Goal: Task Accomplishment & Management: Manage account settings

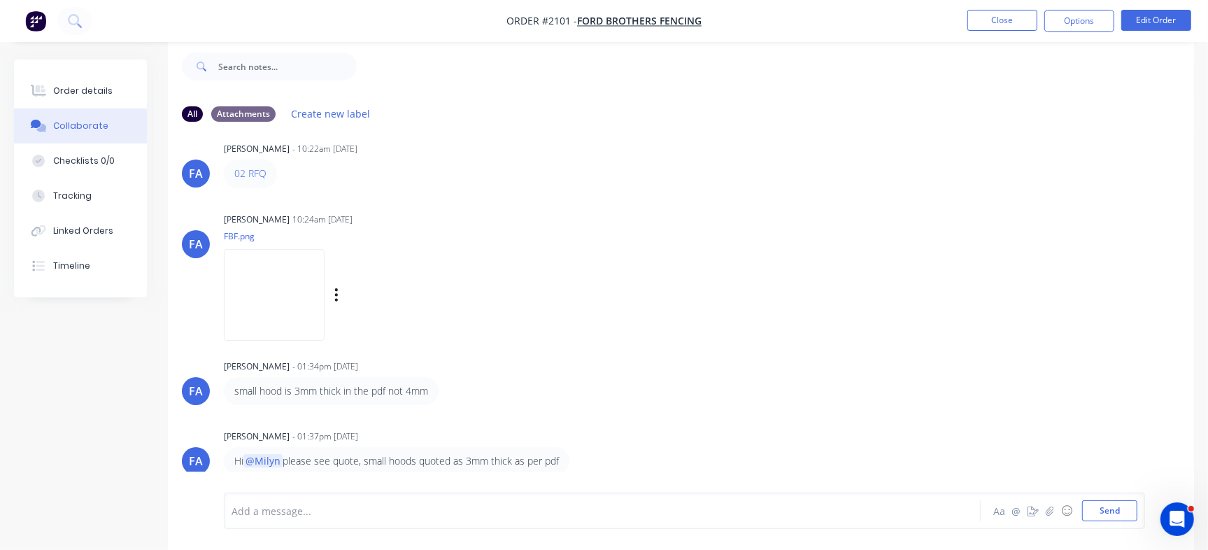
scroll to position [3, 0]
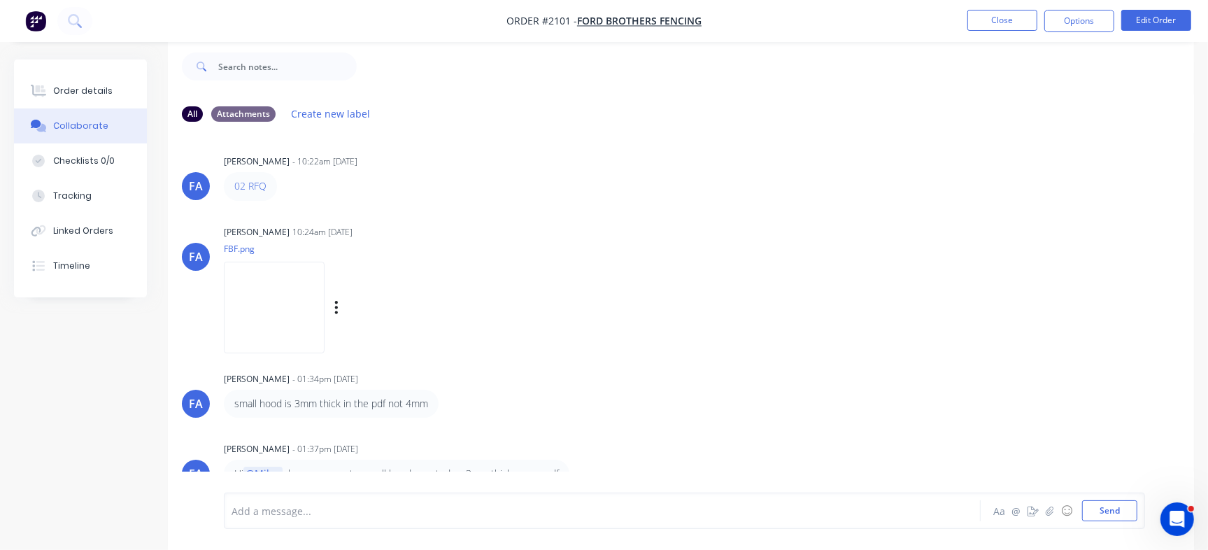
click at [274, 289] on img at bounding box center [274, 308] width 101 height 92
click at [91, 92] on div "Order details" at bounding box center [82, 91] width 59 height 13
click at [89, 95] on div "Order details" at bounding box center [82, 91] width 59 height 13
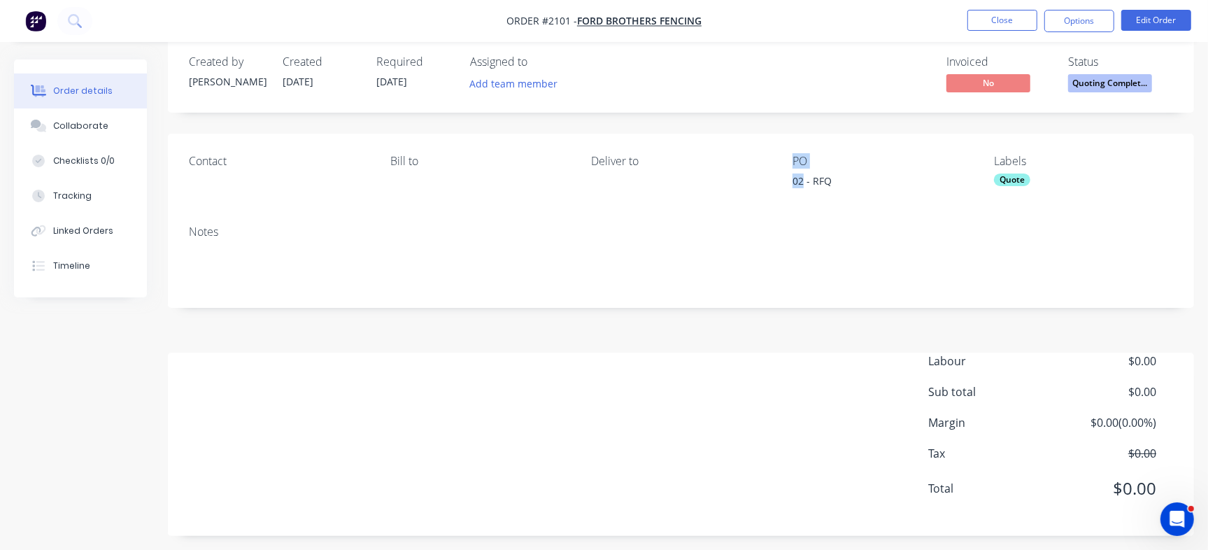
drag, startPoint x: 802, startPoint y: 180, endPoint x: 777, endPoint y: 183, distance: 25.3
click at [777, 183] on div "Contact [PERSON_NAME] to Deliver to PO 02 - RFQ Labels Quote" at bounding box center [681, 174] width 1026 height 80
click at [814, 181] on div "02 - RFQ" at bounding box center [880, 183] width 175 height 20
drag, startPoint x: 805, startPoint y: 182, endPoint x: 781, endPoint y: 183, distance: 24.5
click at [781, 183] on div "Contact [PERSON_NAME] to Deliver to PO 02 - RFQ Labels Quote" at bounding box center [681, 174] width 1026 height 80
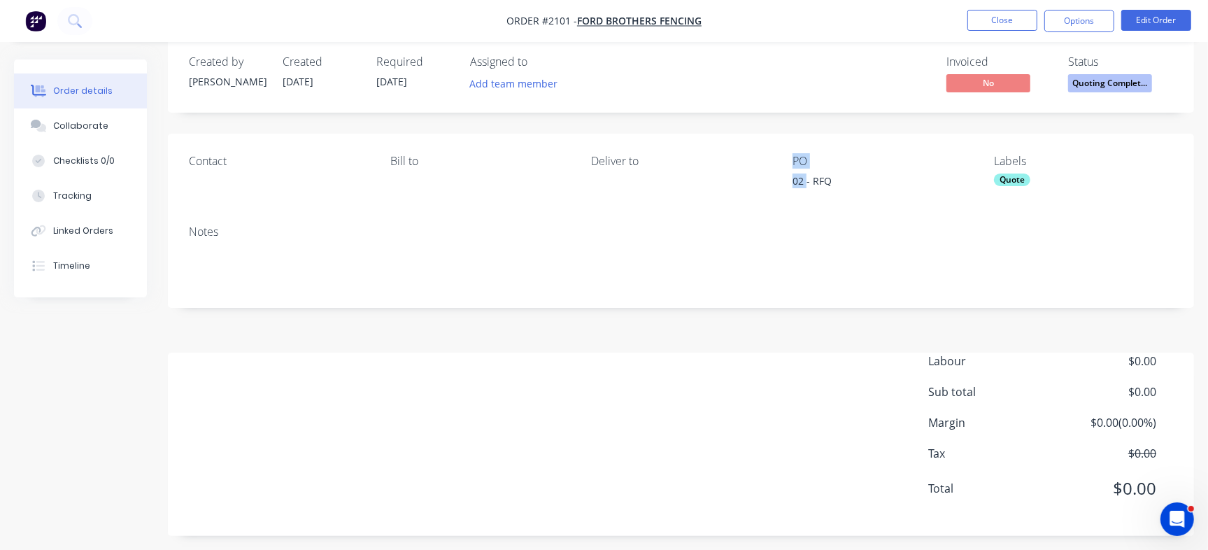
click at [768, 184] on div "Deliver to" at bounding box center [681, 174] width 179 height 38
click at [798, 187] on div "02 - RFQ" at bounding box center [880, 183] width 175 height 20
click at [800, 177] on div "02 - RFQ" at bounding box center [880, 183] width 175 height 20
click at [799, 183] on div "02 - RFQ" at bounding box center [880, 183] width 175 height 20
drag, startPoint x: 802, startPoint y: 181, endPoint x: 794, endPoint y: 183, distance: 8.5
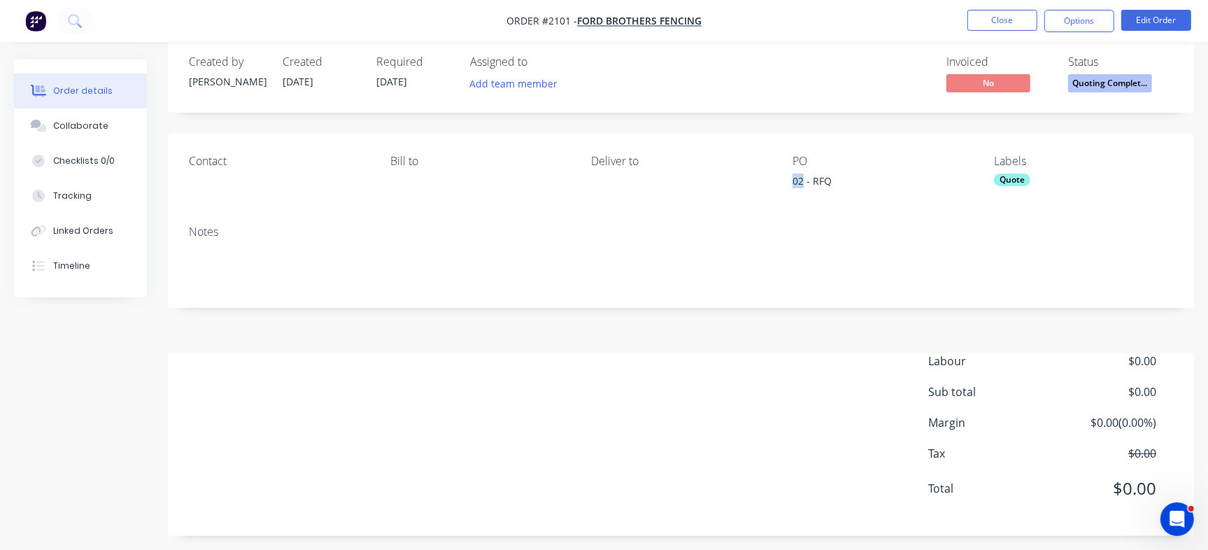
click at [794, 183] on div "02 - RFQ" at bounding box center [880, 183] width 175 height 20
copy div "02"
click at [104, 162] on div "Checklists 0/0" at bounding box center [84, 161] width 62 height 13
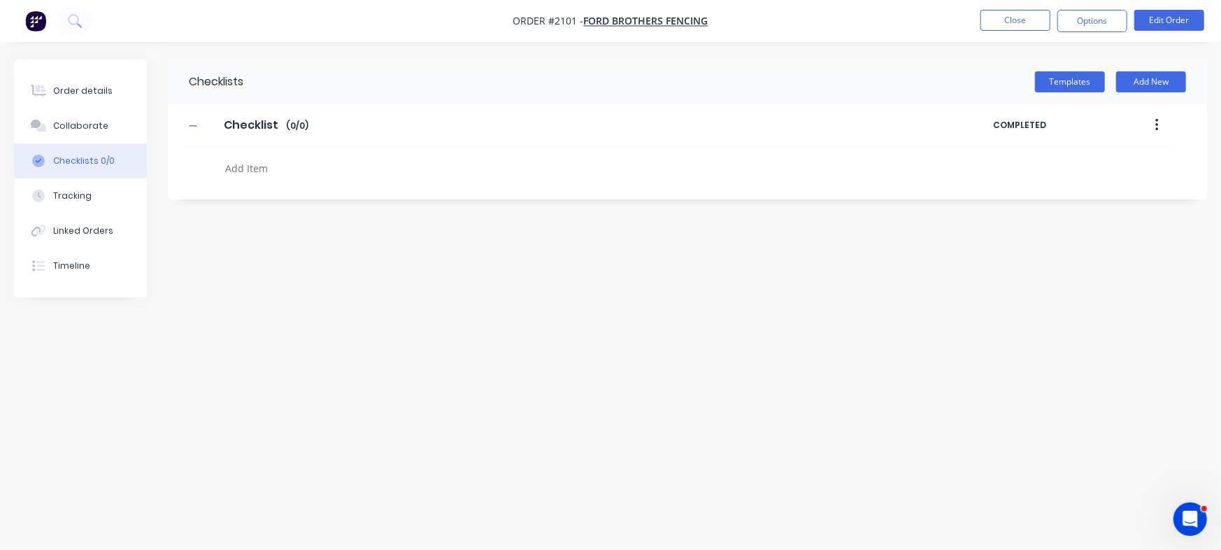
click at [284, 165] on textarea at bounding box center [538, 168] width 637 height 20
paste textarea "QU-1354"
type textarea "QU-1354"
click at [105, 100] on button "Order details" at bounding box center [80, 90] width 133 height 35
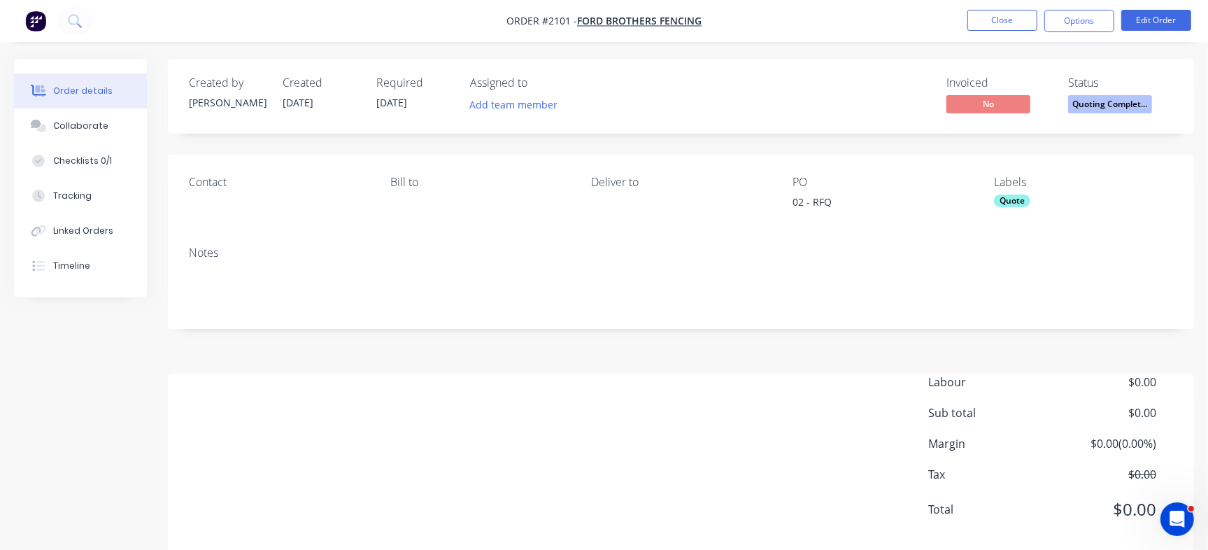
click at [1139, 104] on span "Quoting Complet..." at bounding box center [1110, 103] width 84 height 17
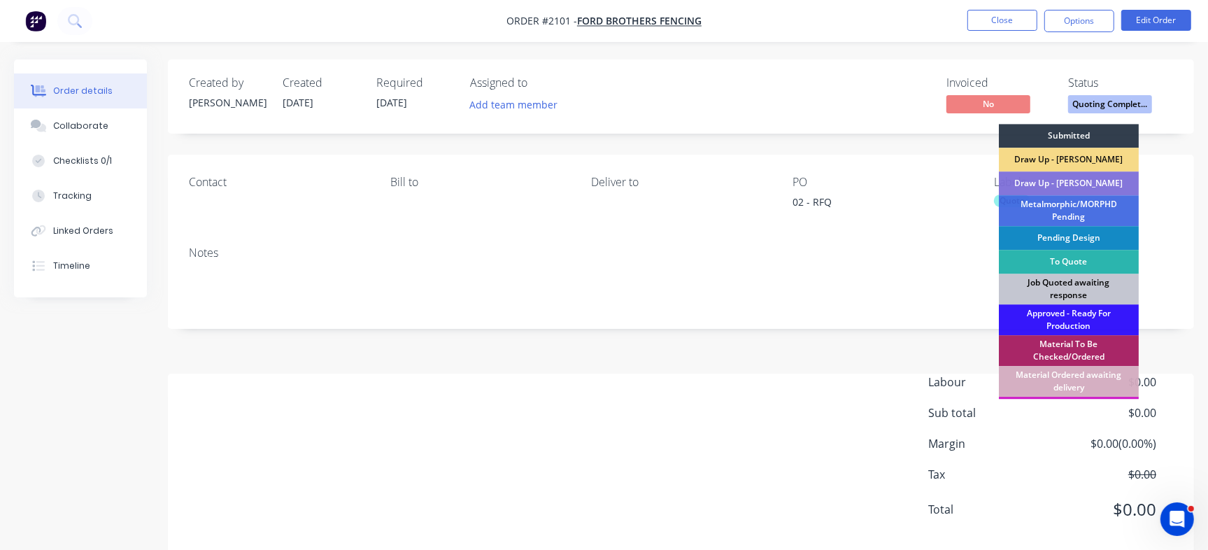
click at [1072, 287] on div "Job Quoted awaiting response" at bounding box center [1069, 289] width 140 height 31
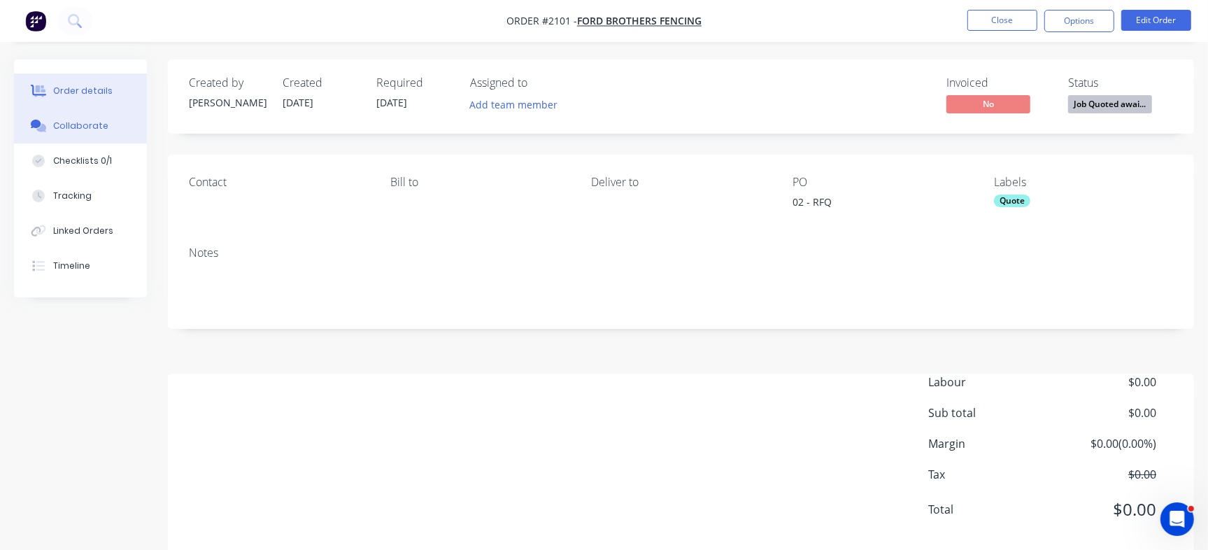
click at [80, 135] on button "Collaborate" at bounding box center [80, 125] width 133 height 35
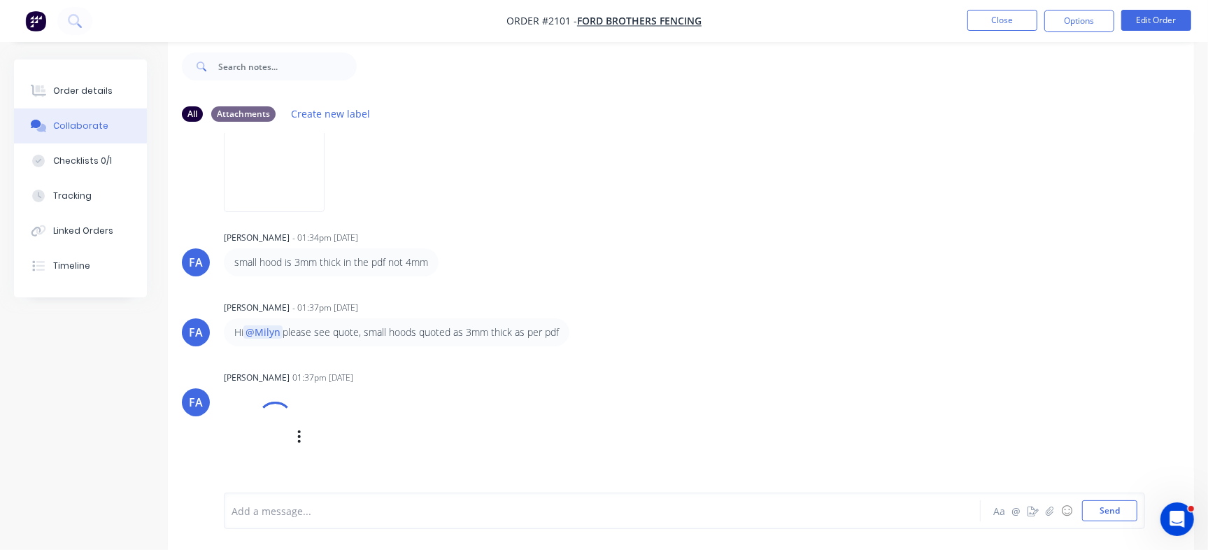
scroll to position [155, 0]
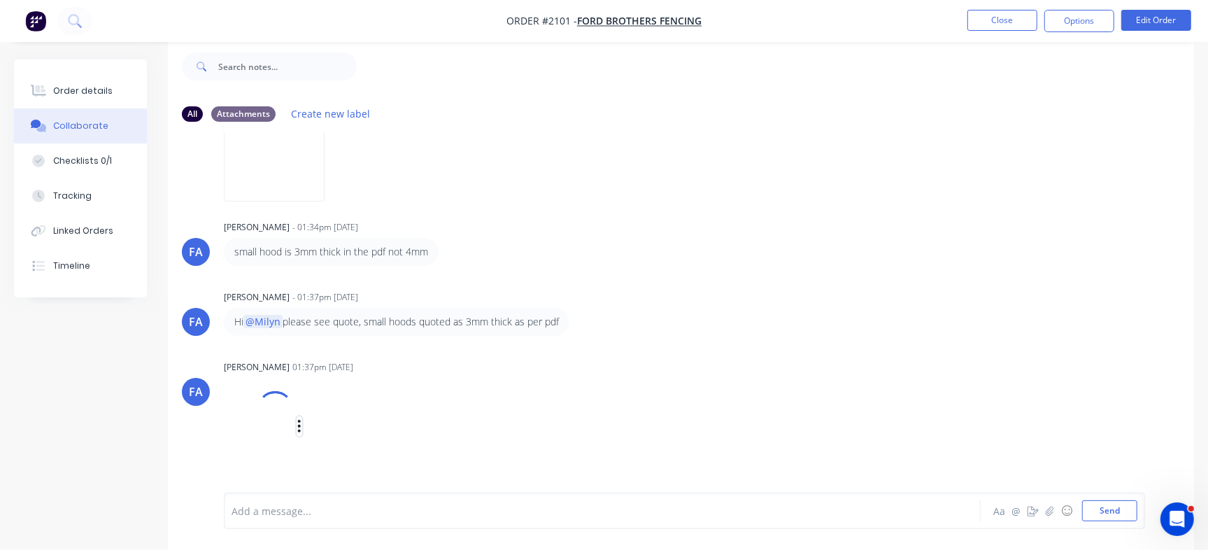
click at [299, 426] on icon "button" at bounding box center [299, 426] width 3 height 13
click at [659, 404] on div "[PERSON_NAME] 01:37pm [DATE] Q-12823 - 02 RFQ - FC-quote (1).pdf Labels Downloa…" at bounding box center [442, 414] width 437 height 115
click at [336, 439] on icon "button" at bounding box center [336, 443] width 4 height 16
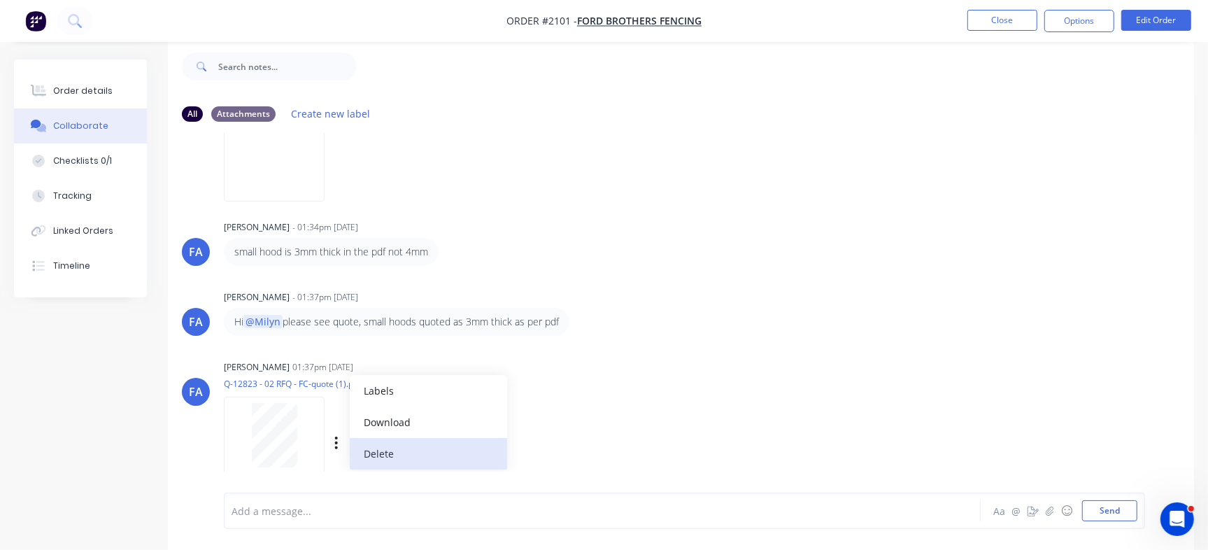
click at [369, 459] on button "Delete" at bounding box center [428, 453] width 157 height 31
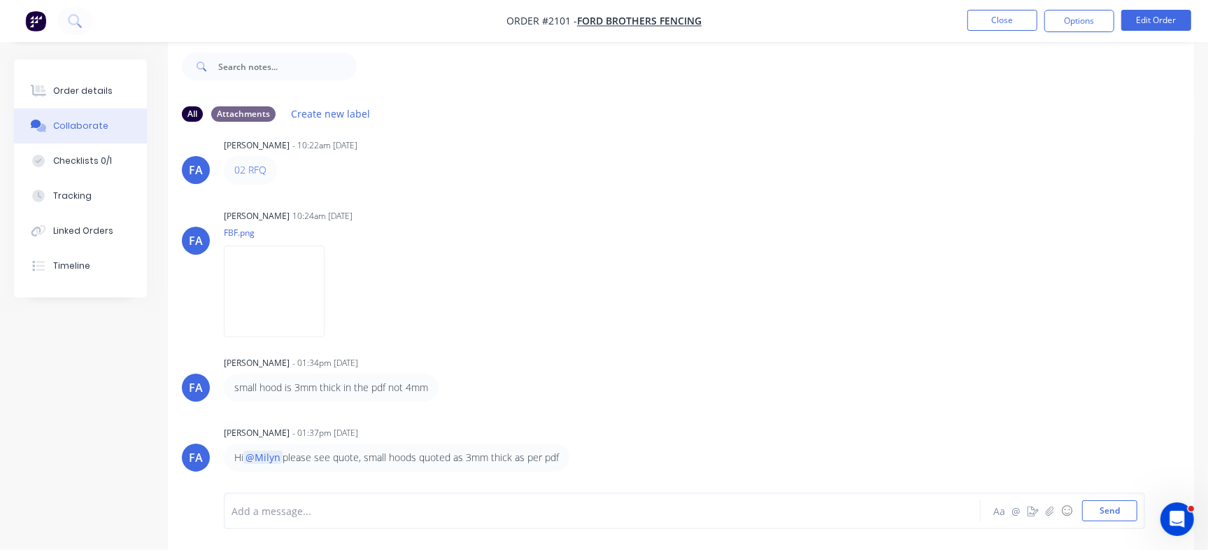
scroll to position [18, 0]
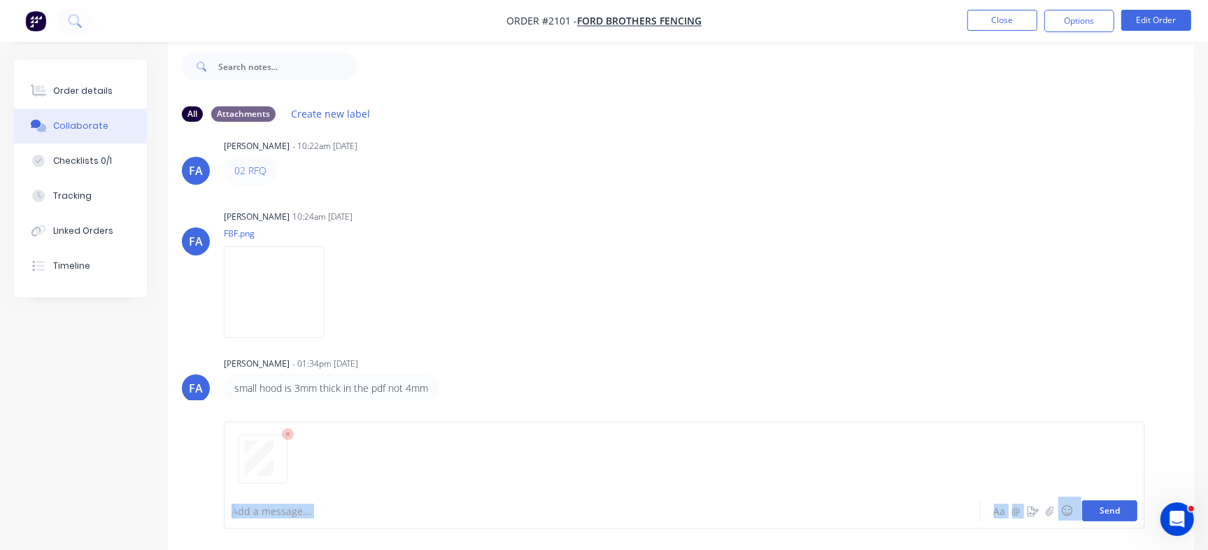
click at [1105, 504] on div "Add a message... Aa @ ☺ Send" at bounding box center [684, 475] width 921 height 108
click at [1105, 506] on button "Send" at bounding box center [1109, 510] width 55 height 21
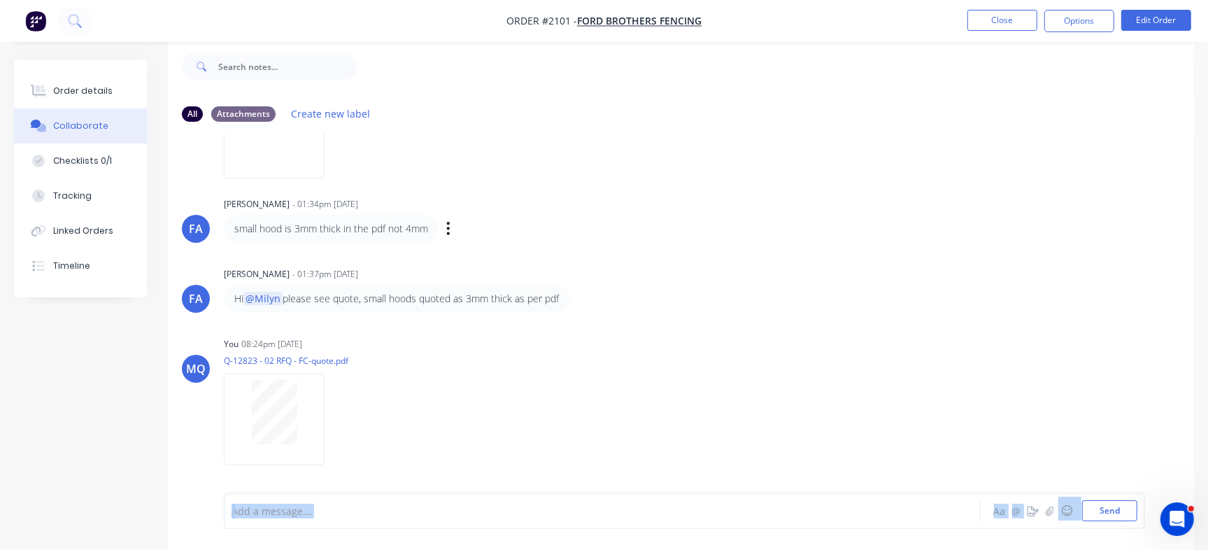
scroll to position [0, 0]
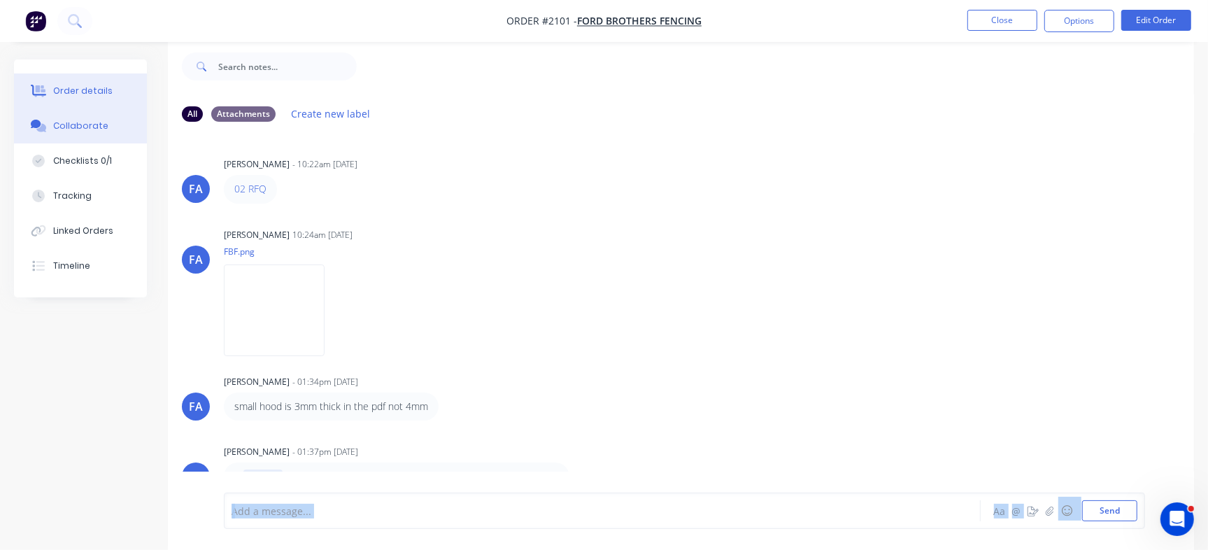
click at [78, 82] on button "Order details" at bounding box center [80, 90] width 133 height 35
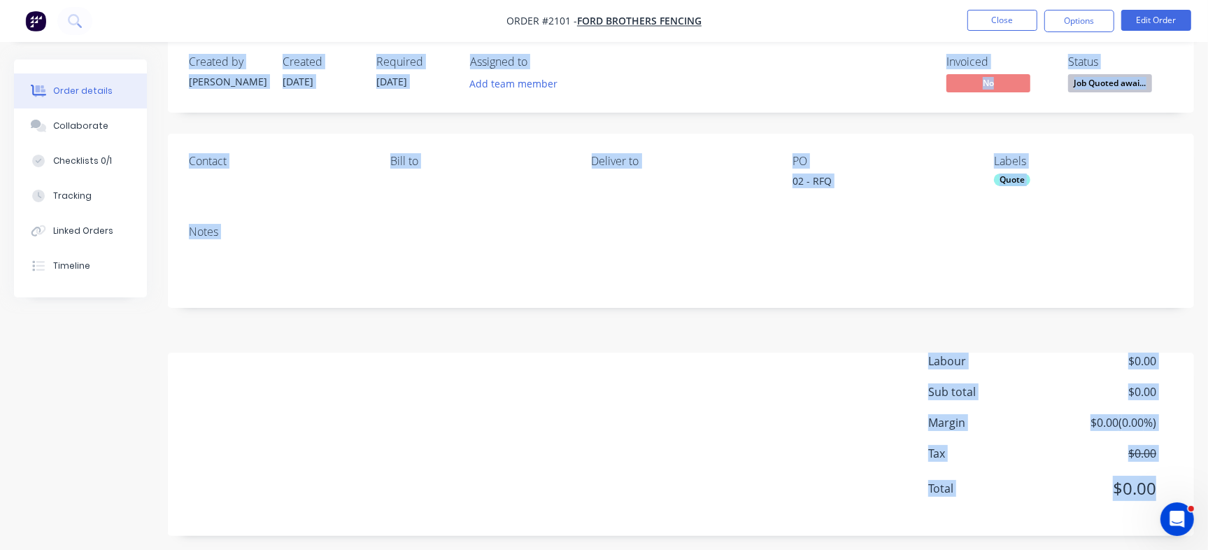
click at [753, 22] on nav "Order #2101 - Ford Brothers Fencing Close Options Edit Order" at bounding box center [604, 21] width 1208 height 42
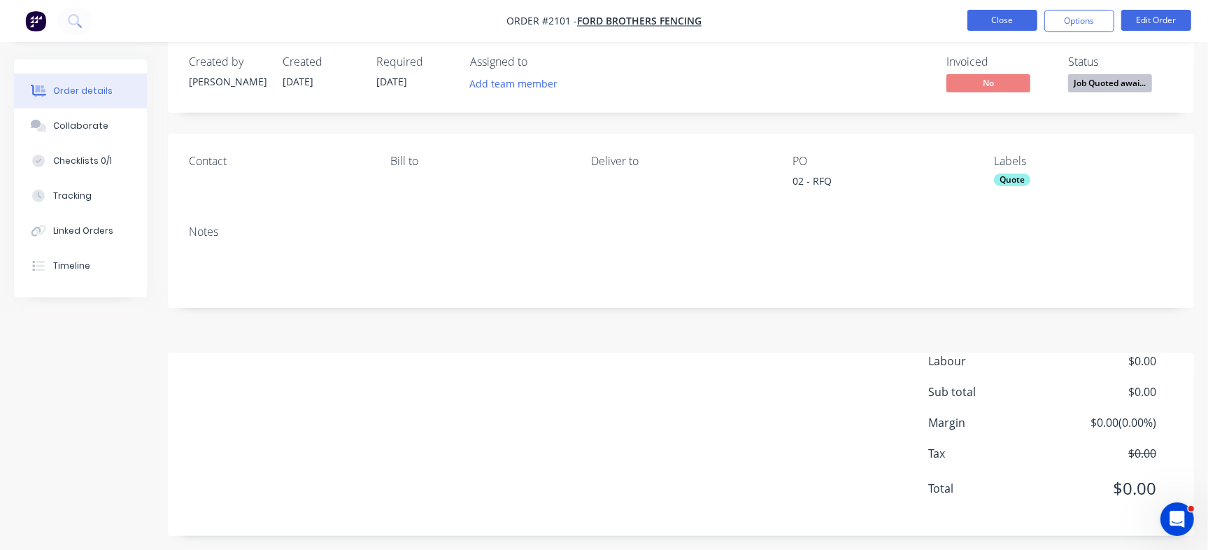
click at [996, 18] on button "Close" at bounding box center [1002, 20] width 70 height 21
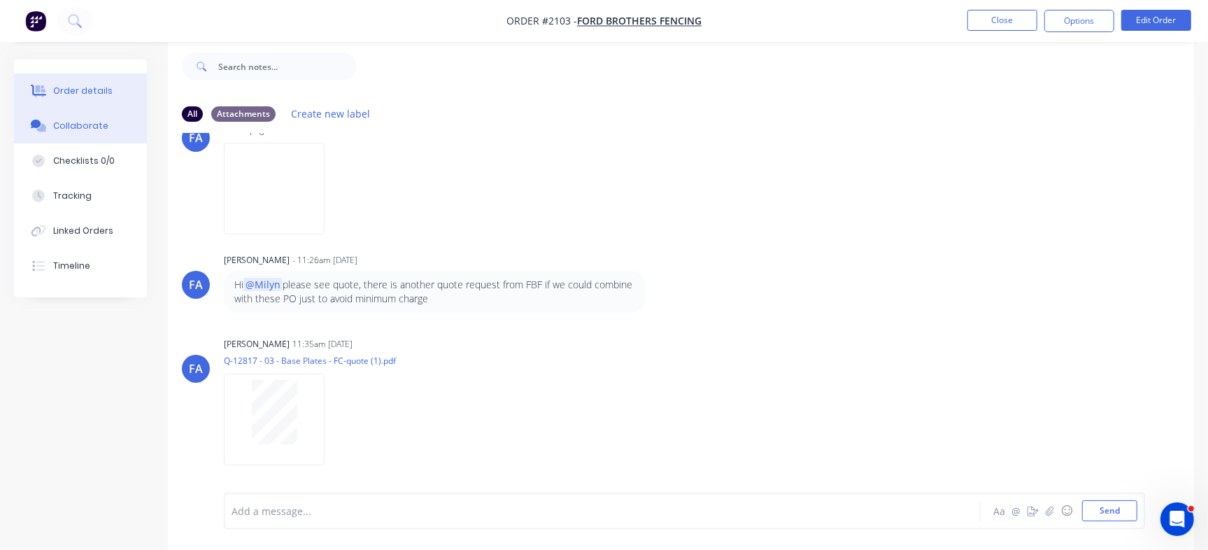
click at [108, 88] on button "Order details" at bounding box center [80, 90] width 133 height 35
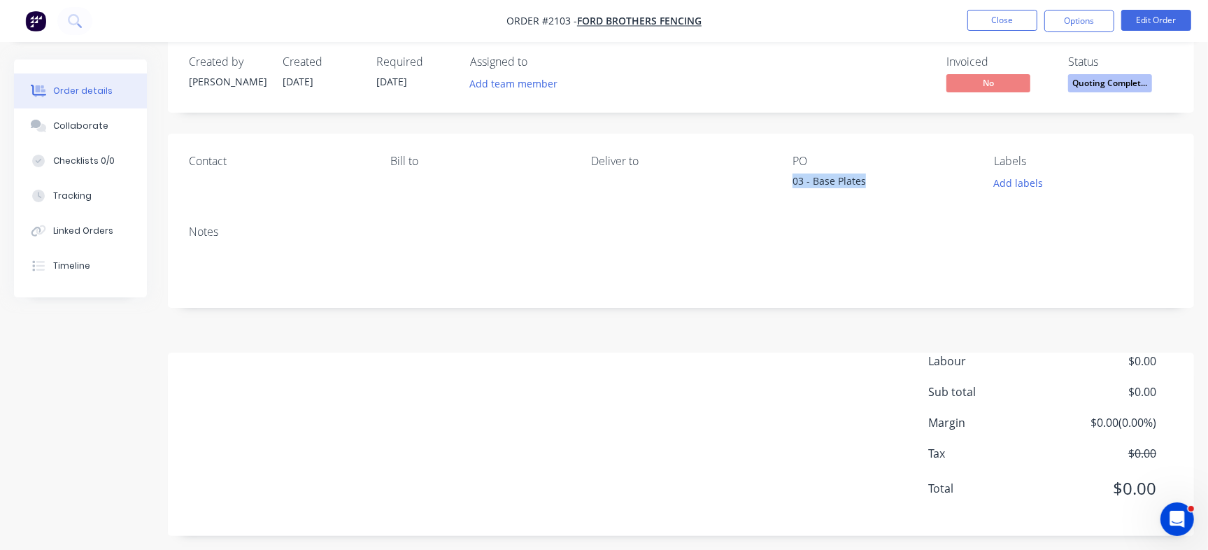
drag, startPoint x: 855, startPoint y: 180, endPoint x: 871, endPoint y: 179, distance: 16.2
click at [871, 179] on div "Contact Bill to Deliver to PO 03 - Base Plates Labels Add labels" at bounding box center [681, 174] width 1026 height 80
copy div "03 - Base Plates"
click at [116, 163] on button "Checklists 0/0" at bounding box center [80, 160] width 133 height 35
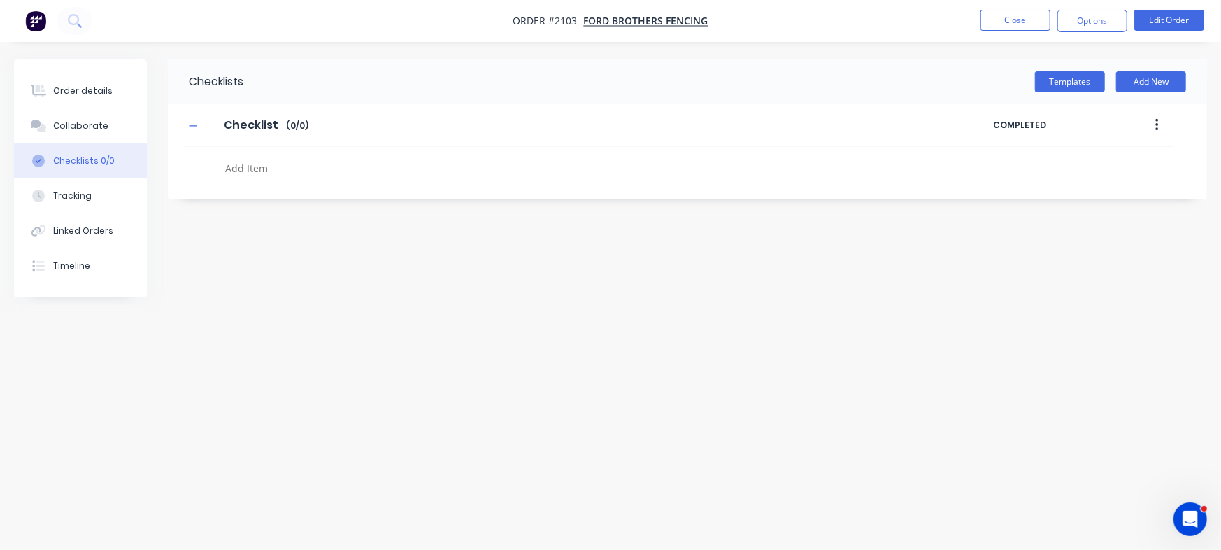
click at [299, 169] on textarea at bounding box center [538, 168] width 637 height 20
type textarea "x"
paste textarea "QU-1355"
type textarea "QU-1355"
type textarea "x"
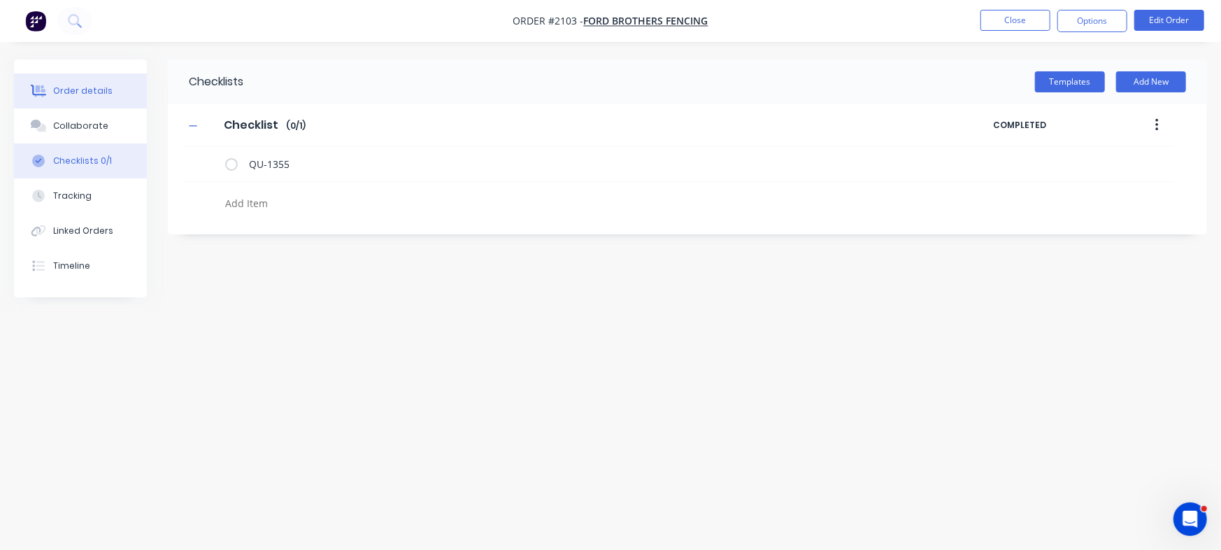
type textarea "x"
click at [97, 95] on div "Order details" at bounding box center [82, 91] width 59 height 13
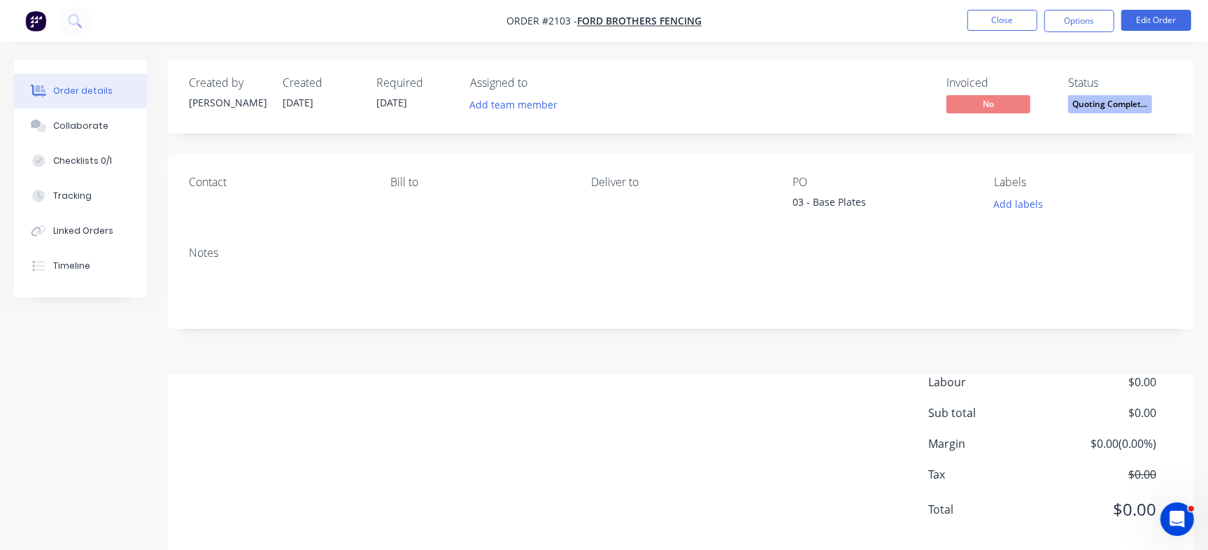
click at [1137, 112] on span "Quoting Complet..." at bounding box center [1110, 103] width 84 height 17
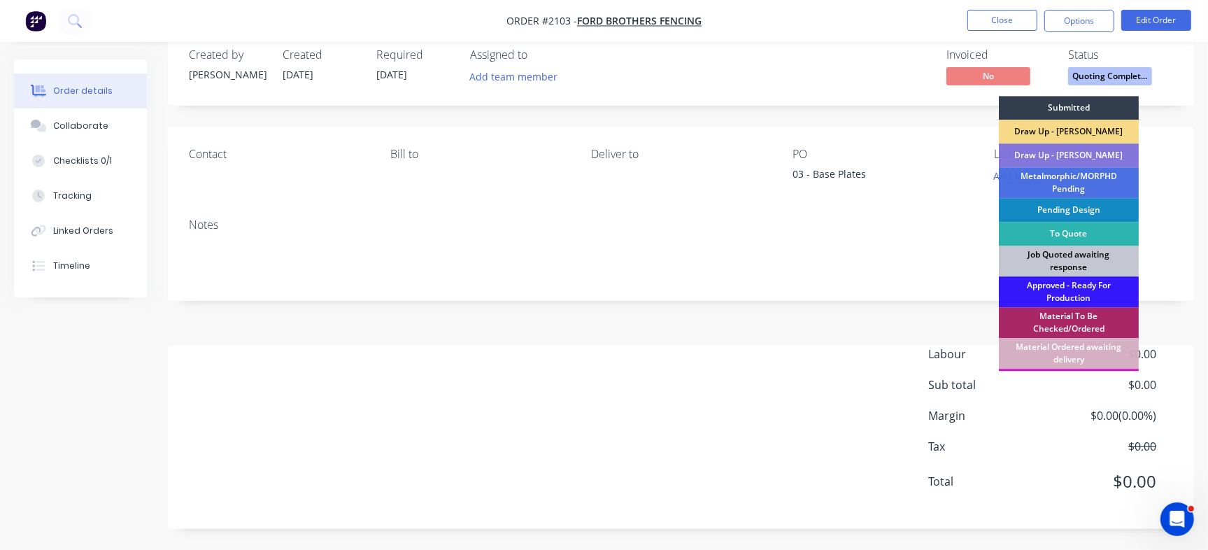
click at [1100, 256] on div "Job Quoted awaiting response" at bounding box center [1069, 261] width 140 height 31
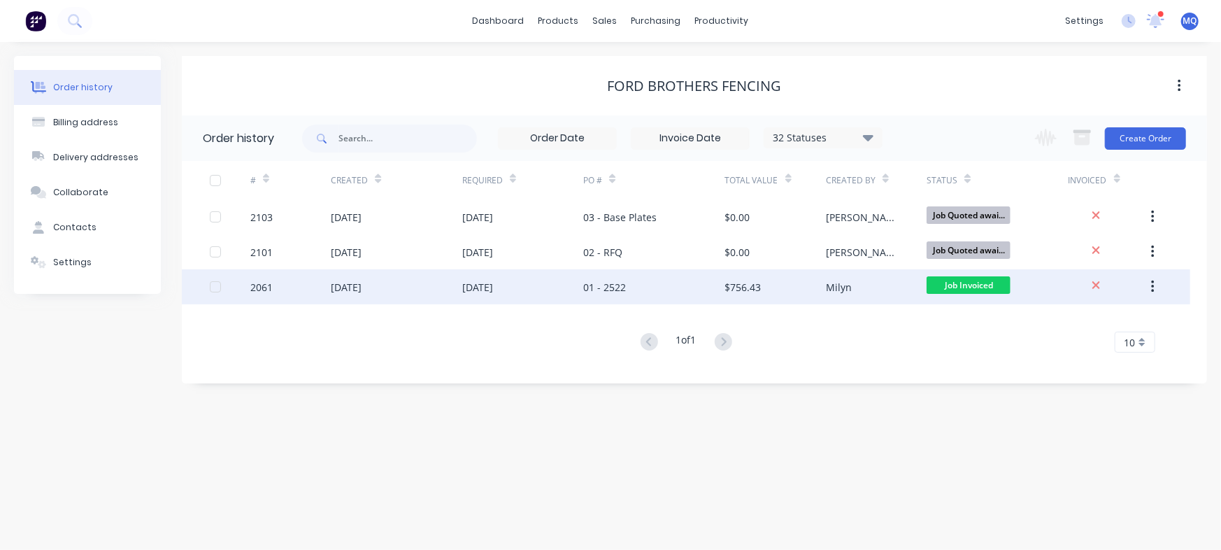
click at [586, 282] on div "01 - 2522" at bounding box center [604, 287] width 43 height 15
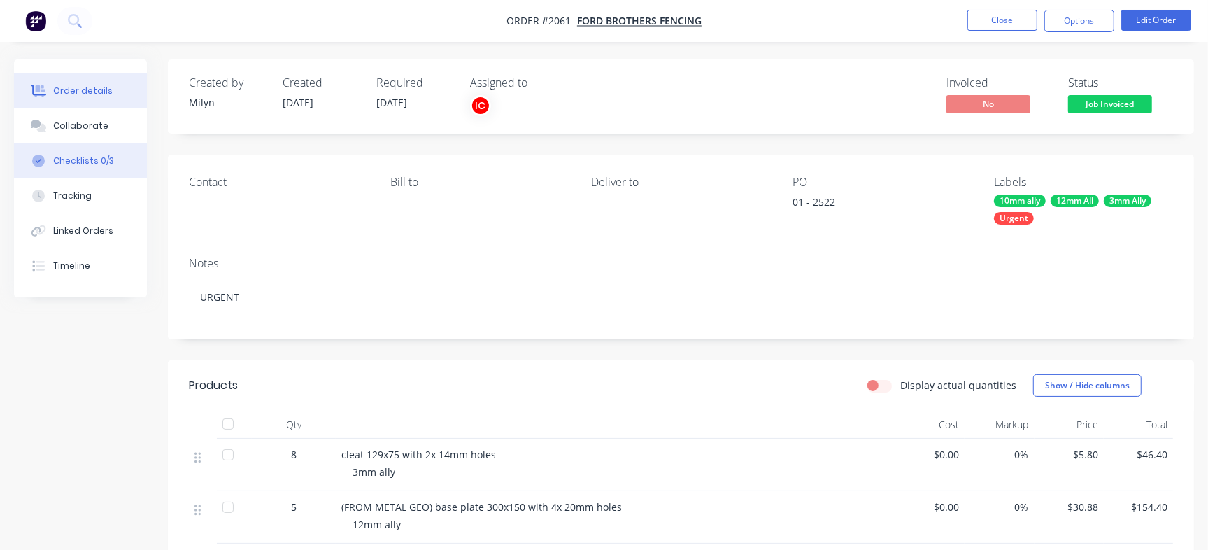
click at [80, 162] on div "Checklists 0/3" at bounding box center [83, 161] width 61 height 13
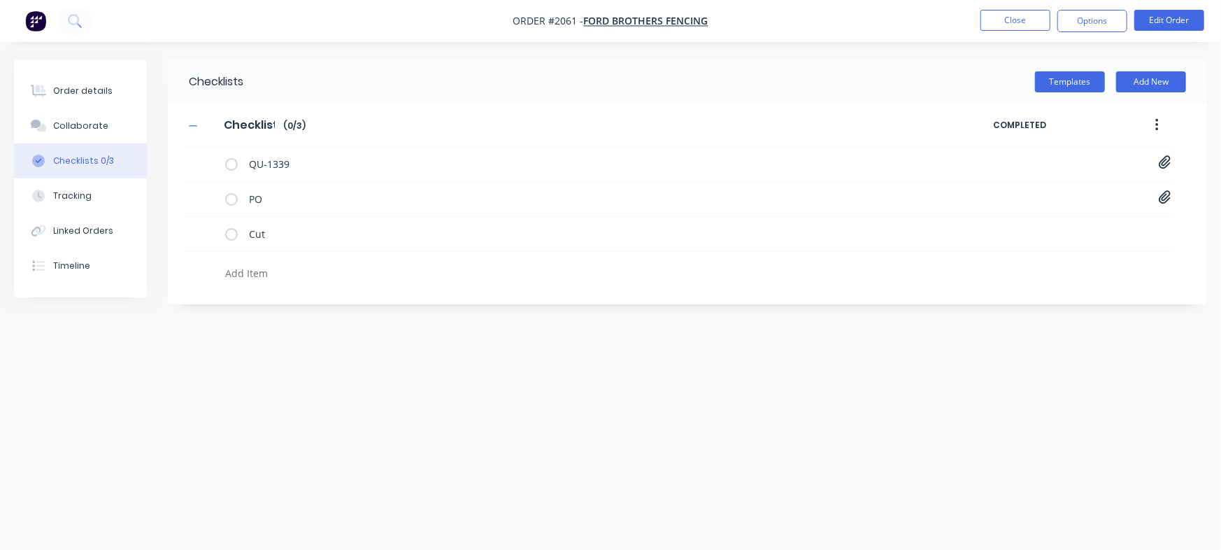
click at [277, 276] on textarea at bounding box center [538, 273] width 637 height 20
paste textarea "INV-2860"
type textarea "x"
type textarea "INV-2860"
type textarea "x"
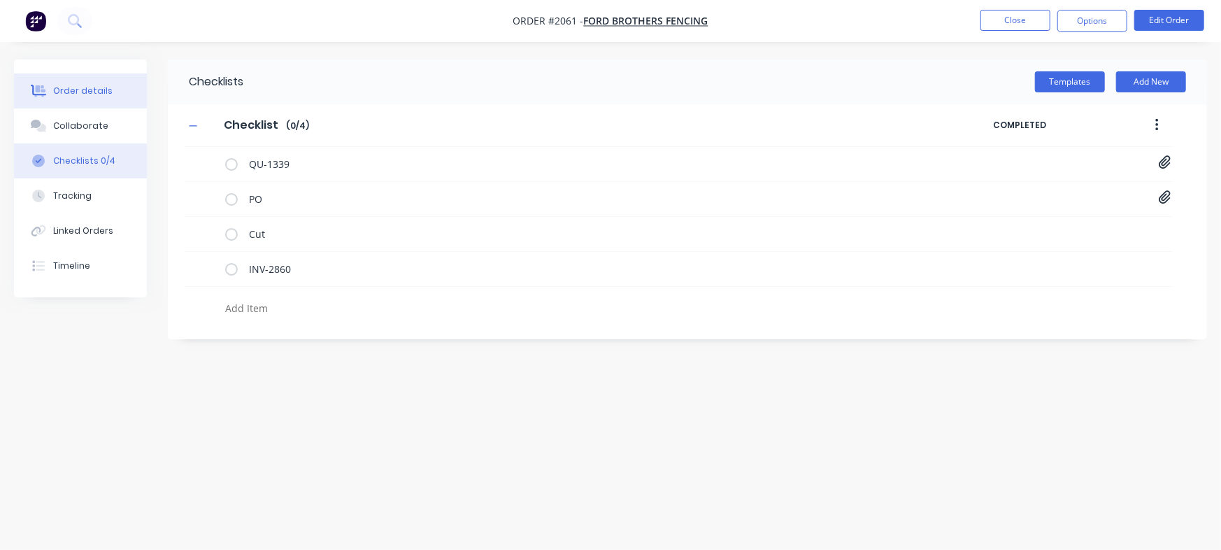
drag, startPoint x: 94, startPoint y: 79, endPoint x: 145, endPoint y: 107, distance: 58.2
click at [93, 79] on button "Order details" at bounding box center [80, 90] width 133 height 35
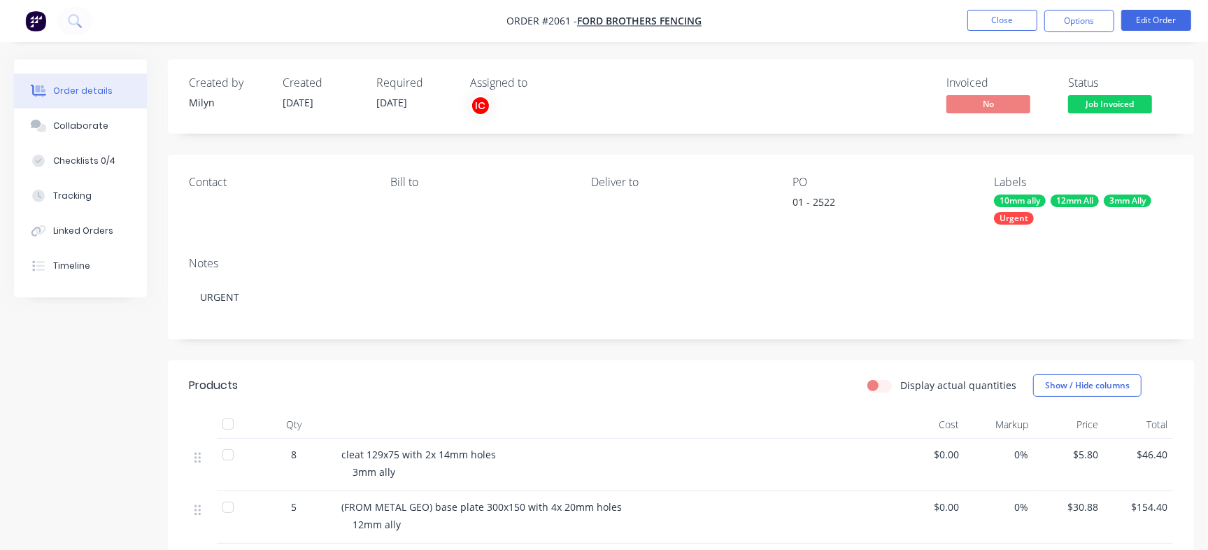
click at [1119, 100] on span "Job Invoiced" at bounding box center [1110, 103] width 84 height 17
drag, startPoint x: 857, startPoint y: 75, endPoint x: 989, endPoint y: 43, distance: 135.9
click at [859, 74] on div "Created by Milyn Created 05/08/25 Required 12/08/25 Assigned to IC Invoiced No …" at bounding box center [681, 96] width 1026 height 74
click at [1059, 17] on button "Options" at bounding box center [1079, 21] width 70 height 22
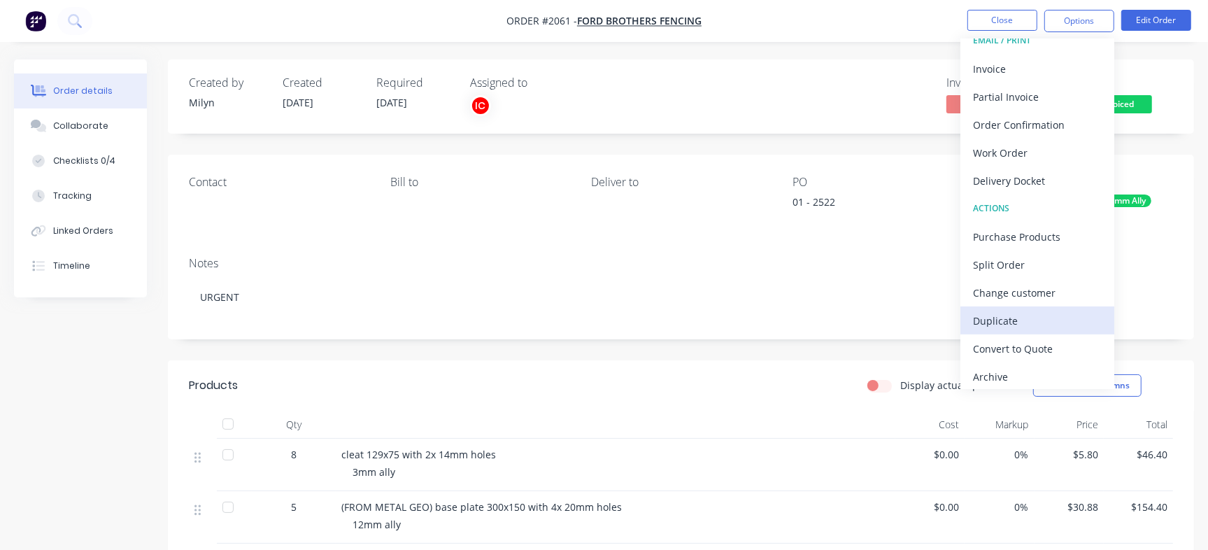
scroll to position [21, 0]
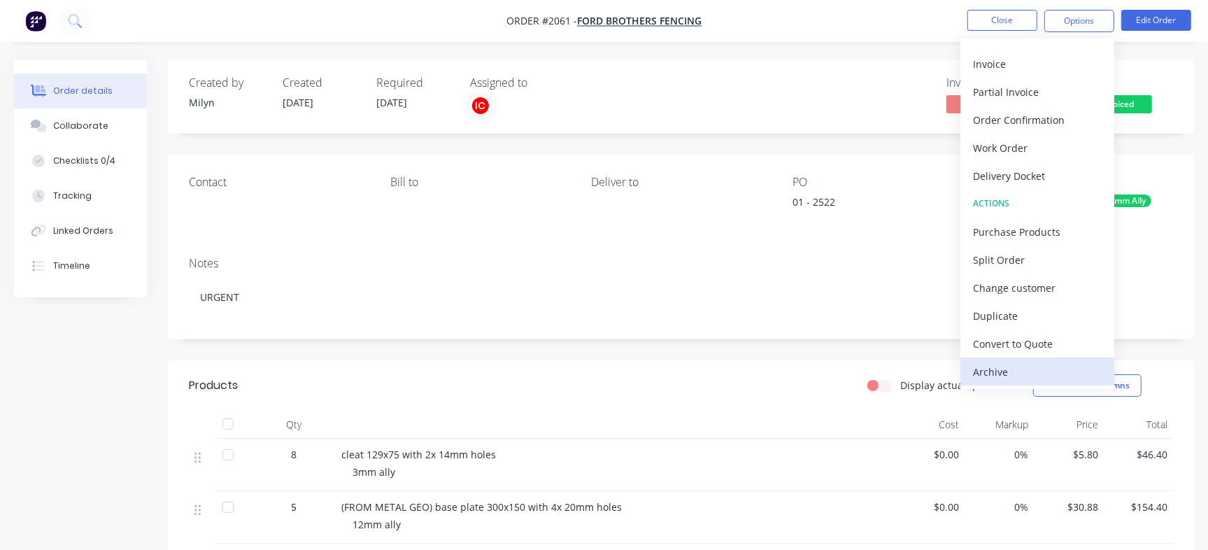
click at [1014, 377] on div "Archive" at bounding box center [1037, 372] width 129 height 20
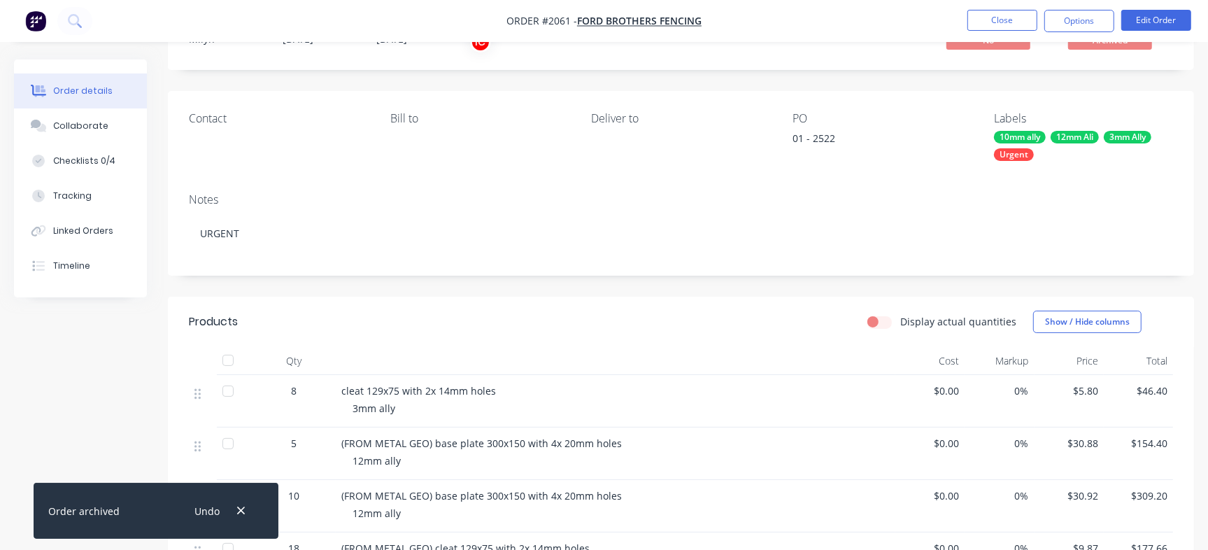
scroll to position [0, 0]
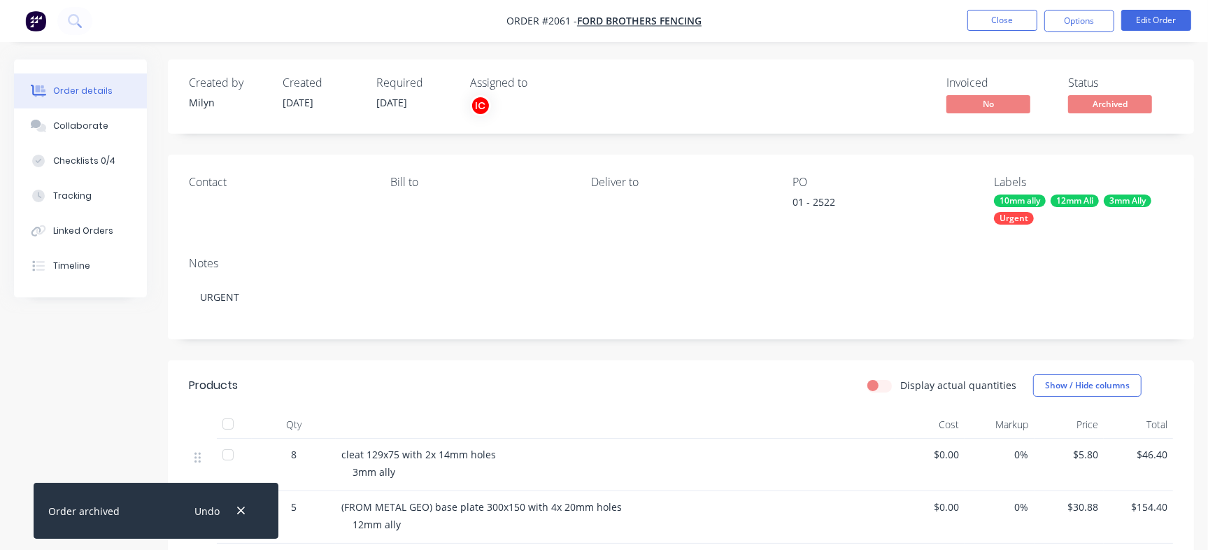
click at [1021, 10] on li "Close" at bounding box center [1002, 21] width 70 height 22
click at [1012, 16] on button "Close" at bounding box center [1002, 20] width 70 height 21
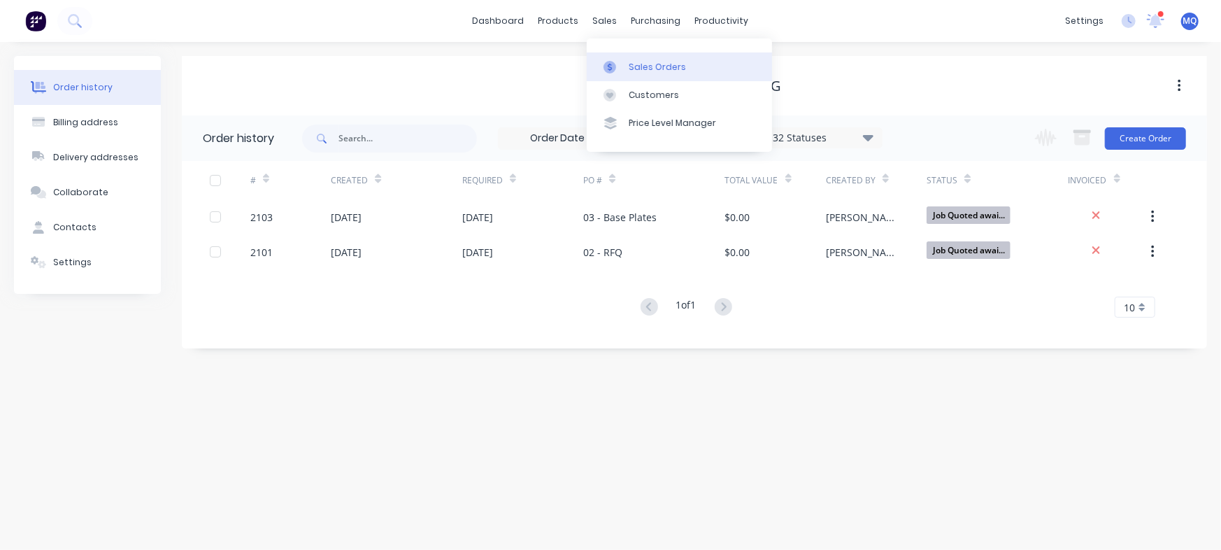
click at [643, 64] on div "Sales Orders" at bounding box center [657, 67] width 57 height 13
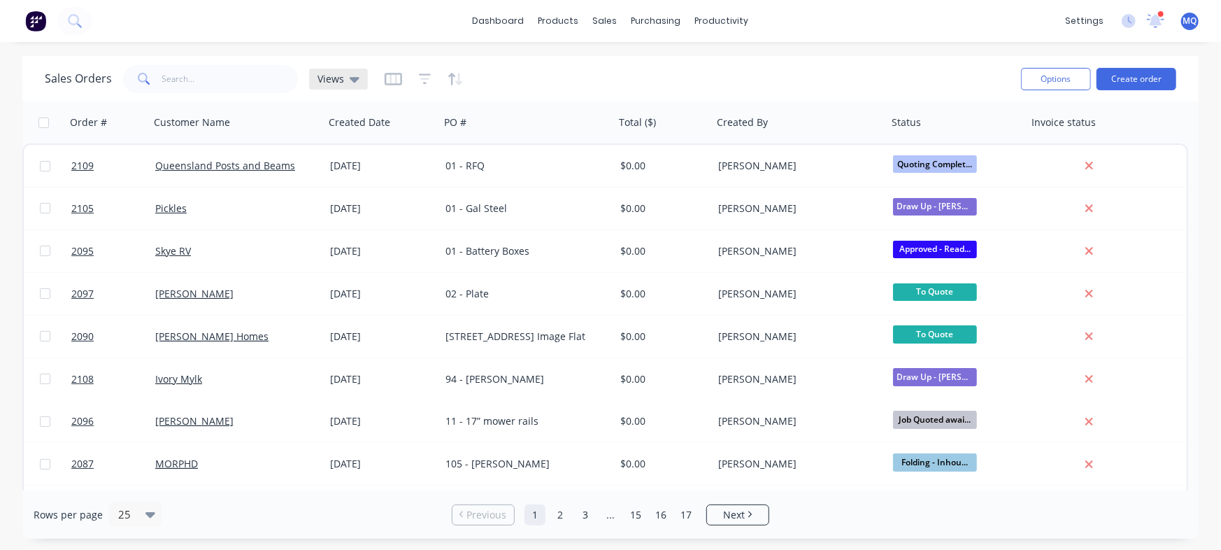
click at [357, 87] on div "Views" at bounding box center [338, 79] width 59 height 21
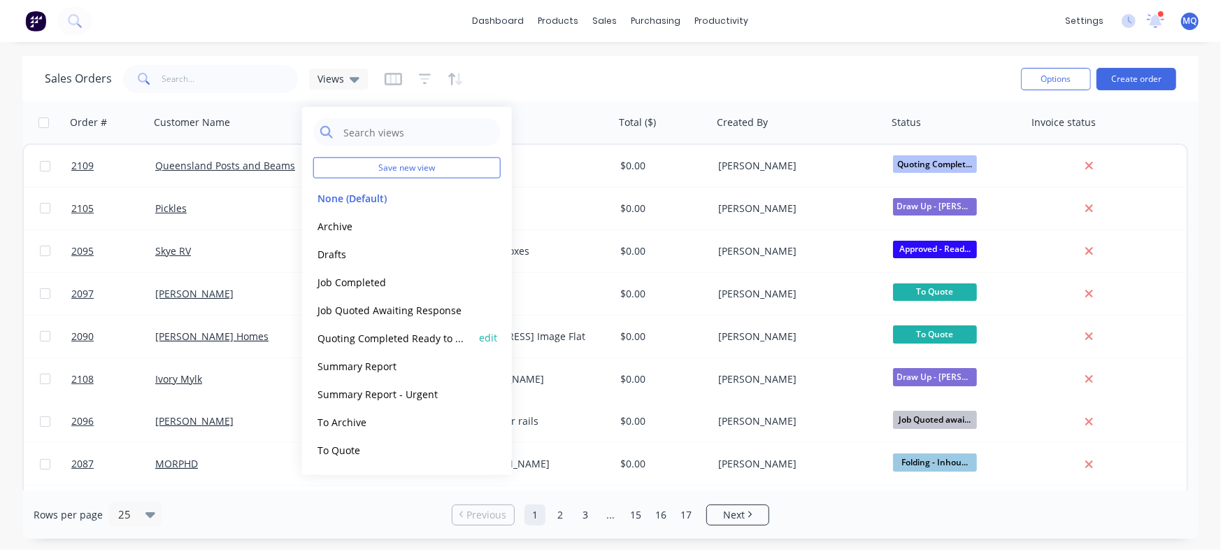
click at [369, 340] on button "Quoting Completed Ready to Send" at bounding box center [392, 337] width 159 height 16
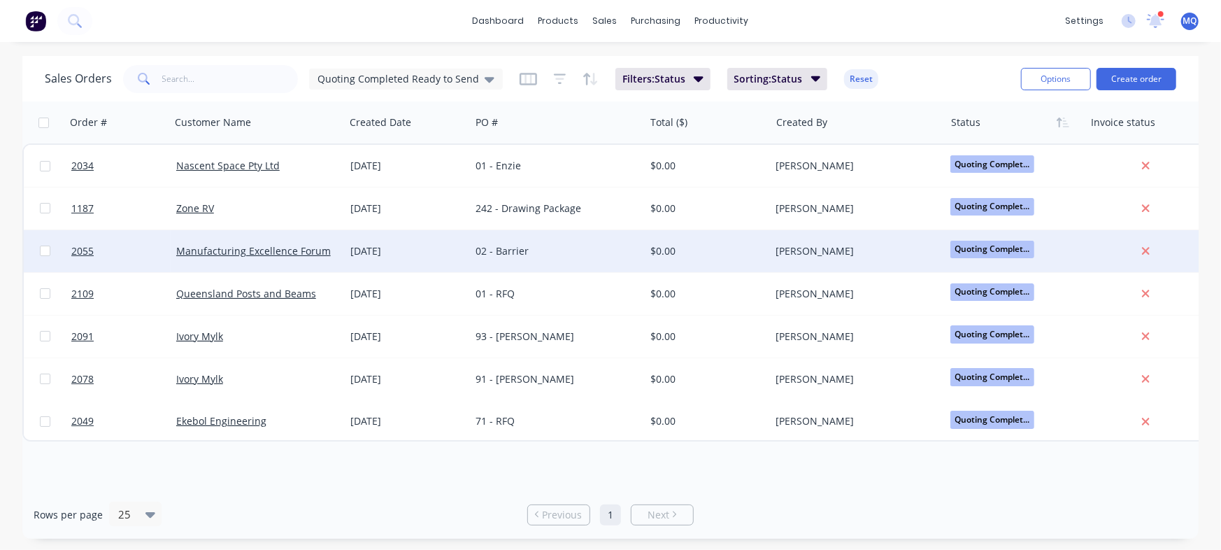
click at [562, 244] on div "02 - Barrier" at bounding box center [553, 251] width 155 height 14
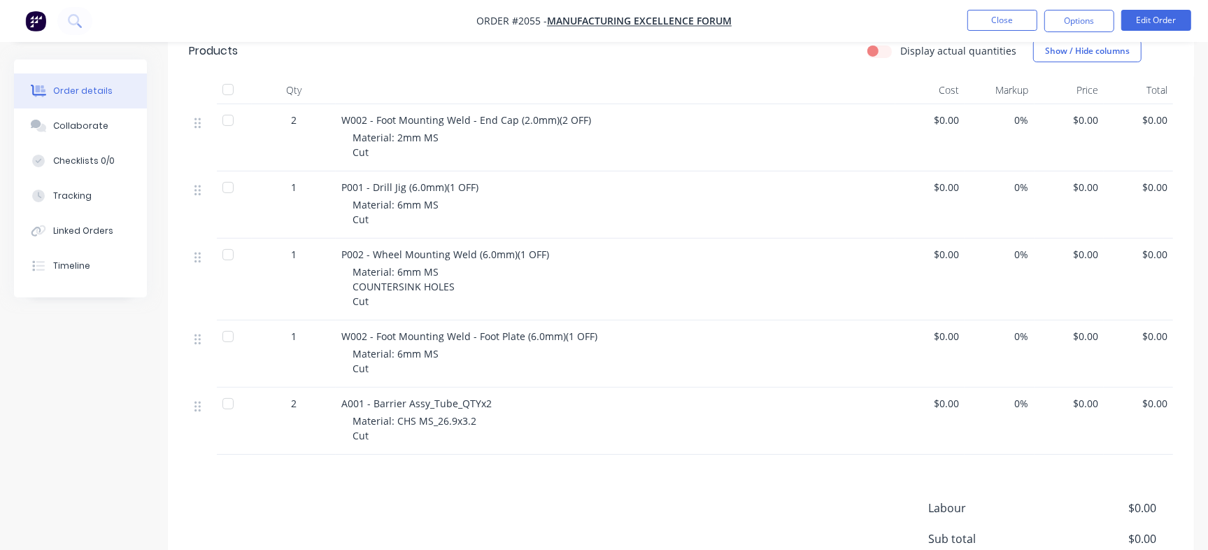
scroll to position [350, 0]
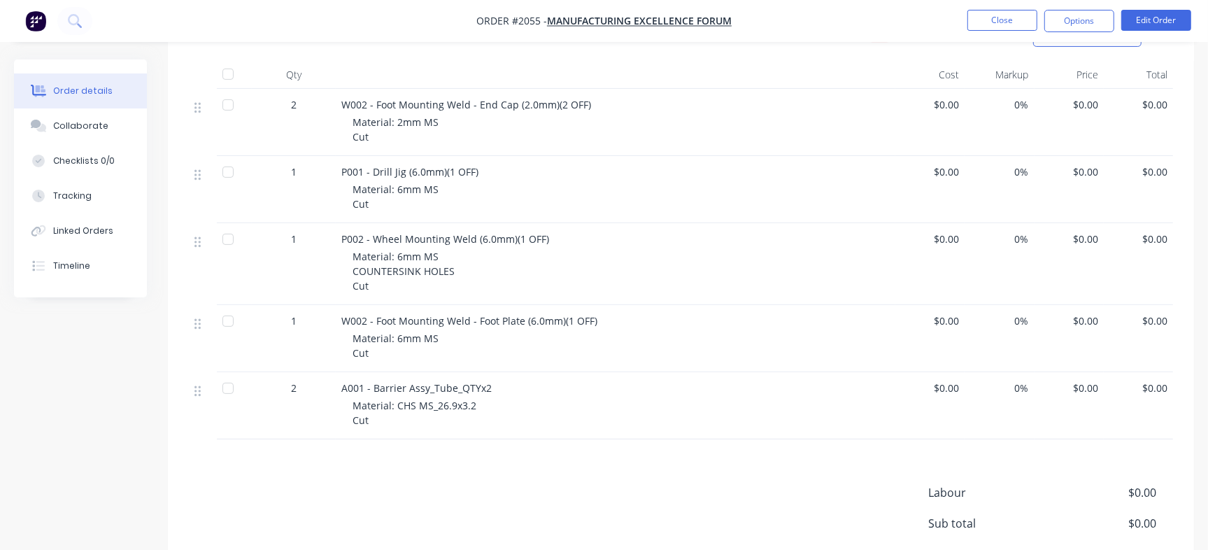
drag, startPoint x: 111, startPoint y: 125, endPoint x: 178, endPoint y: 148, distance: 71.7
click at [110, 125] on button "Collaborate" at bounding box center [80, 125] width 133 height 35
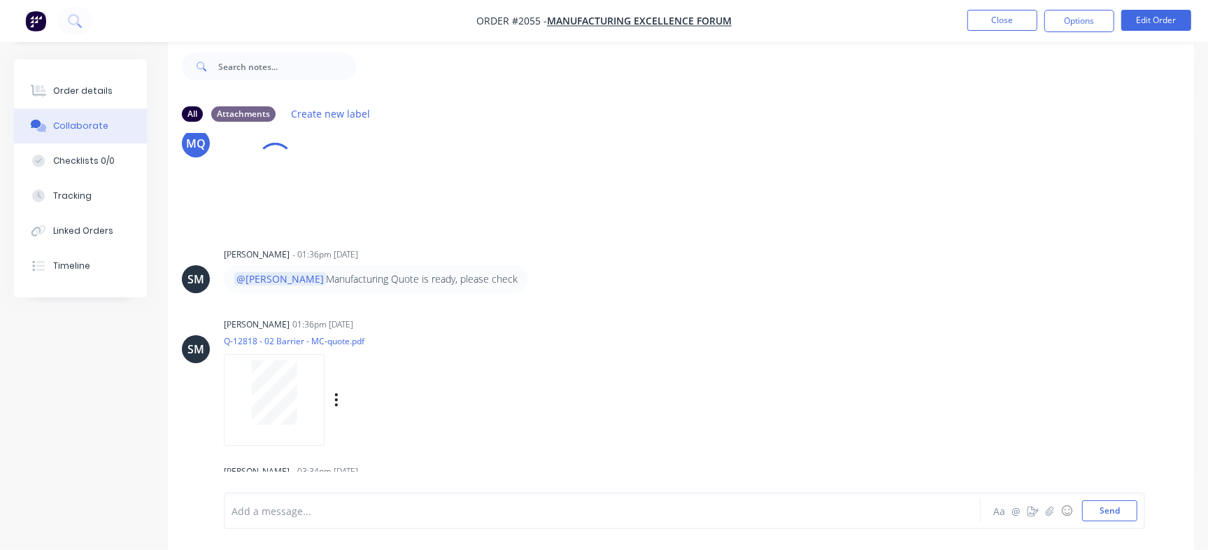
scroll to position [313, 0]
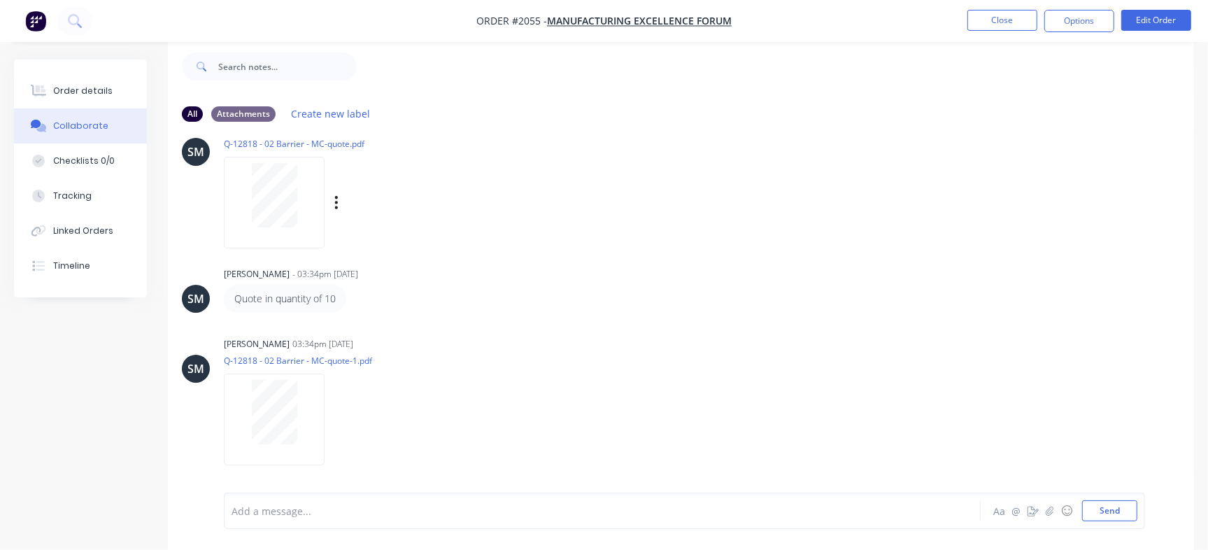
click at [302, 201] on div at bounding box center [274, 195] width 88 height 64
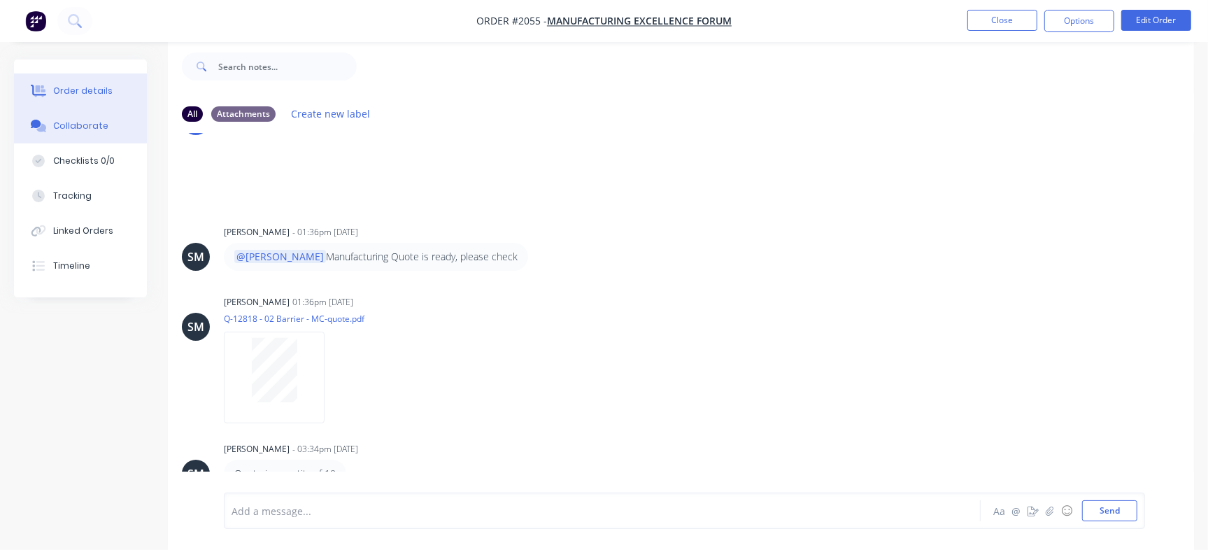
drag, startPoint x: 105, startPoint y: 86, endPoint x: 104, endPoint y: 105, distance: 18.9
click at [104, 86] on div "Order details" at bounding box center [82, 91] width 59 height 13
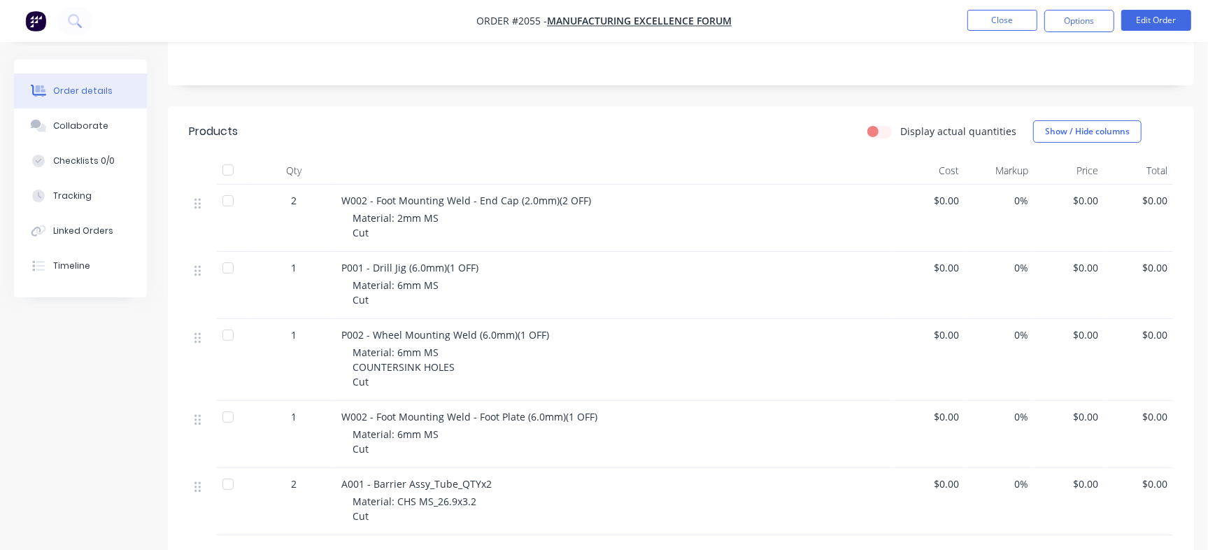
scroll to position [283, 0]
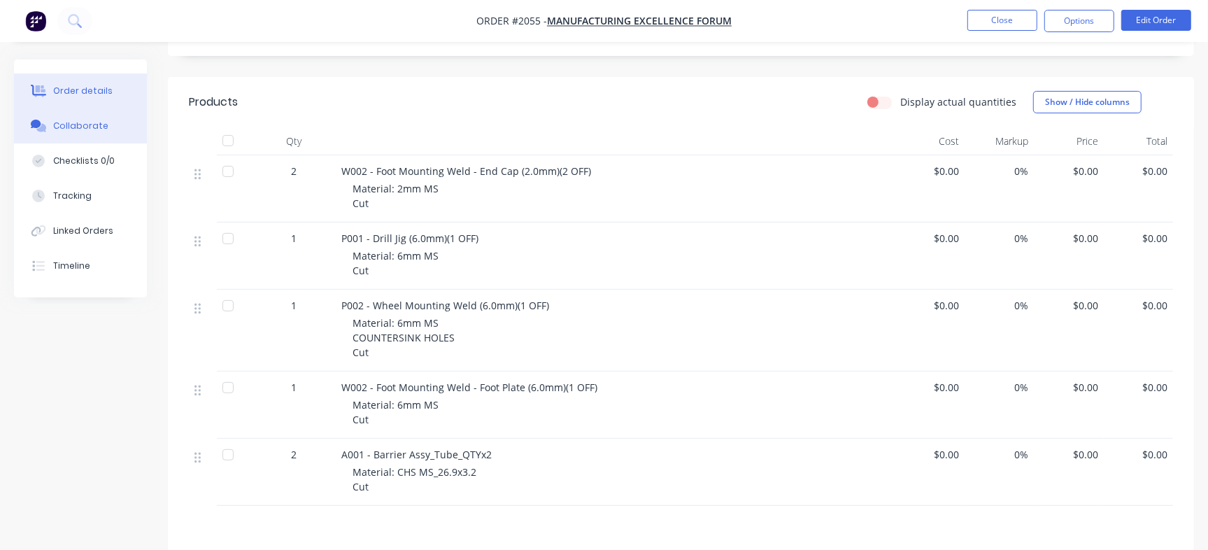
click at [106, 126] on button "Collaborate" at bounding box center [80, 125] width 133 height 35
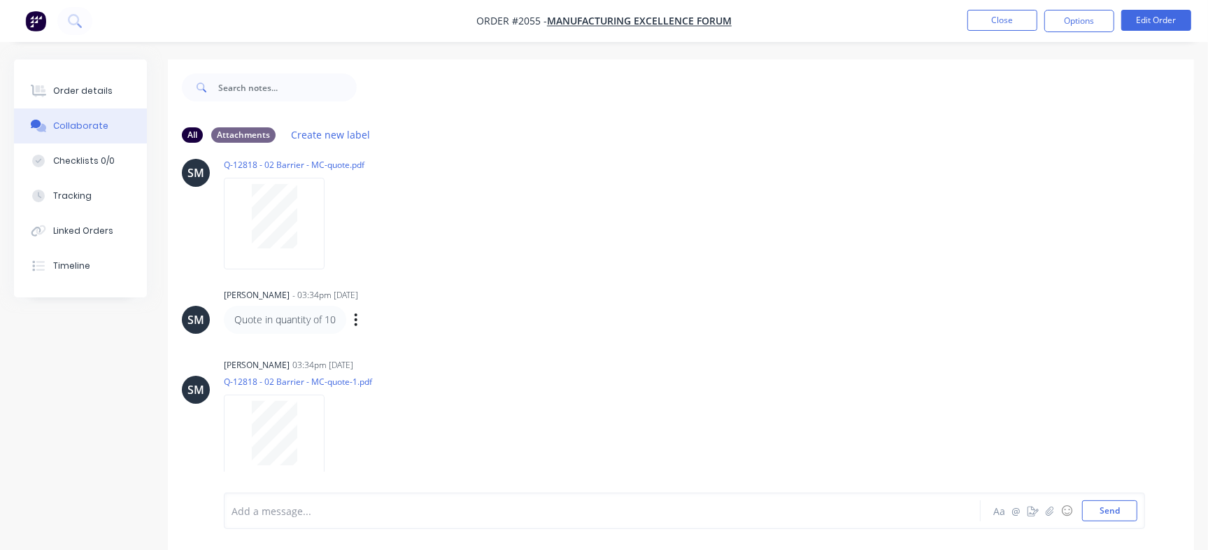
scroll to position [21, 0]
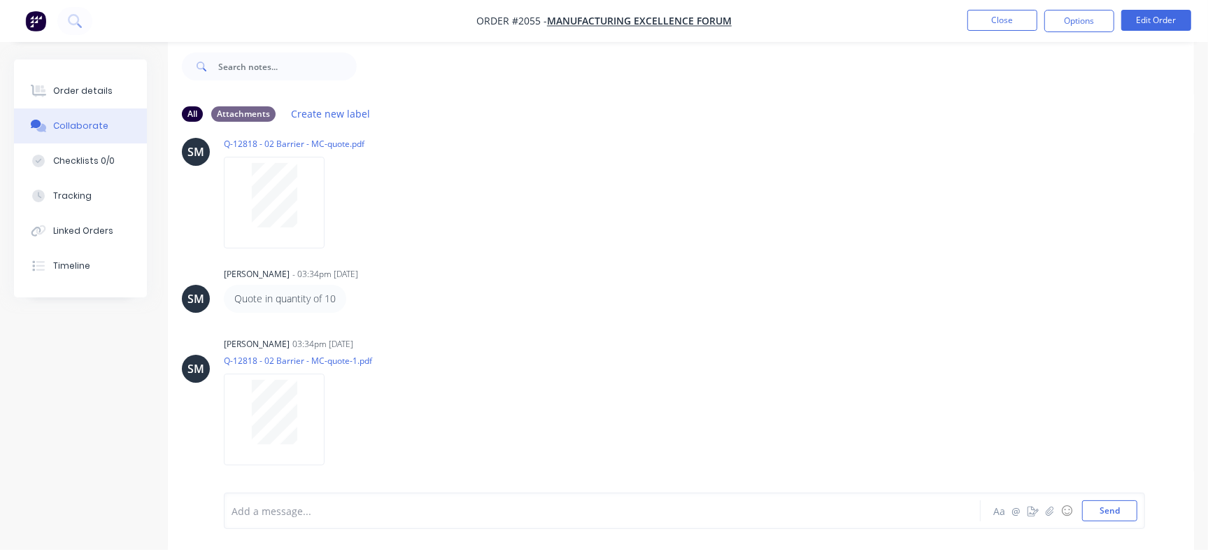
click at [113, 74] on button "Order details" at bounding box center [80, 90] width 133 height 35
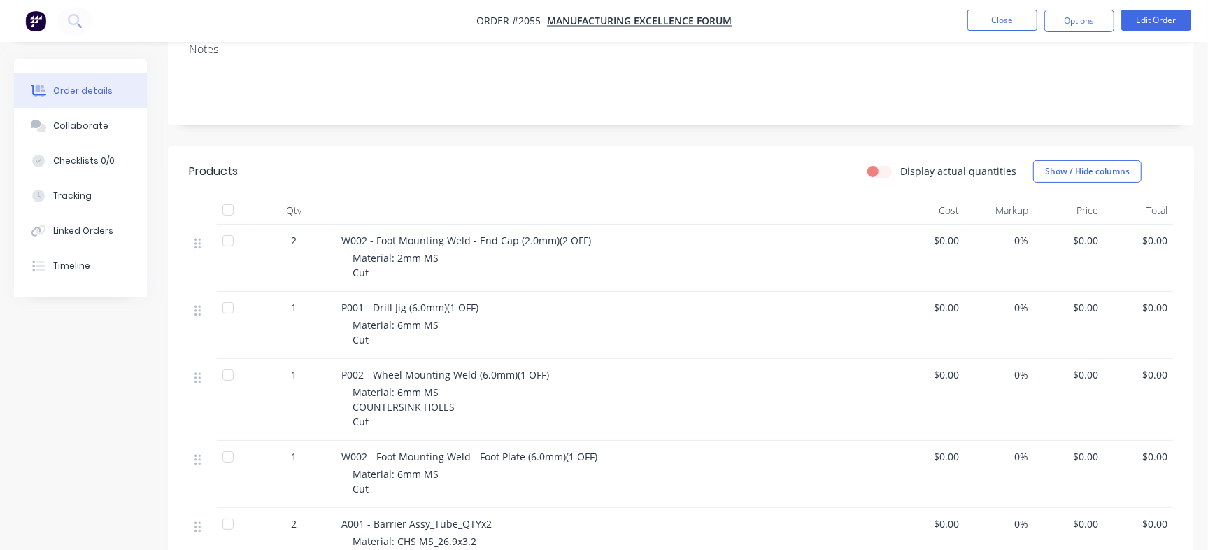
scroll to position [21, 0]
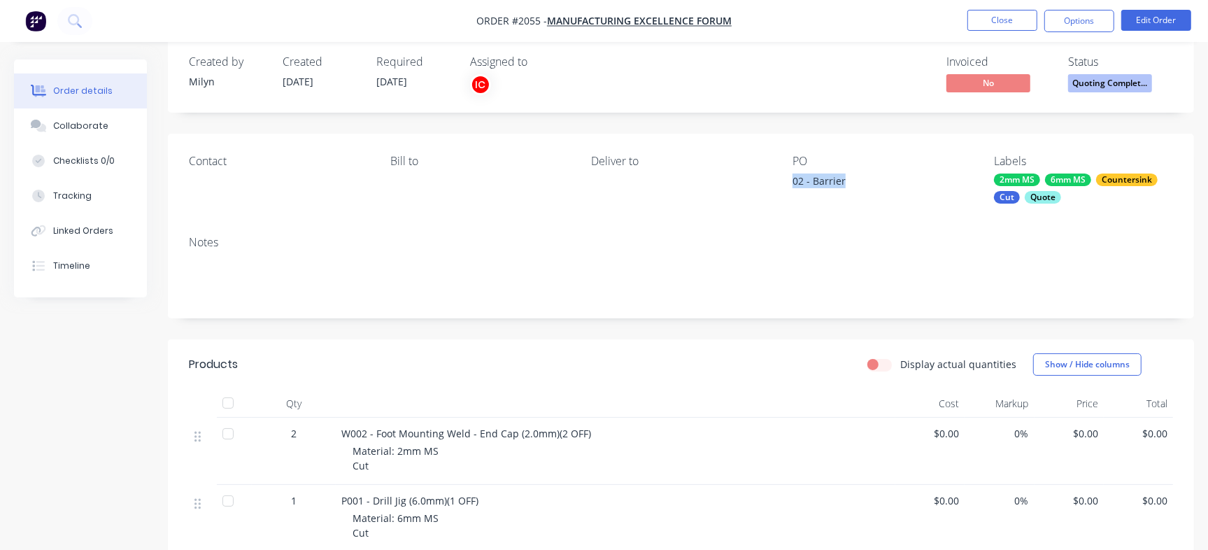
drag, startPoint x: 790, startPoint y: 180, endPoint x: 862, endPoint y: 177, distance: 71.4
click at [862, 177] on div "Contact Bill to Deliver to PO 02 - Barrier Labels 2mm MS 6mm MS Countersink Cut…" at bounding box center [681, 179] width 1026 height 91
click at [107, 127] on button "Collaborate" at bounding box center [80, 125] width 133 height 35
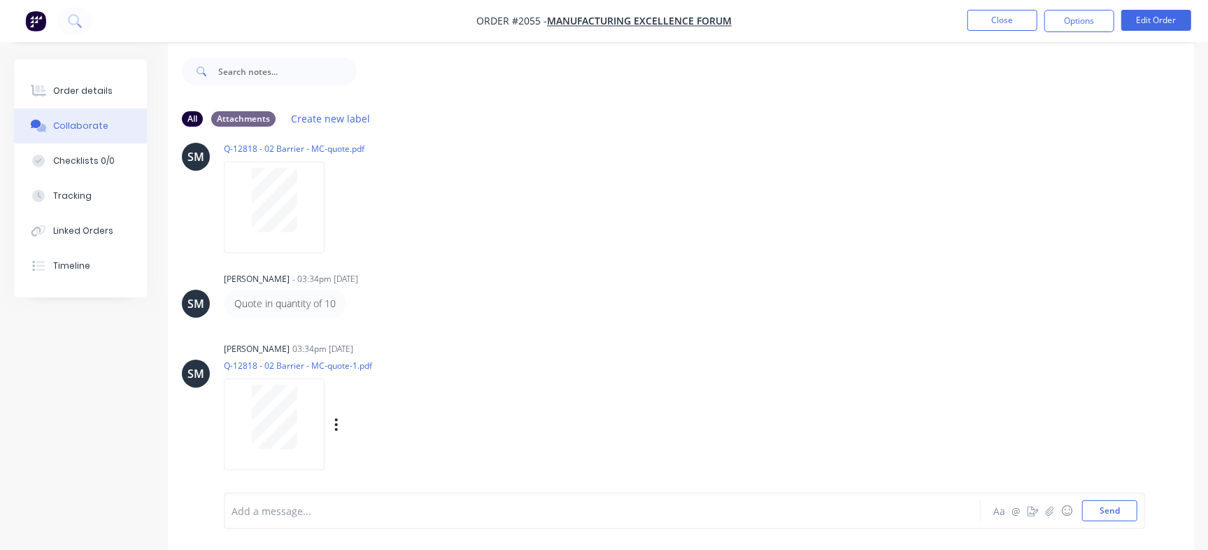
scroll to position [21, 0]
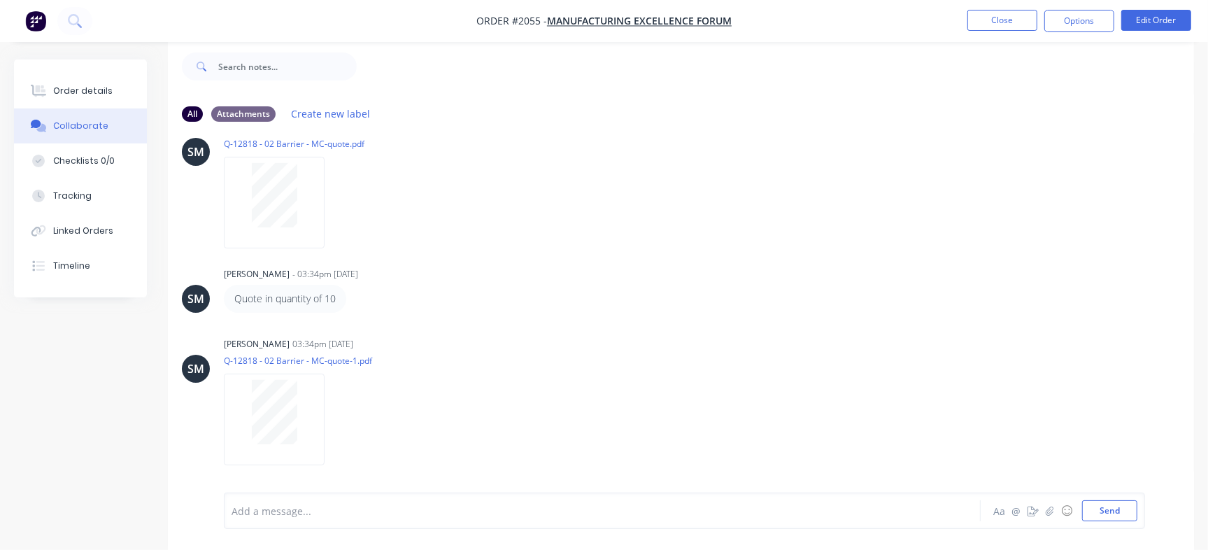
click at [119, 165] on button "Checklists 0/0" at bounding box center [80, 160] width 133 height 35
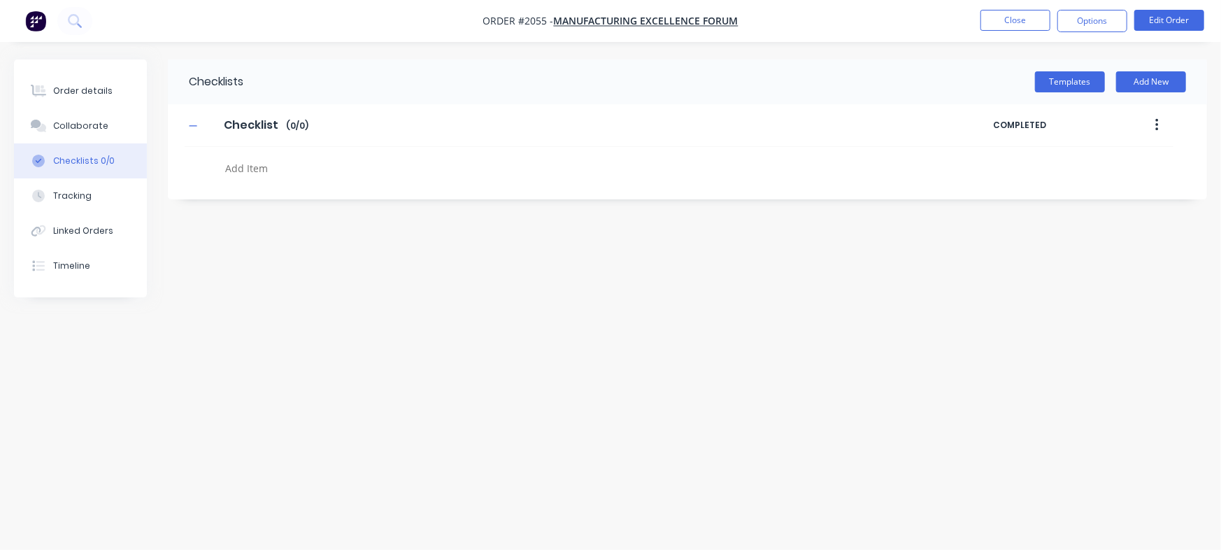
type textarea "x"
click at [314, 164] on textarea at bounding box center [538, 168] width 637 height 20
paste textarea "QU-1356"
type textarea "QU-1356"
type textarea "x"
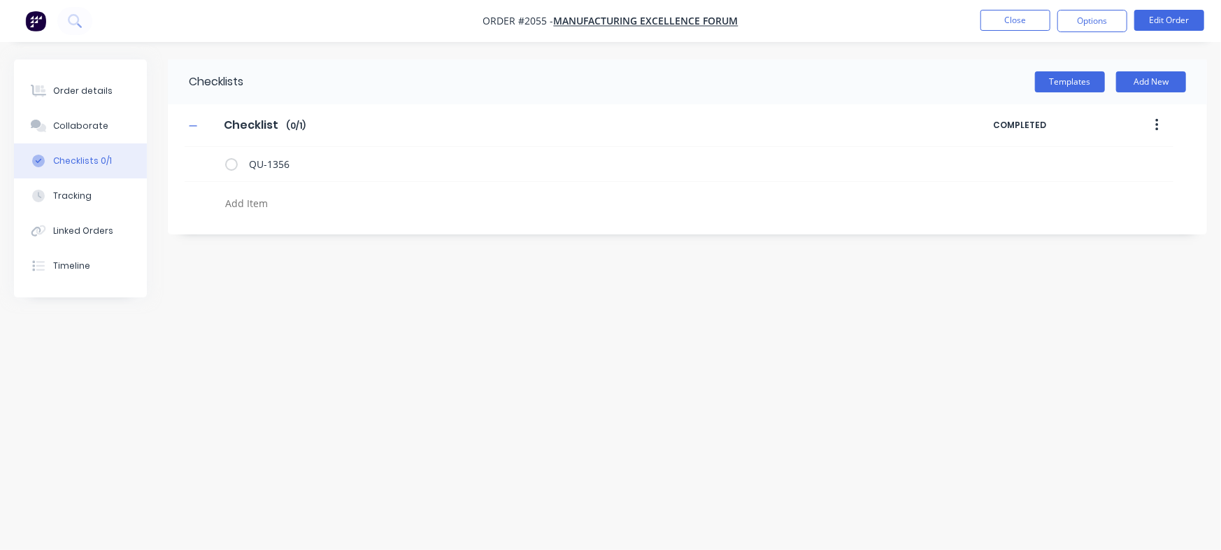
click at [289, 197] on textarea at bounding box center [538, 203] width 637 height 20
paste textarea "QU-1357"
type textarea "x"
type textarea "QU-1357"
type textarea "x"
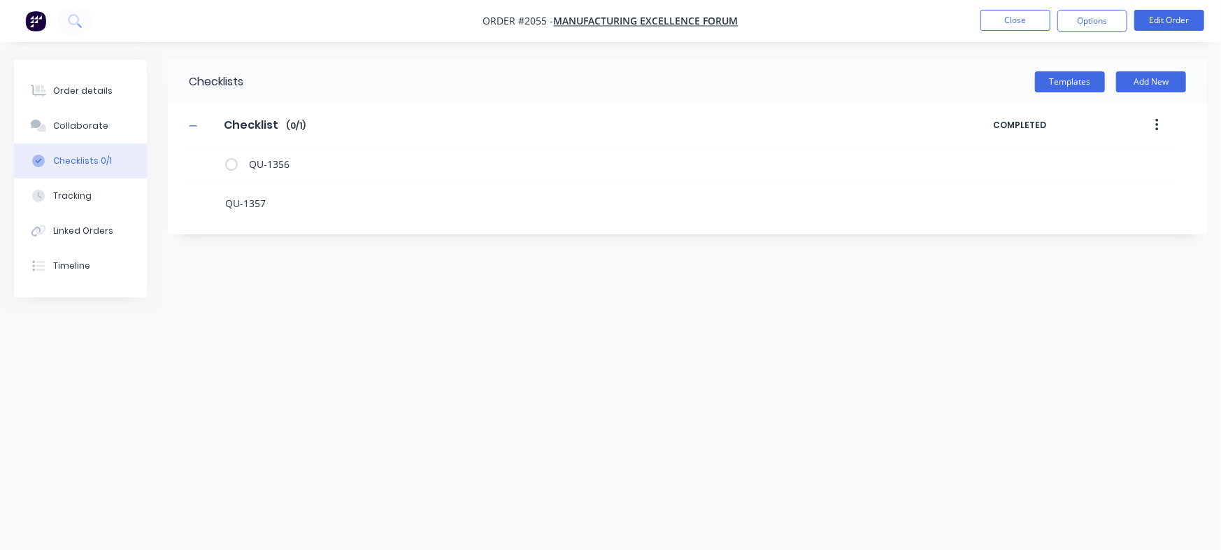
type textarea "QU-1357"
type textarea "x"
type textarea "QU-1357 -"
type textarea "x"
type textarea "QU-1357 -"
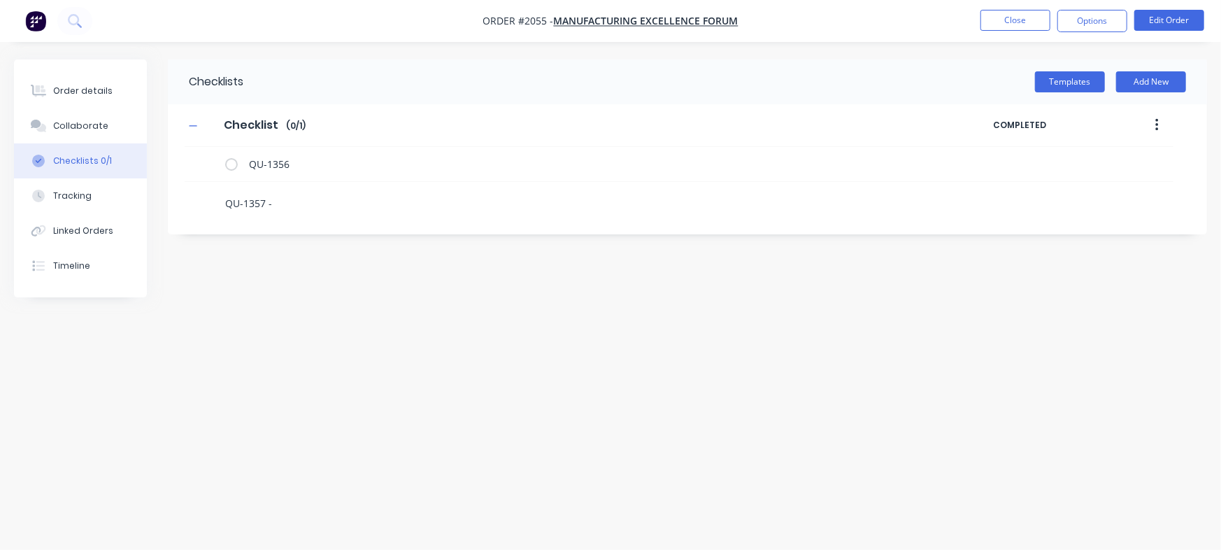
type textarea "x"
type textarea "QU-1357 - 1"
type textarea "x"
type textarea "QU-1357 - 10"
type textarea "x"
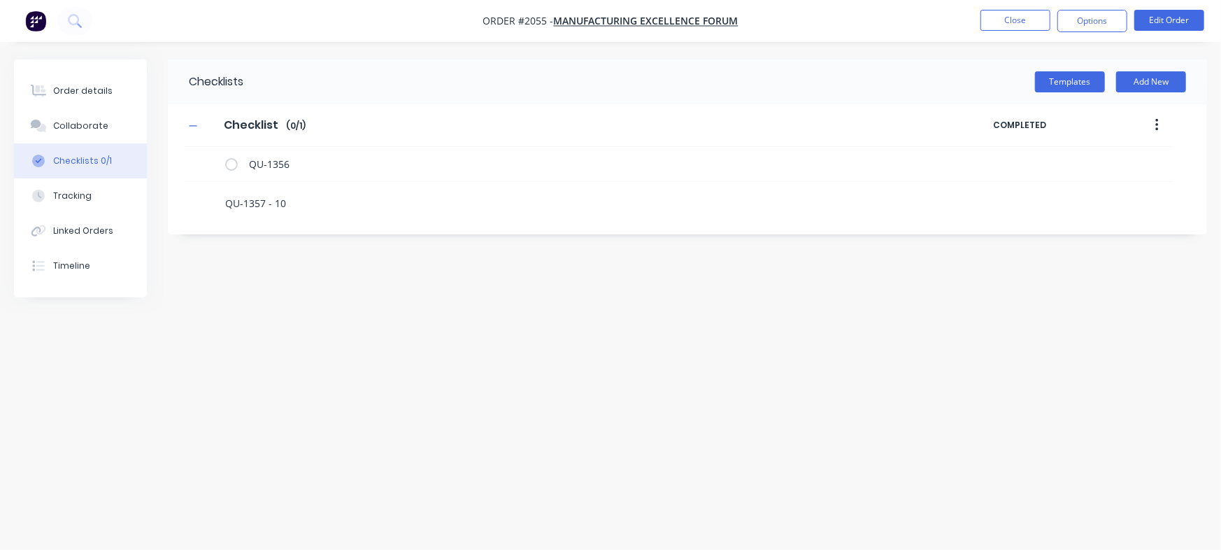
type textarea "QU-1357 - 10q"
type textarea "x"
type textarea "QU-1357 - 10qt"
type textarea "x"
type textarea "QU-1357 - 10qty"
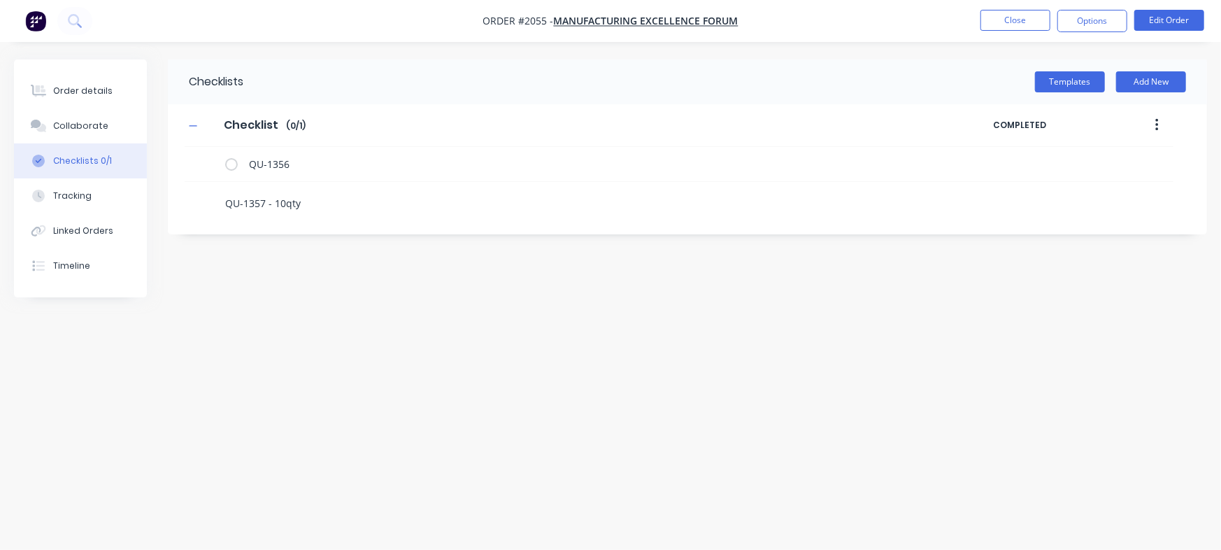
type textarea "x"
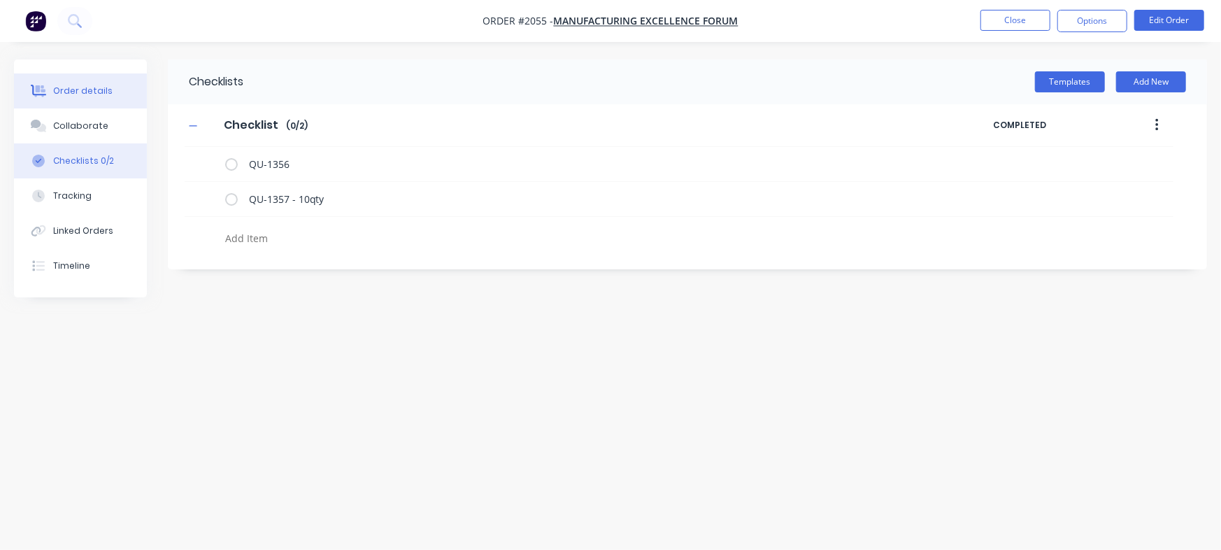
type textarea "x"
click at [103, 85] on div "Order details" at bounding box center [82, 91] width 59 height 13
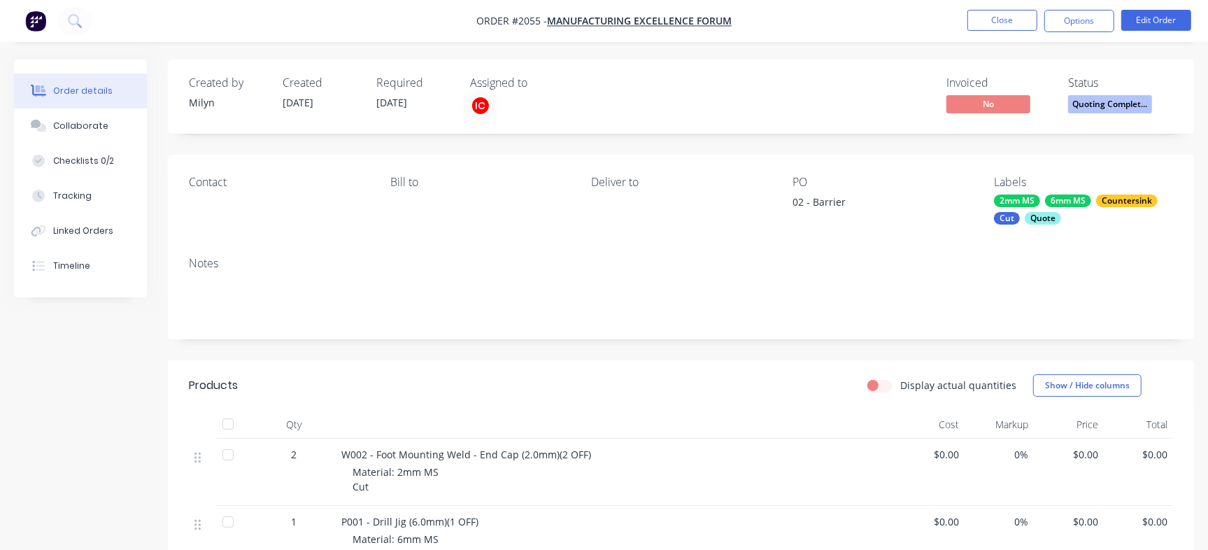
click at [1121, 100] on span "Quoting Complet..." at bounding box center [1110, 103] width 84 height 17
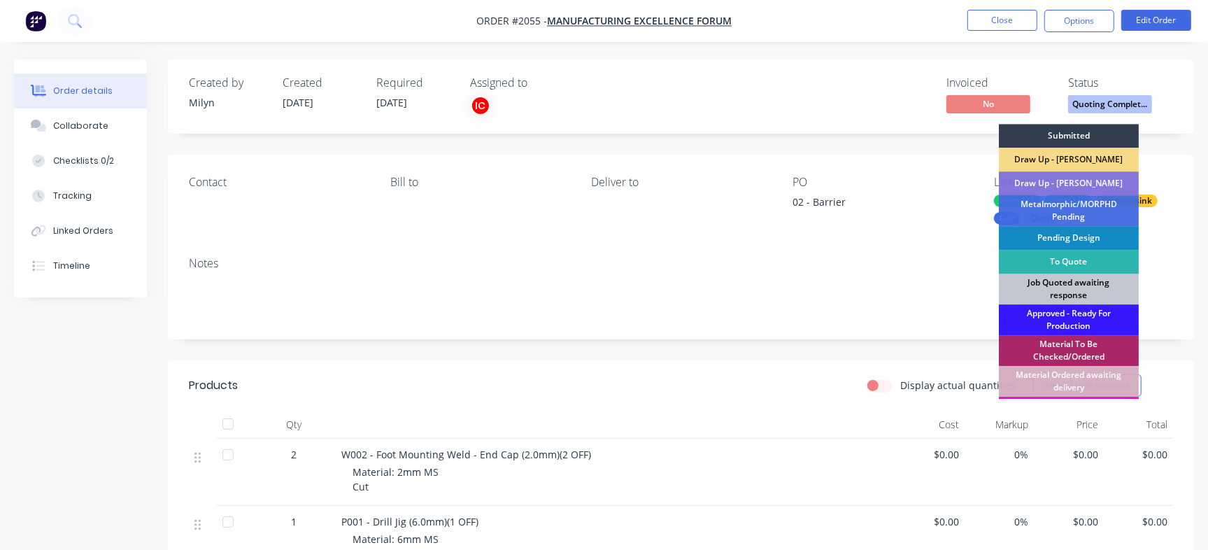
click at [1070, 287] on div "Job Quoted awaiting response" at bounding box center [1069, 289] width 140 height 31
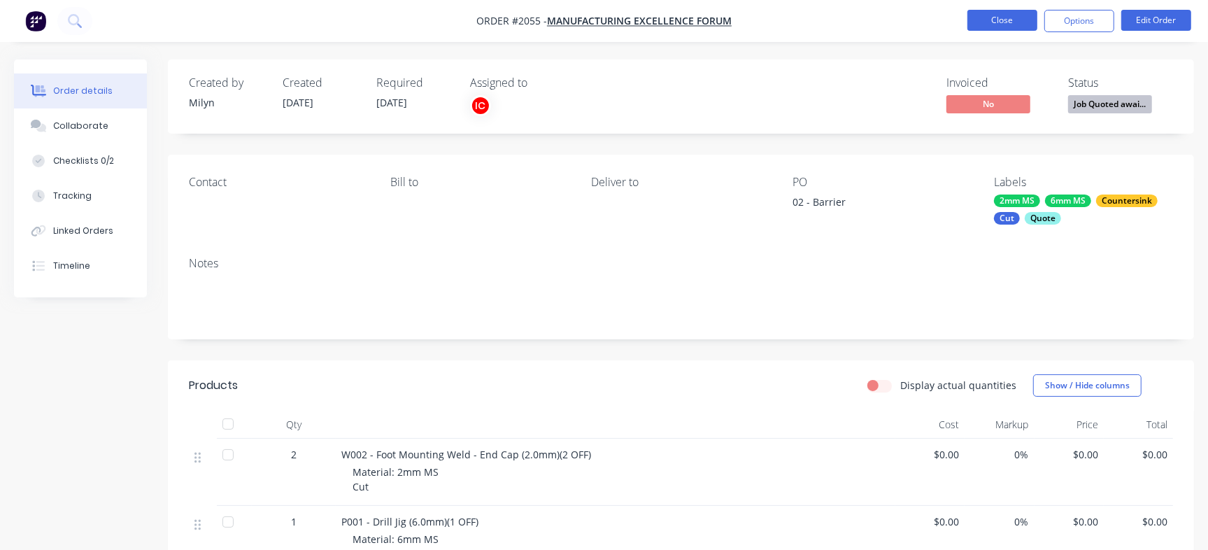
click at [996, 23] on button "Close" at bounding box center [1002, 20] width 70 height 21
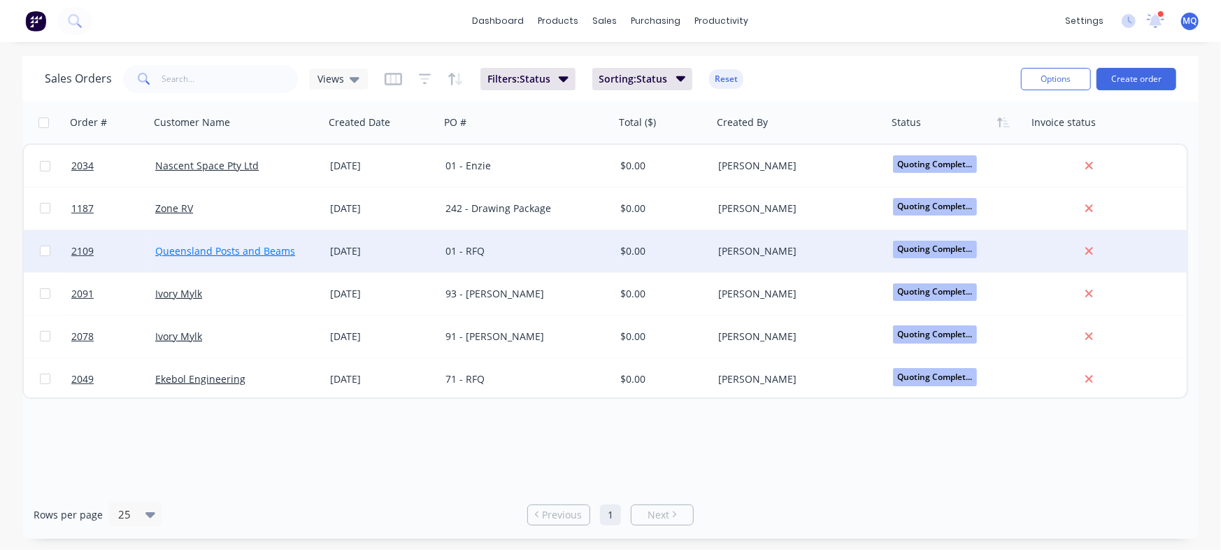
click at [213, 253] on link "Queensland Posts and Beams" at bounding box center [225, 250] width 140 height 13
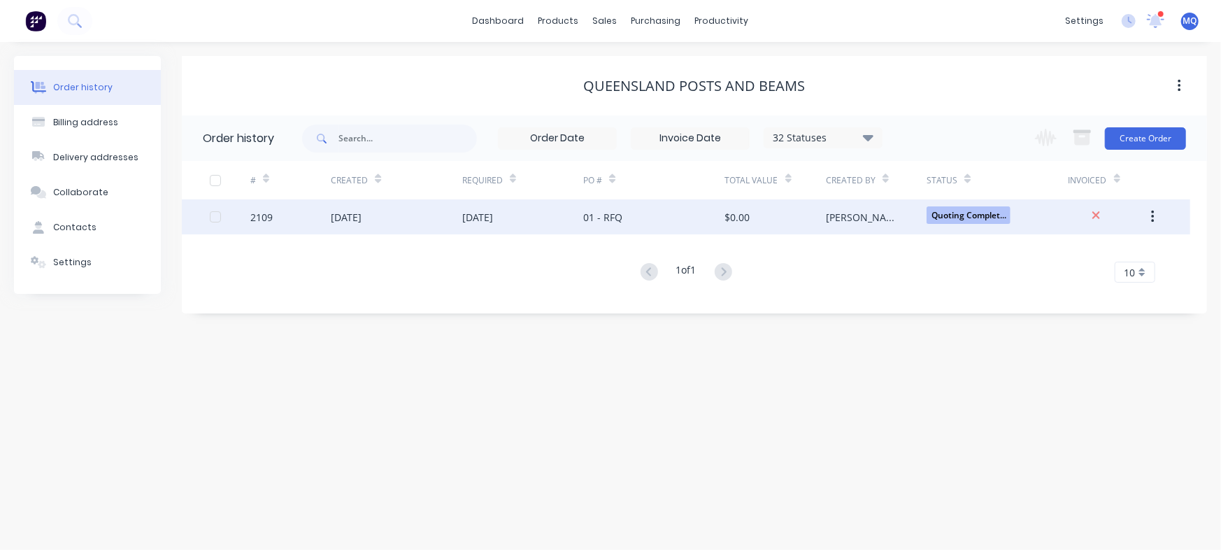
click at [546, 207] on div "21 Aug 2025" at bounding box center [522, 216] width 121 height 35
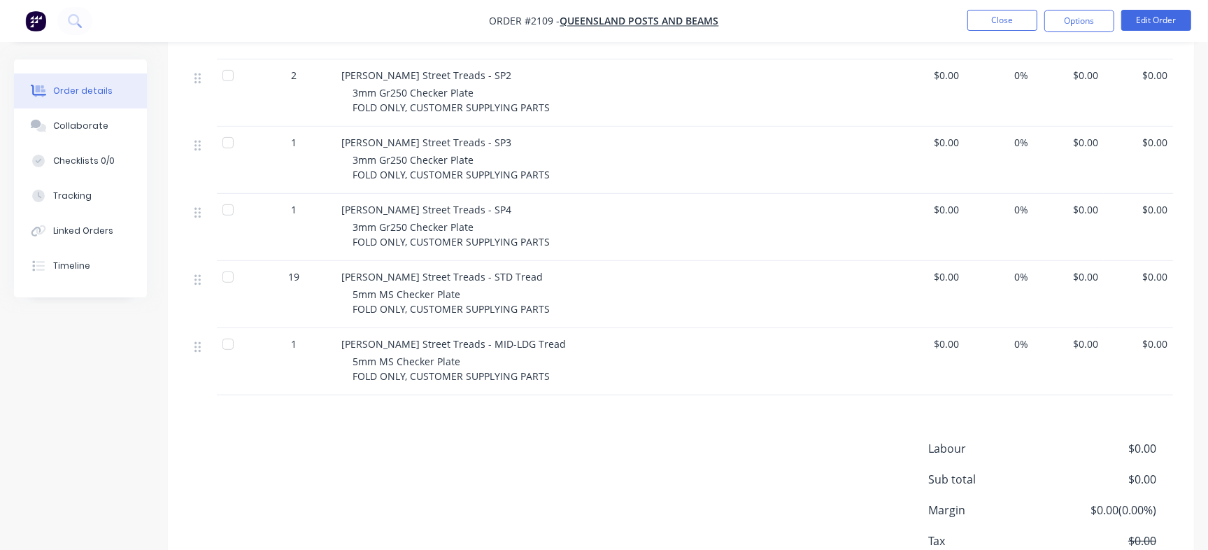
scroll to position [437, 0]
click at [100, 118] on button "Collaborate" at bounding box center [80, 125] width 133 height 35
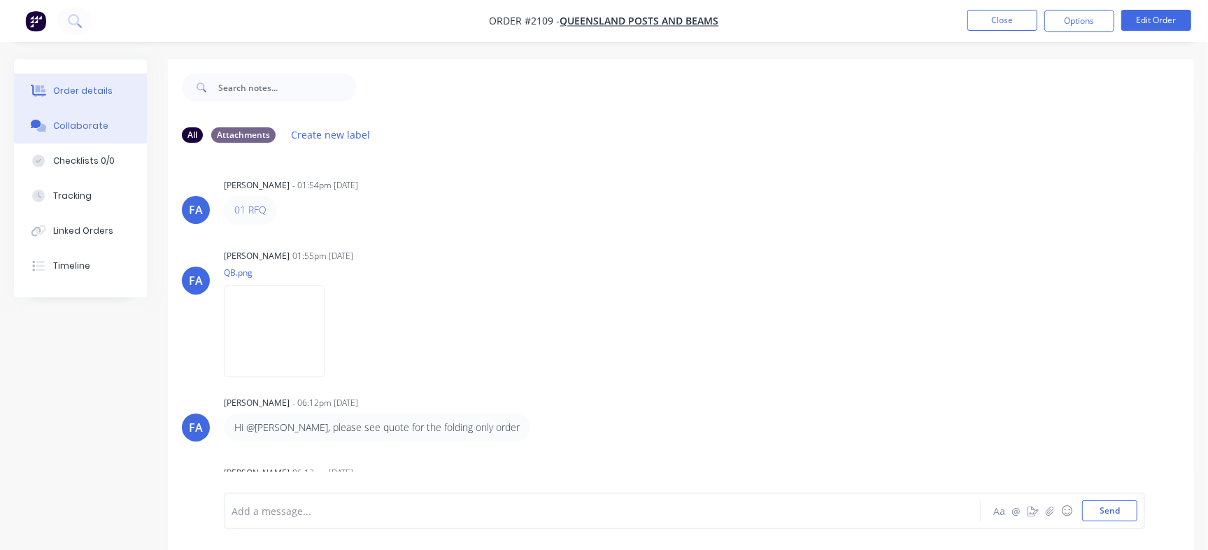
click at [85, 88] on div "Order details" at bounding box center [82, 91] width 59 height 13
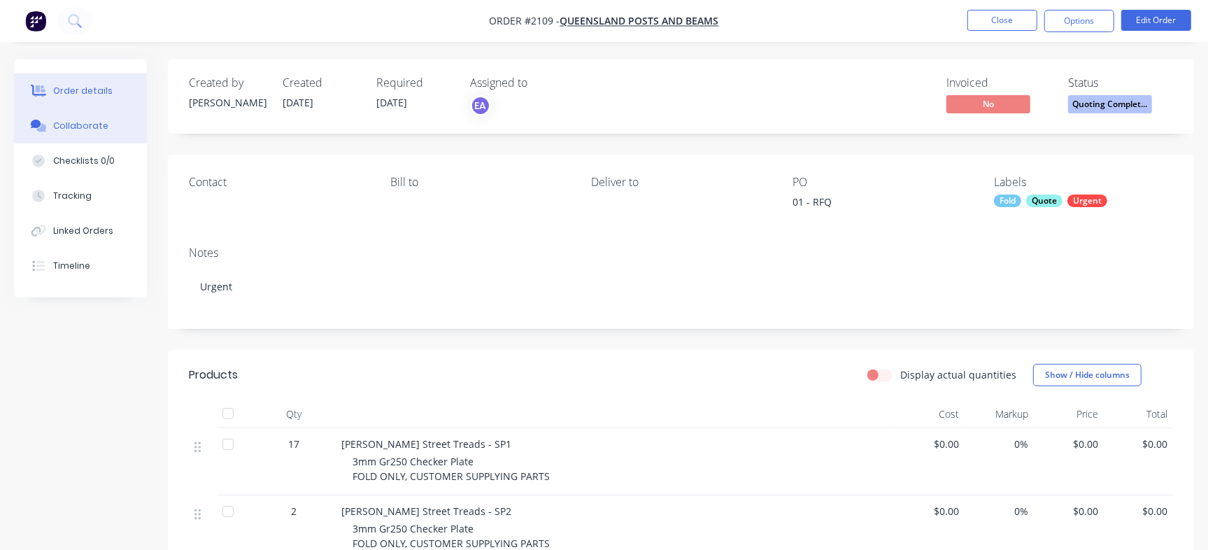
click at [57, 125] on div "Collaborate" at bounding box center [80, 126] width 55 height 13
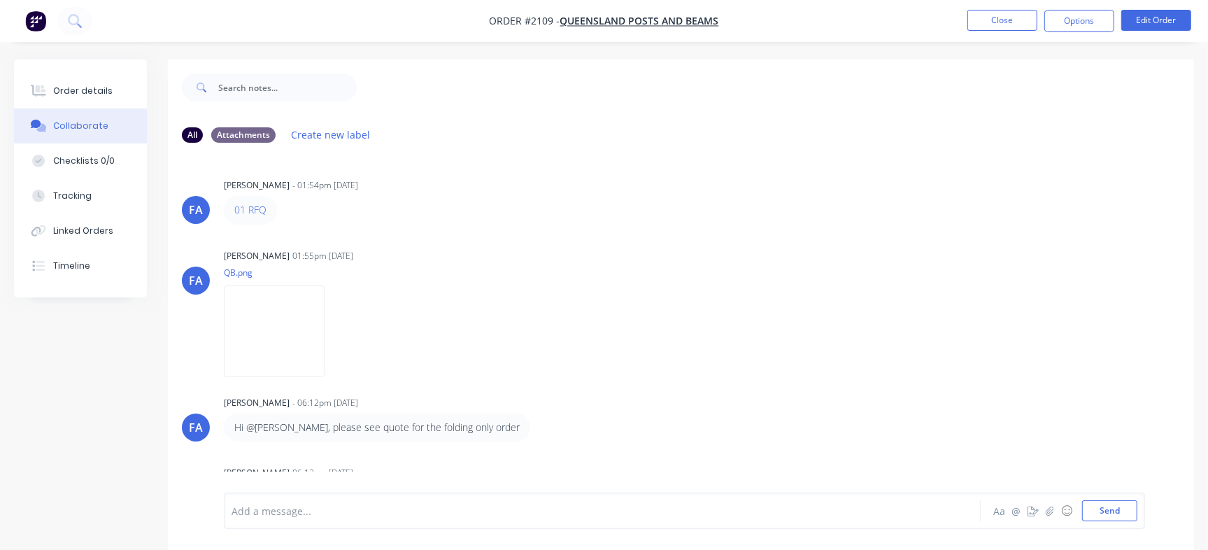
scroll to position [107, 0]
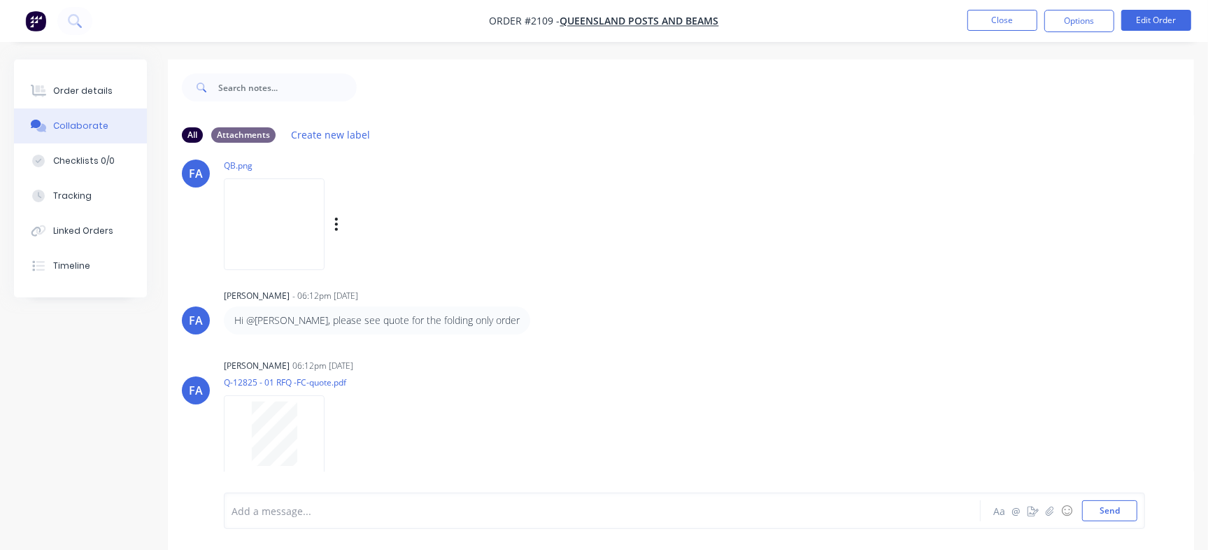
click at [285, 231] on img at bounding box center [274, 224] width 101 height 92
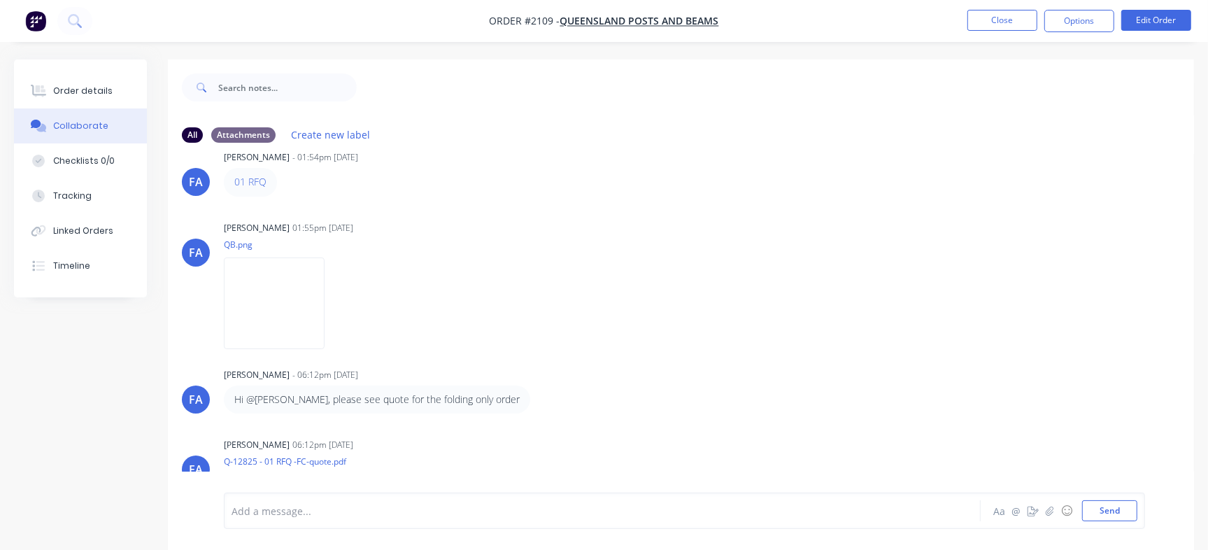
scroll to position [0, 0]
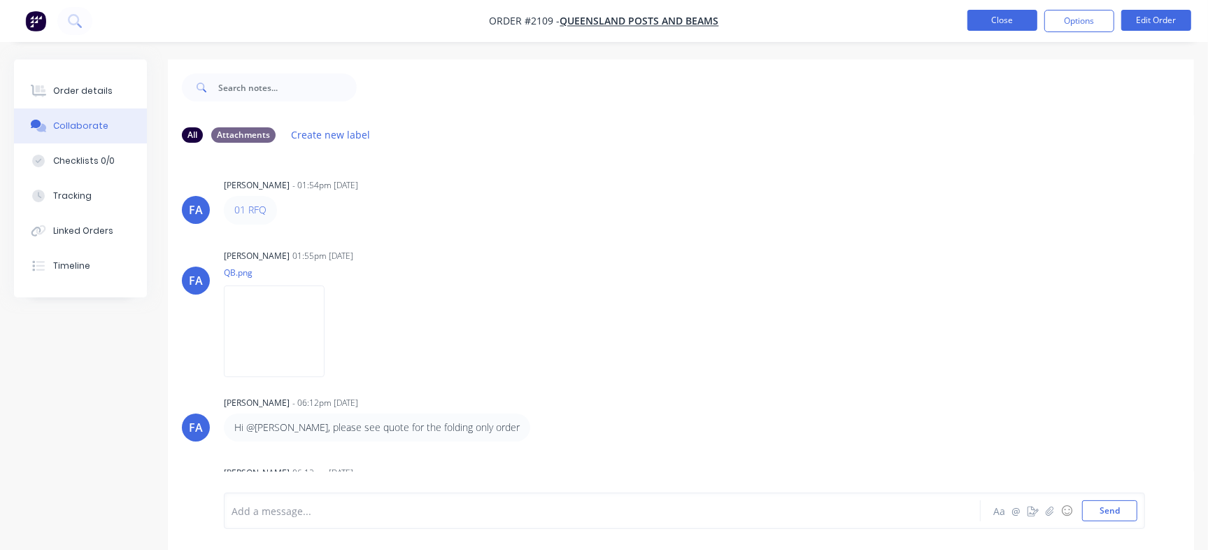
click at [995, 14] on button "Close" at bounding box center [1002, 20] width 70 height 21
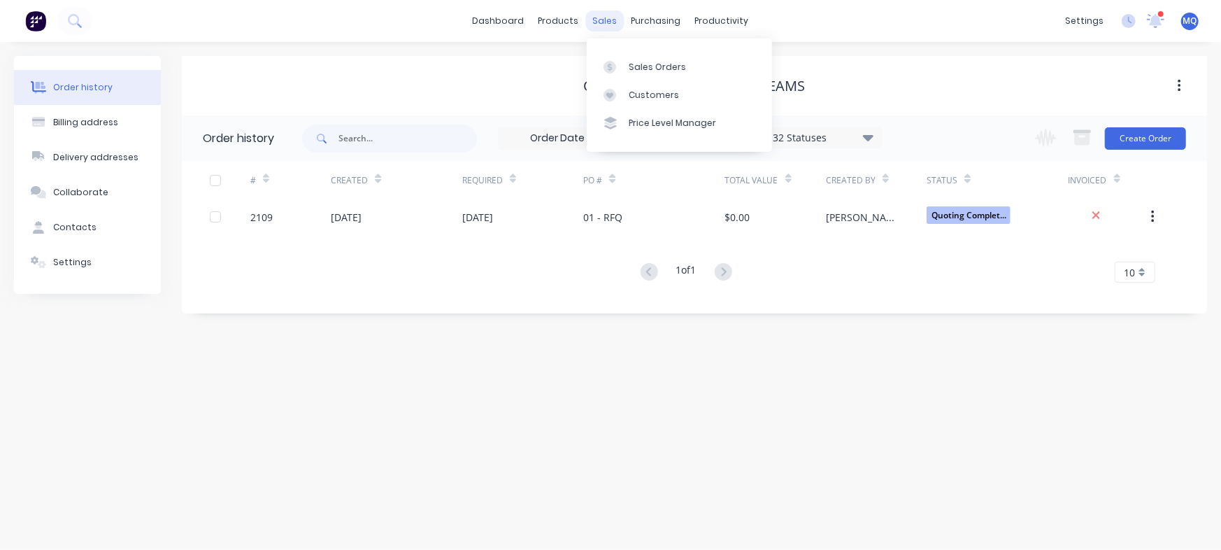
click at [604, 25] on div "sales" at bounding box center [605, 20] width 38 height 21
click at [638, 62] on div "Sales Orders" at bounding box center [657, 67] width 57 height 13
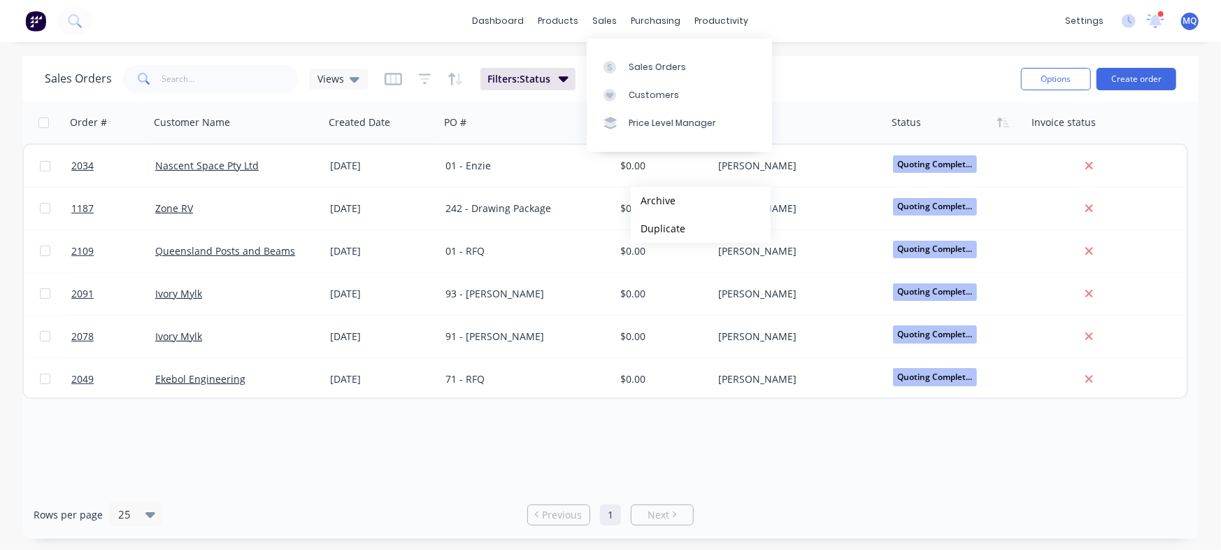
click at [893, 92] on div "Sales Orders Views Filters: Status Sorting: Status Reset" at bounding box center [527, 79] width 965 height 34
click at [339, 81] on span "Views" at bounding box center [331, 78] width 27 height 15
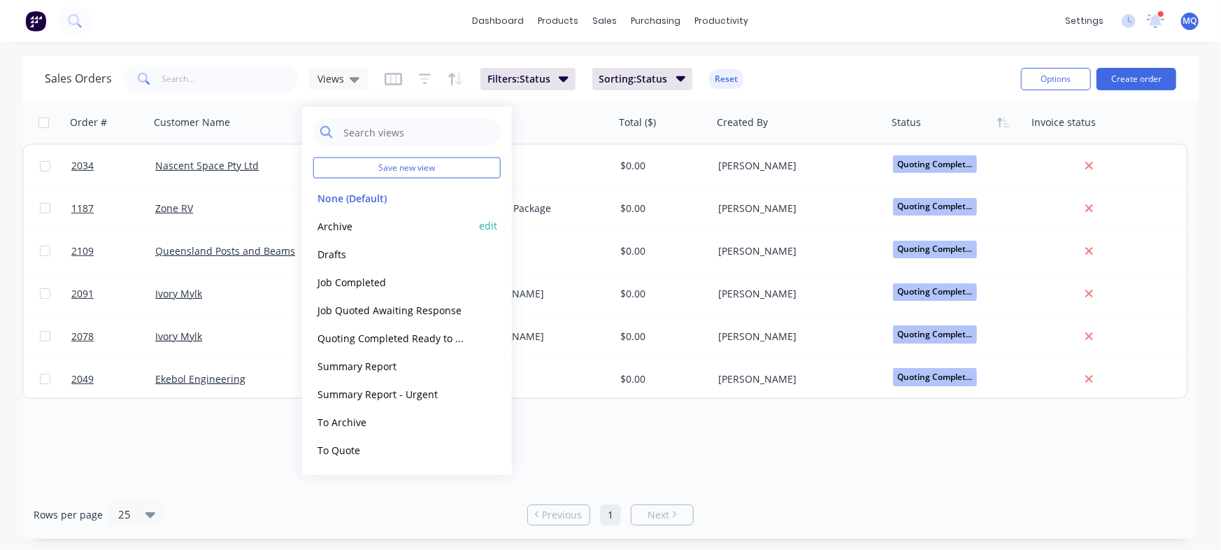
click at [356, 229] on button "Archive" at bounding box center [392, 226] width 159 height 16
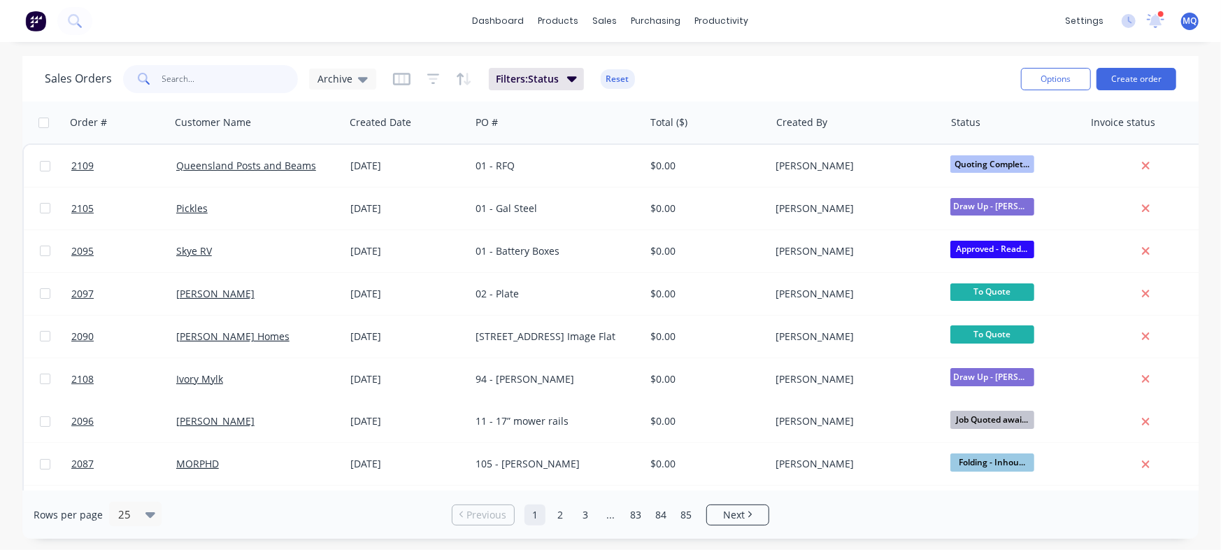
click at [221, 80] on input "text" at bounding box center [230, 79] width 136 height 28
type input "chad"
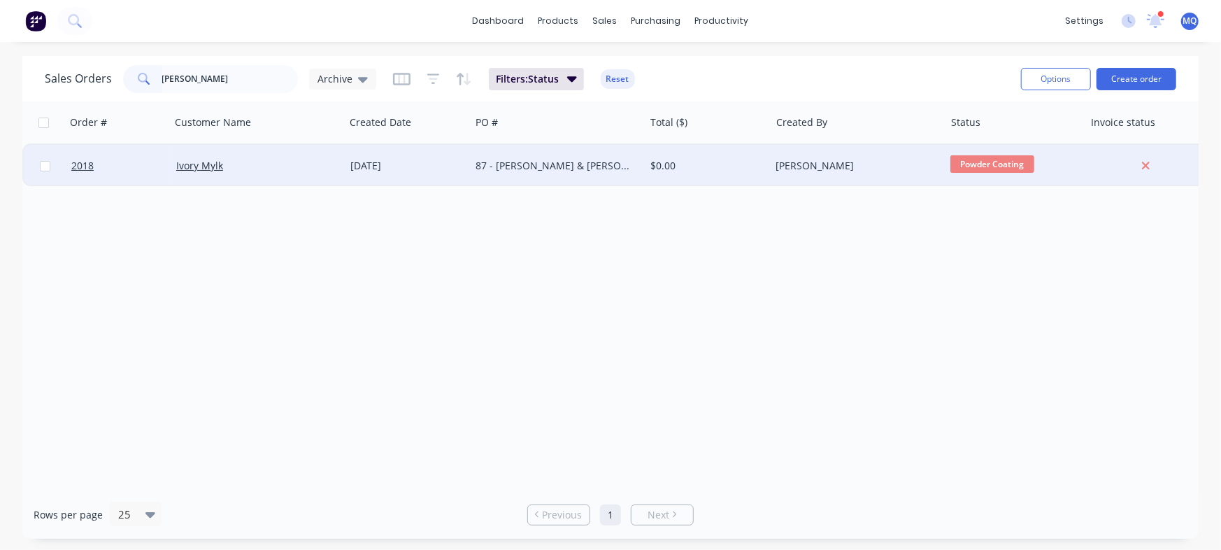
click at [466, 168] on div "28 Jul 2025" at bounding box center [408, 166] width 126 height 42
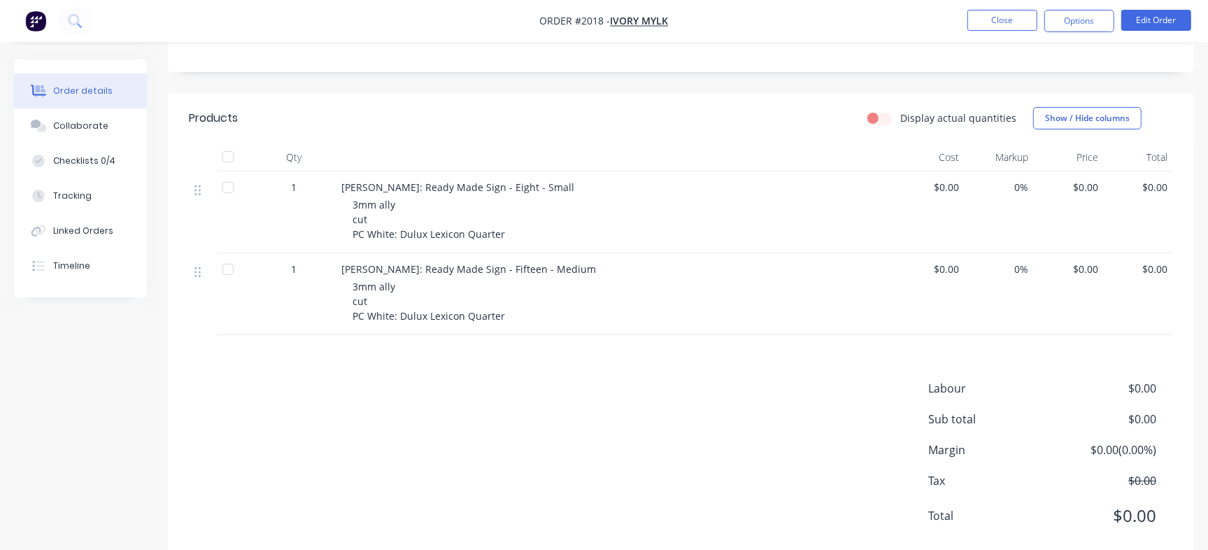
scroll to position [291, 0]
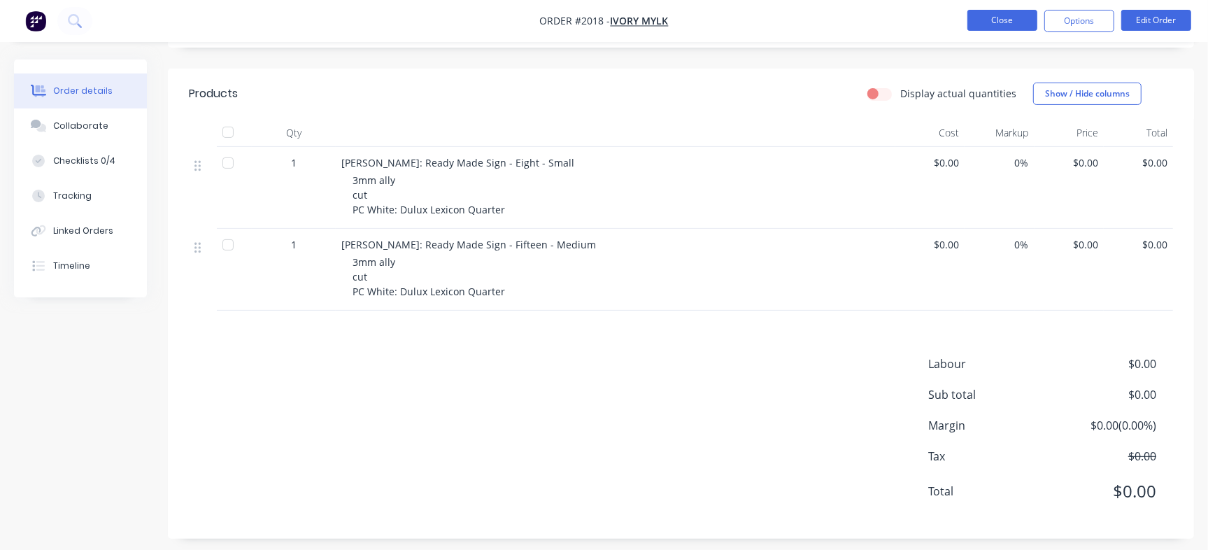
click at [986, 22] on button "Close" at bounding box center [1002, 20] width 70 height 21
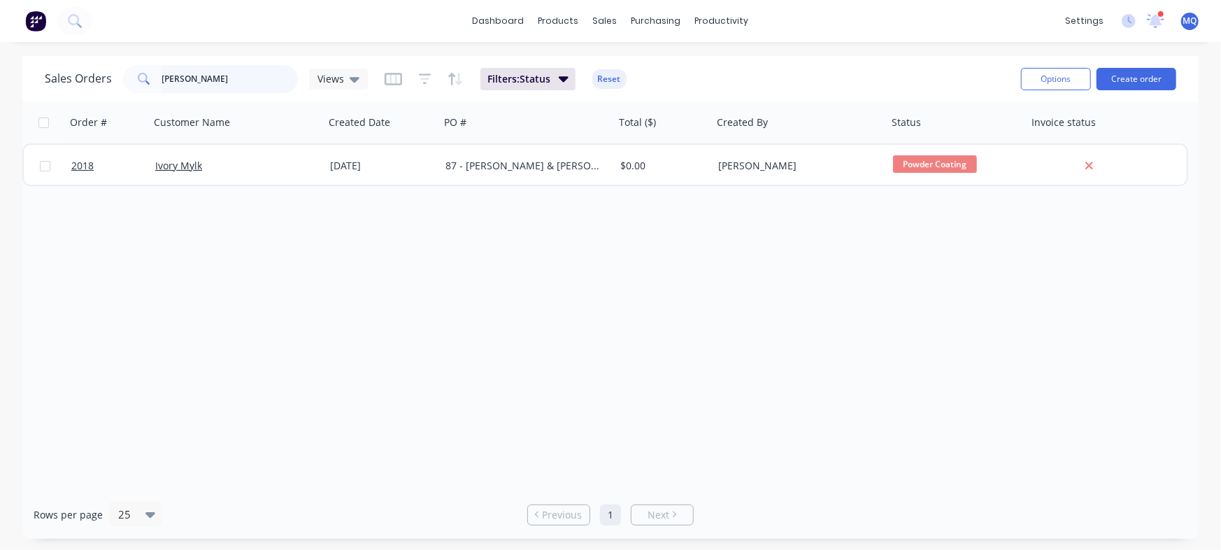
click at [222, 74] on input "chad" at bounding box center [230, 79] width 136 height 28
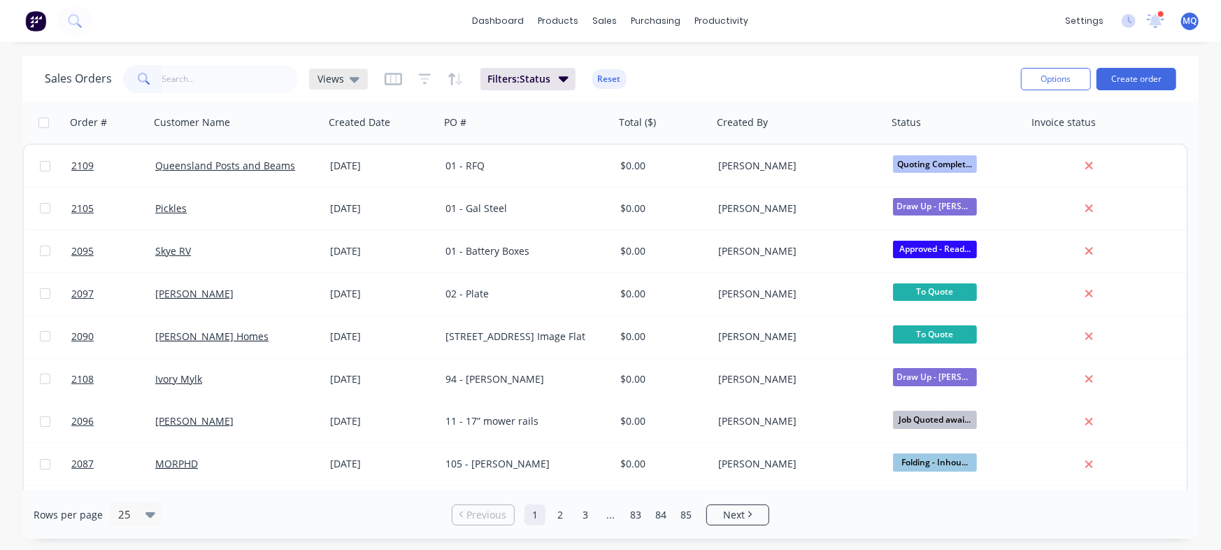
click at [332, 87] on div "Views" at bounding box center [338, 79] width 59 height 21
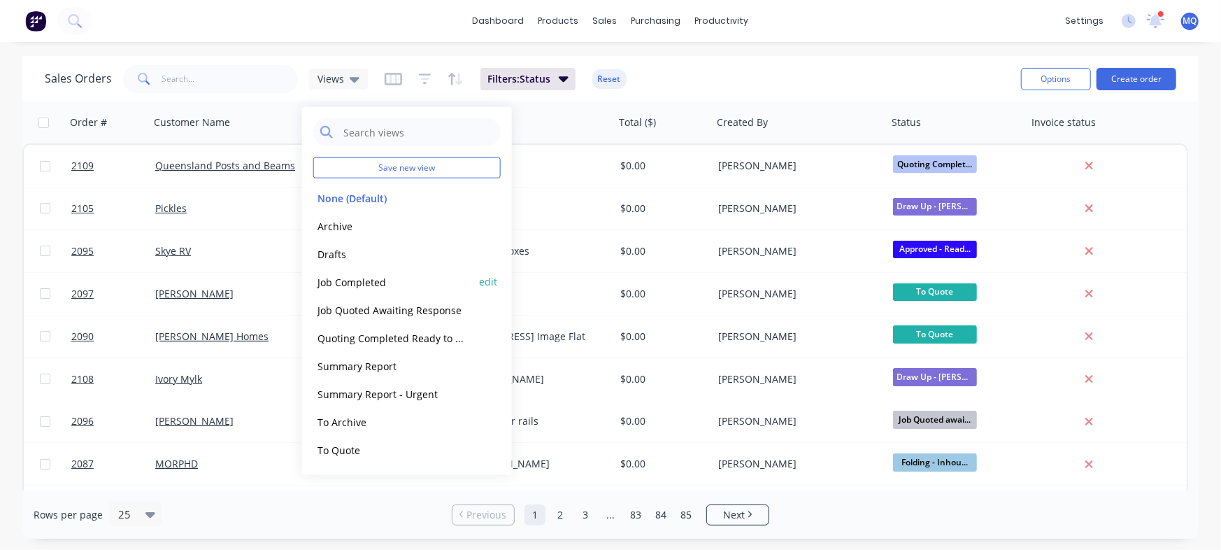
click at [363, 281] on button "Job Completed" at bounding box center [392, 282] width 159 height 16
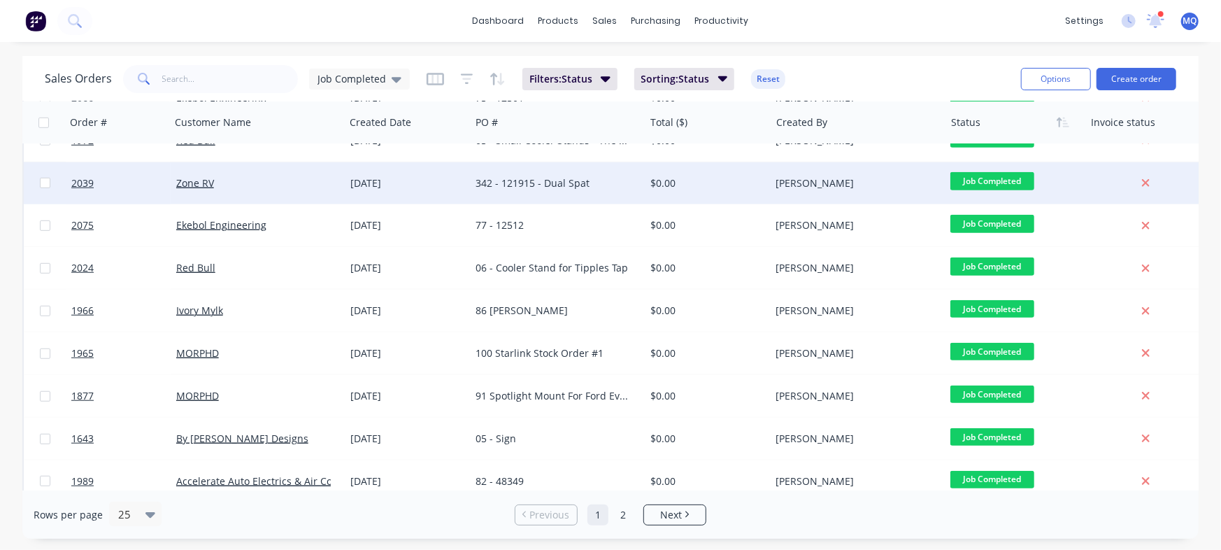
scroll to position [725, 0]
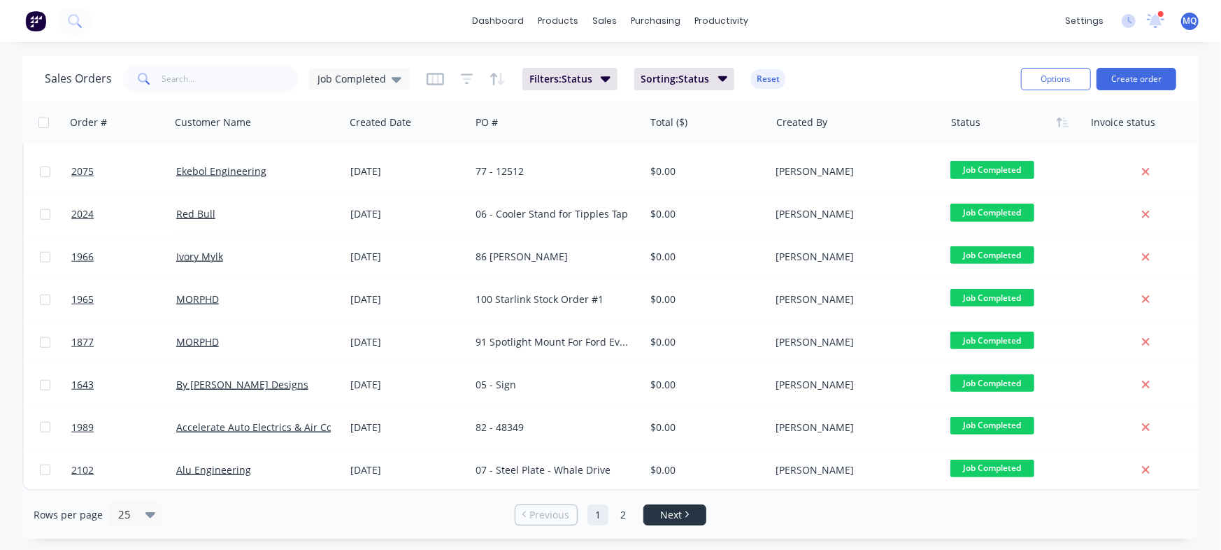
click at [676, 518] on span "Next" at bounding box center [671, 515] width 22 height 14
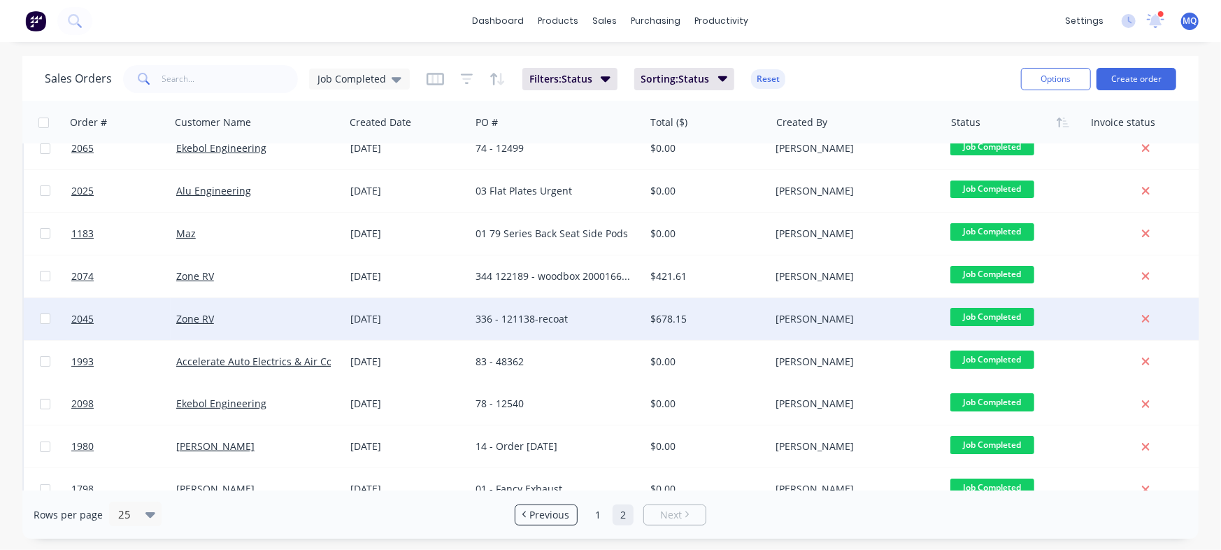
scroll to position [0, 0]
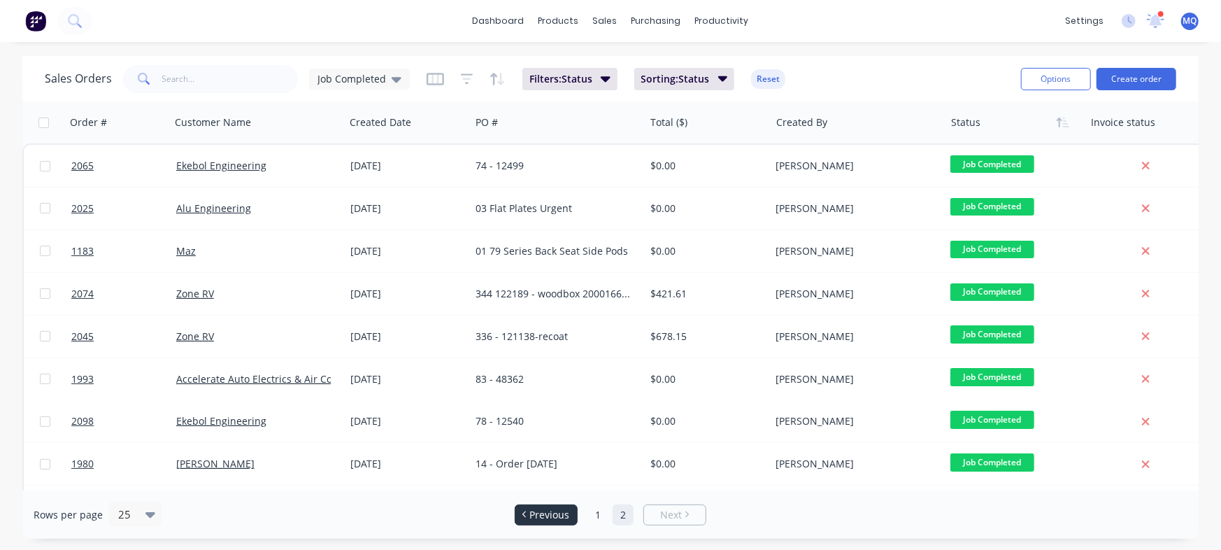
click at [551, 510] on span "Previous" at bounding box center [550, 515] width 40 height 14
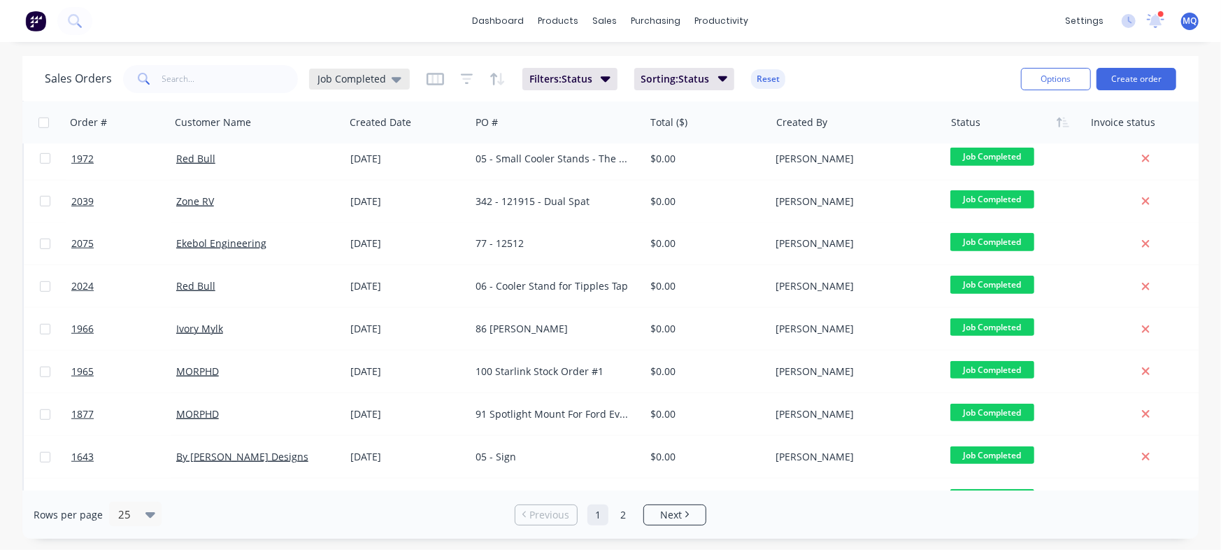
scroll to position [637, 0]
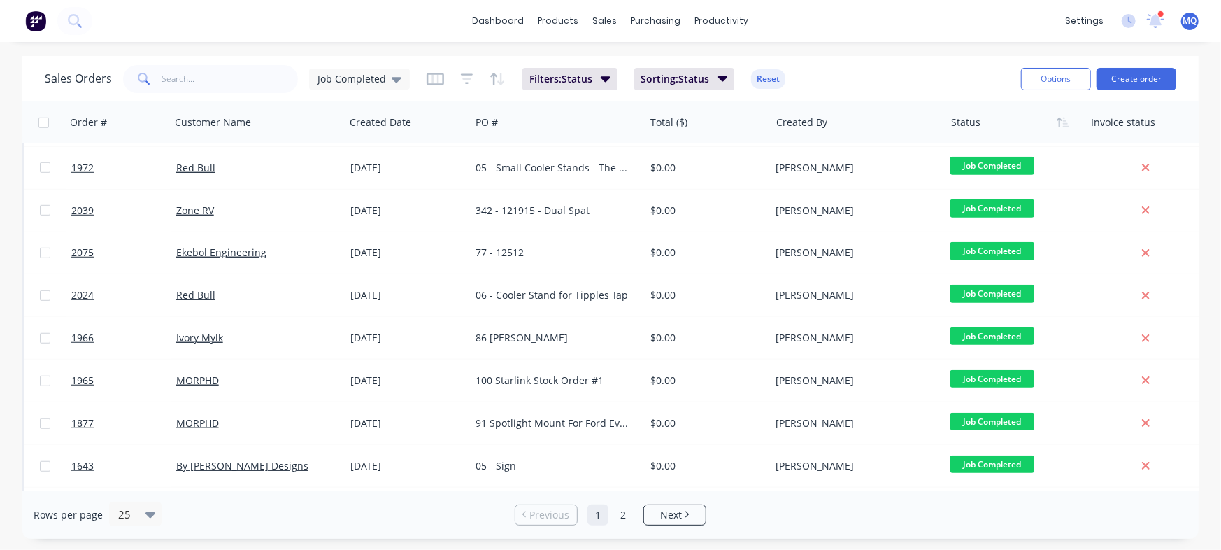
click at [379, 76] on span "Job Completed" at bounding box center [352, 78] width 69 height 15
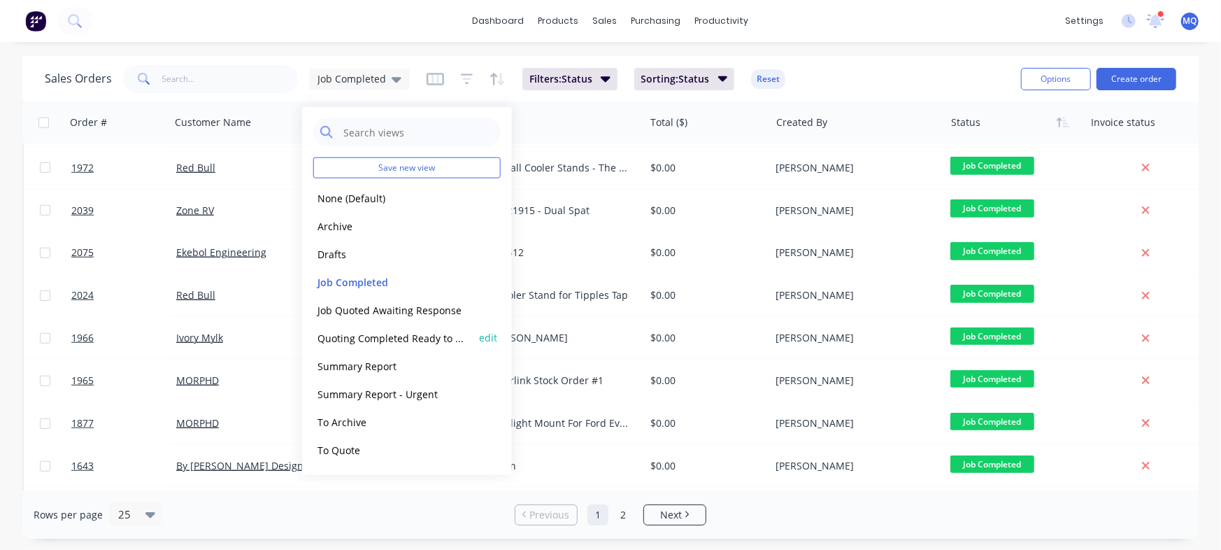
click at [370, 342] on button "Quoting Completed Ready to Send" at bounding box center [392, 337] width 159 height 16
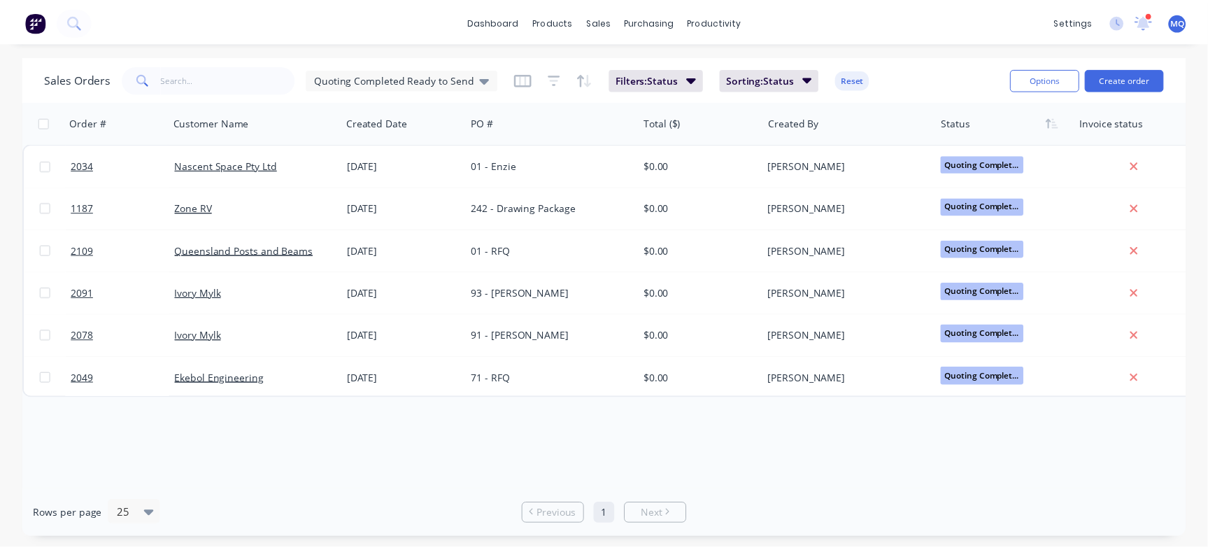
scroll to position [0, 0]
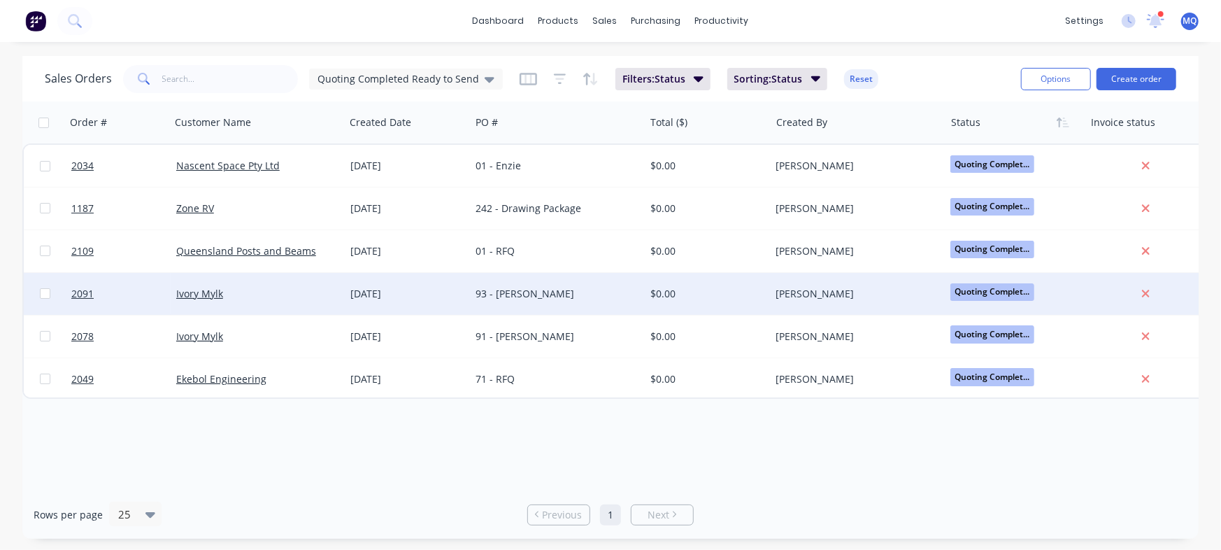
click at [223, 294] on div "Ivory Mylk" at bounding box center [253, 294] width 155 height 14
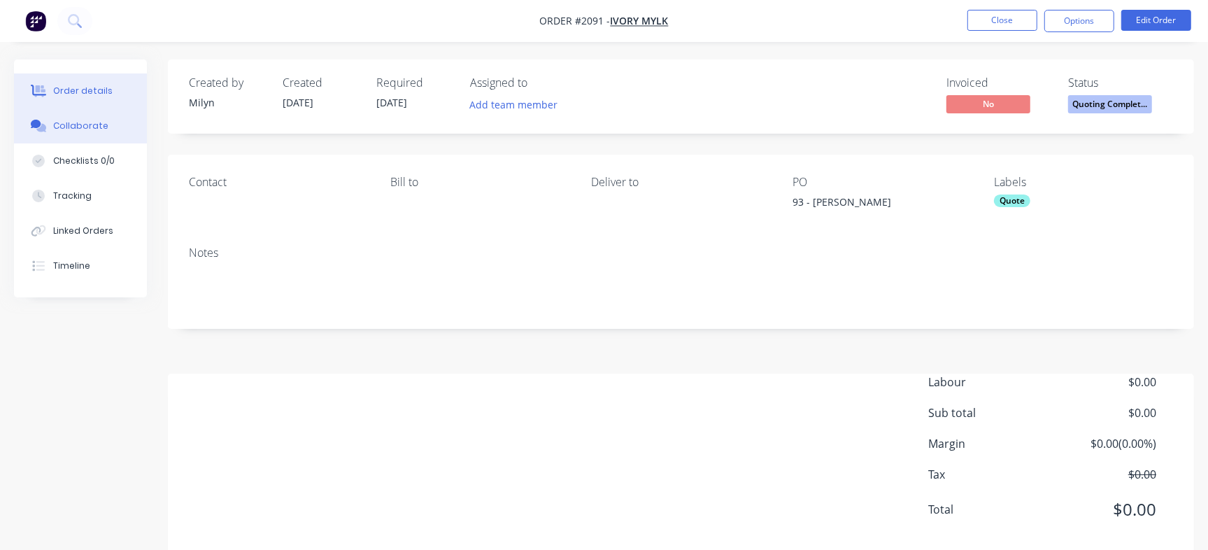
click at [71, 122] on div "Collaborate" at bounding box center [80, 126] width 55 height 13
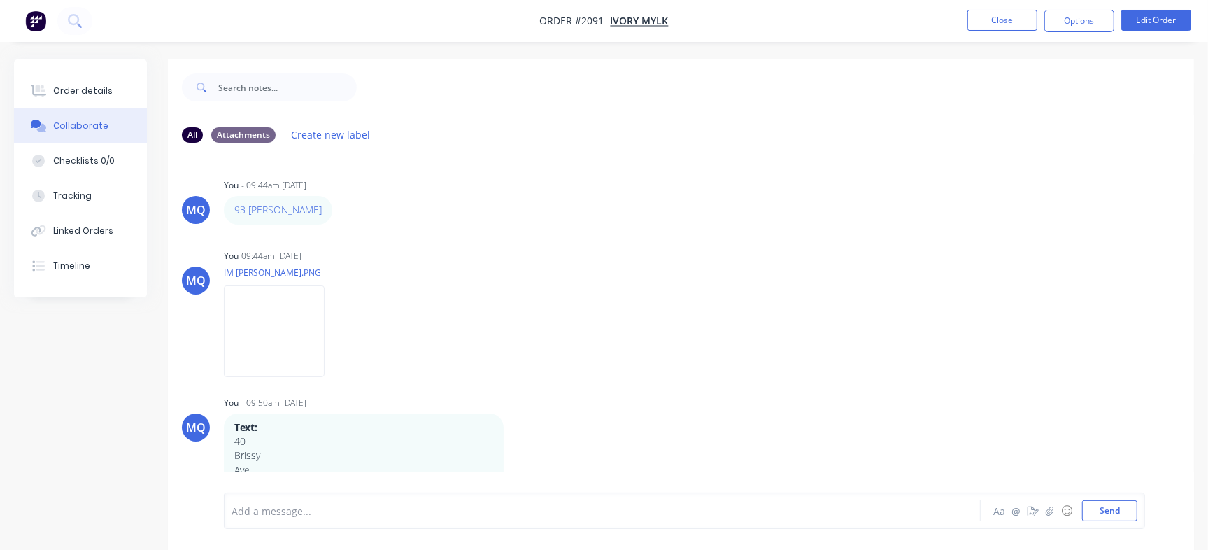
scroll to position [437, 0]
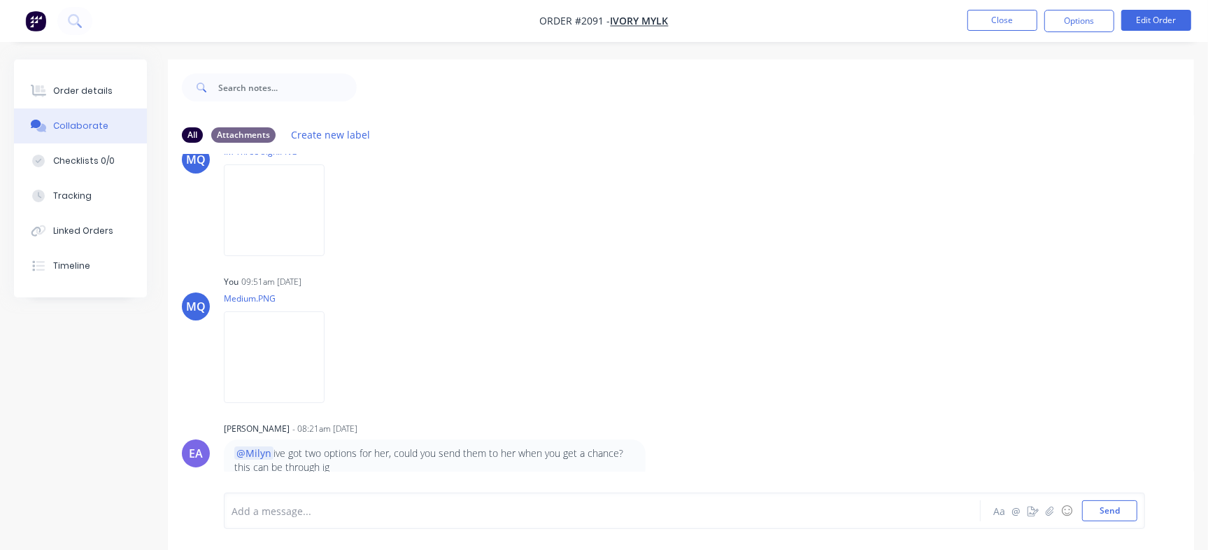
click at [1003, 31] on li "Close" at bounding box center [1002, 21] width 70 height 22
click at [1013, 20] on button "Close" at bounding box center [1002, 20] width 70 height 21
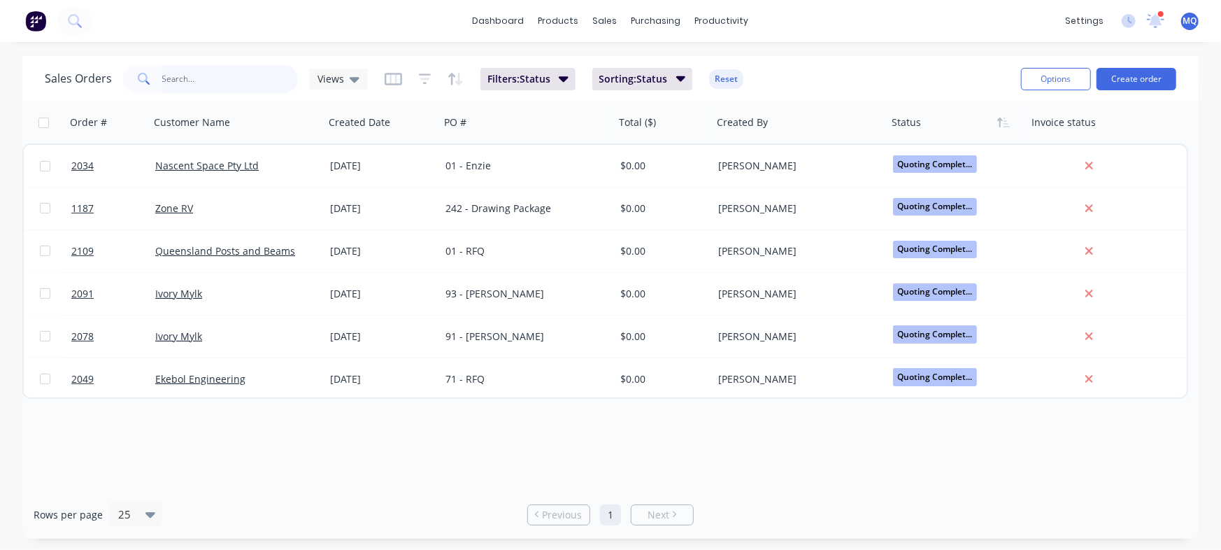
click at [237, 87] on input "text" at bounding box center [230, 79] width 136 height 28
click at [329, 74] on span "Views" at bounding box center [331, 78] width 27 height 15
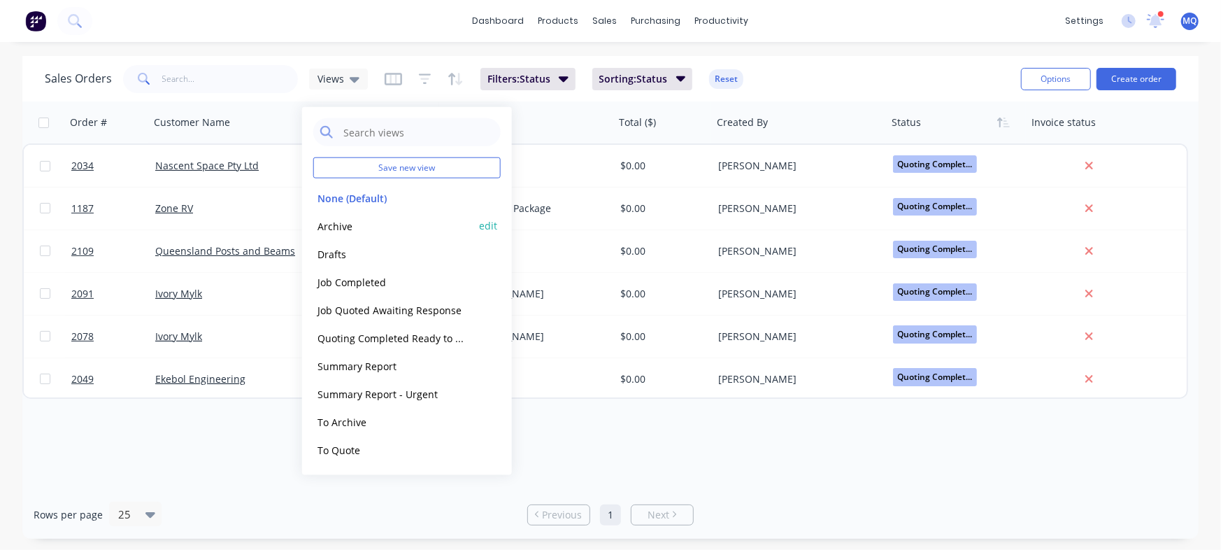
click at [328, 228] on button "Archive" at bounding box center [392, 226] width 159 height 16
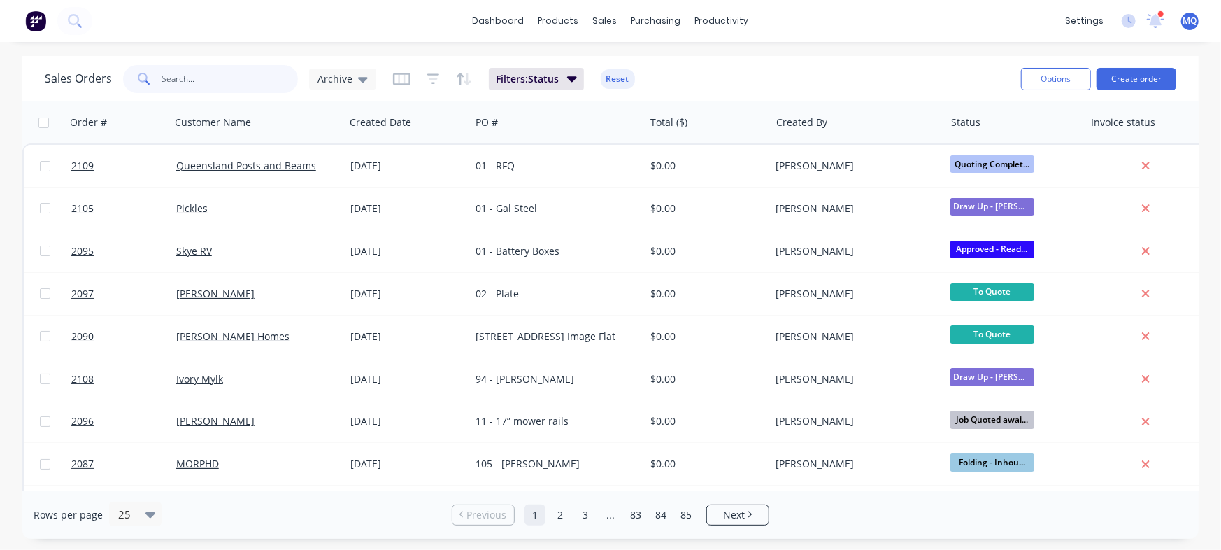
click at [209, 71] on input "text" at bounding box center [230, 79] width 136 height 28
type input "samantha"
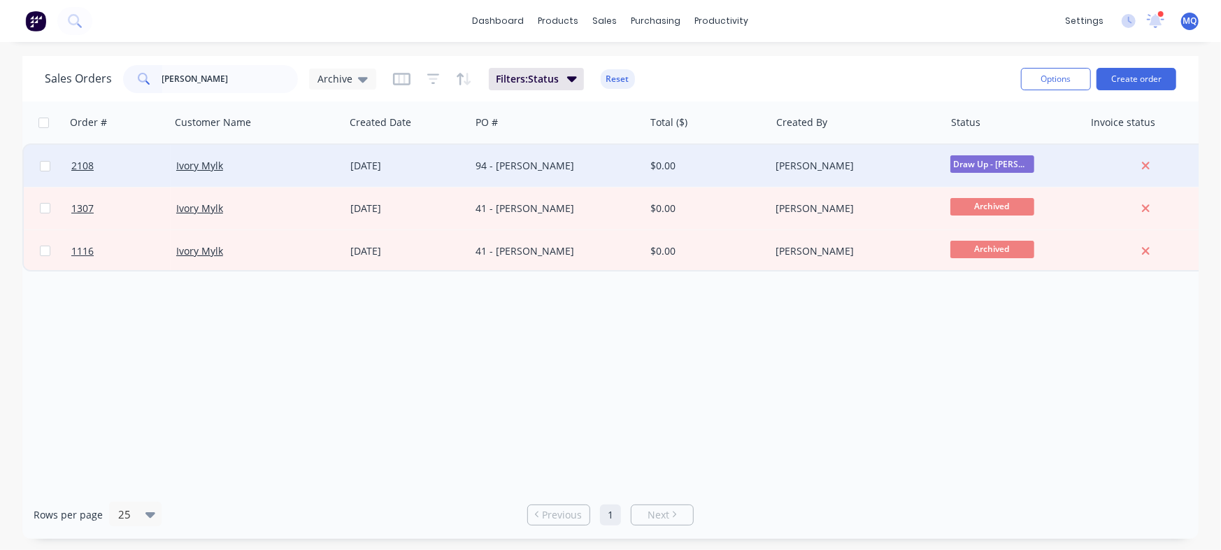
click at [503, 162] on div "94 - Samantha Powis" at bounding box center [553, 166] width 155 height 14
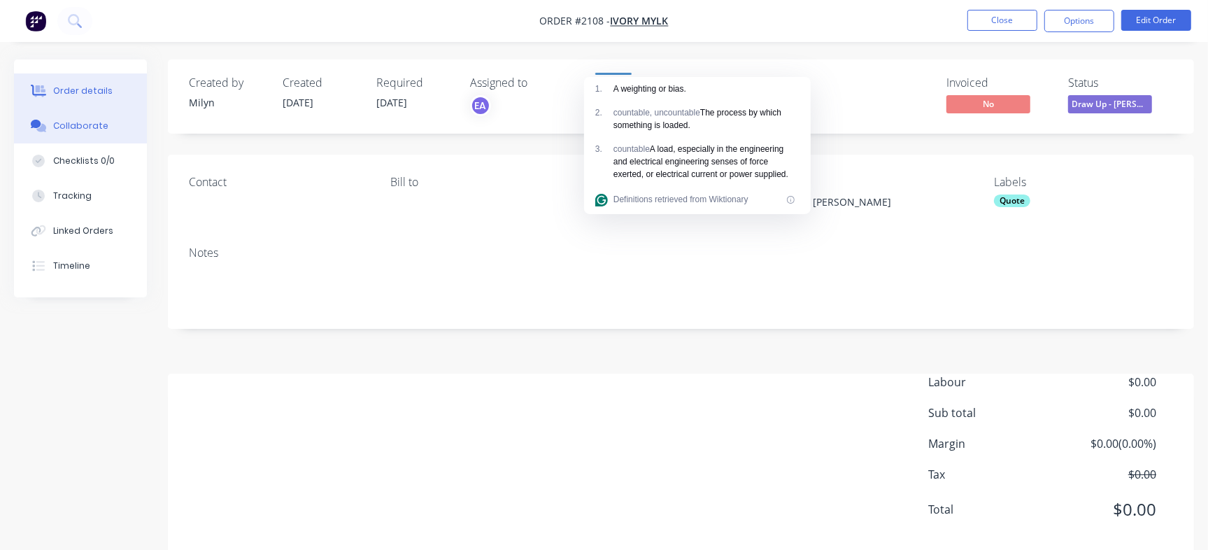
click at [95, 132] on button "Collaborate" at bounding box center [80, 125] width 133 height 35
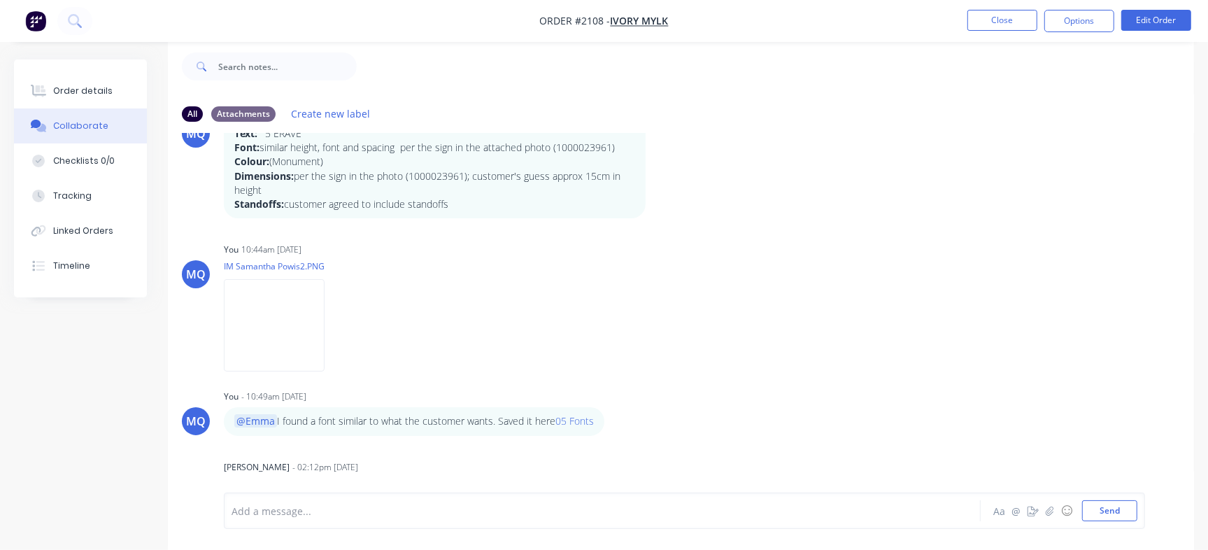
scroll to position [302, 0]
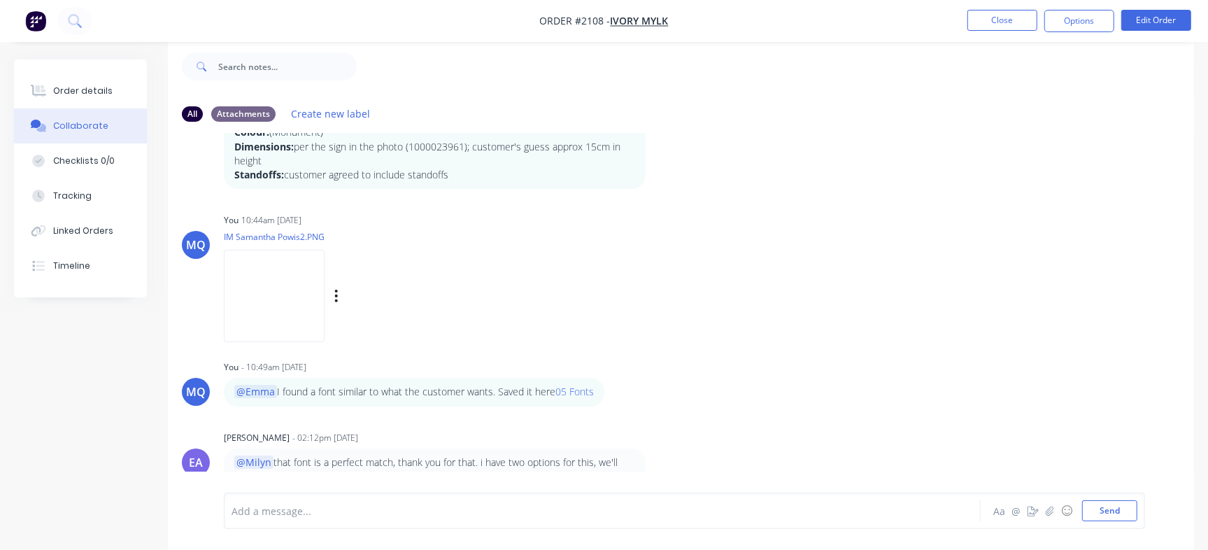
click at [795, 235] on div "MQ You 10:44am 14/08/25 IM Samantha Powis2.PNG Labels Download Delete" at bounding box center [681, 273] width 1026 height 126
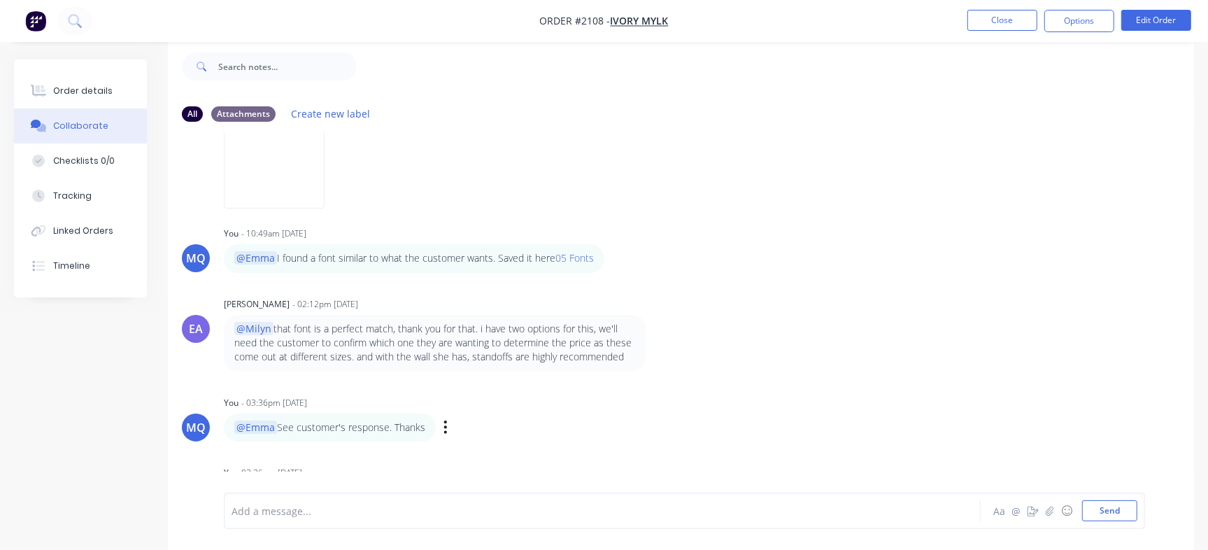
scroll to position [565, 0]
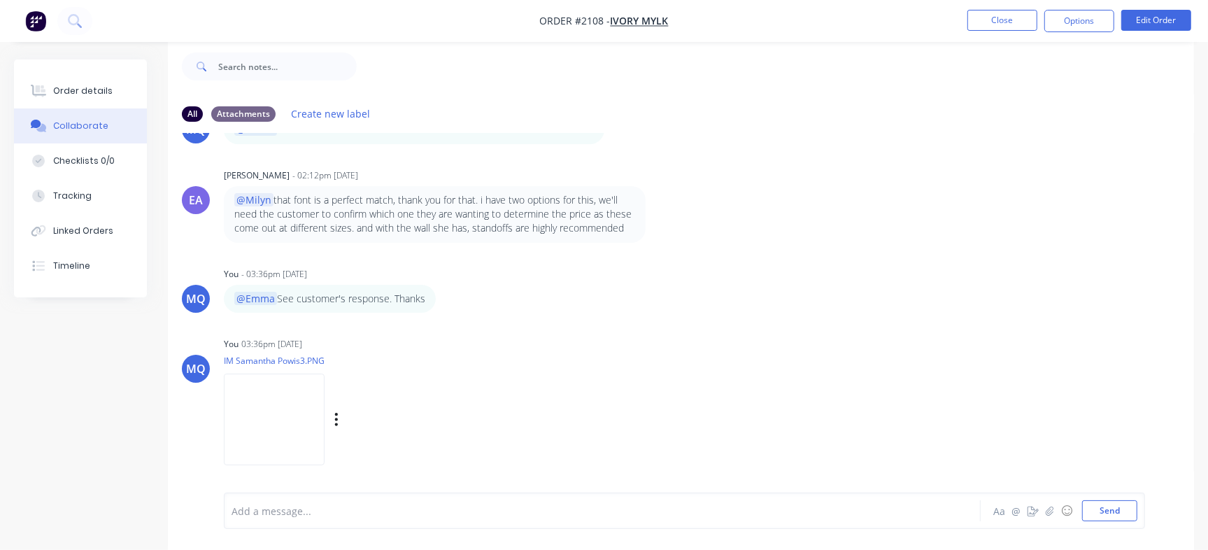
click at [325, 419] on img at bounding box center [274, 420] width 101 height 92
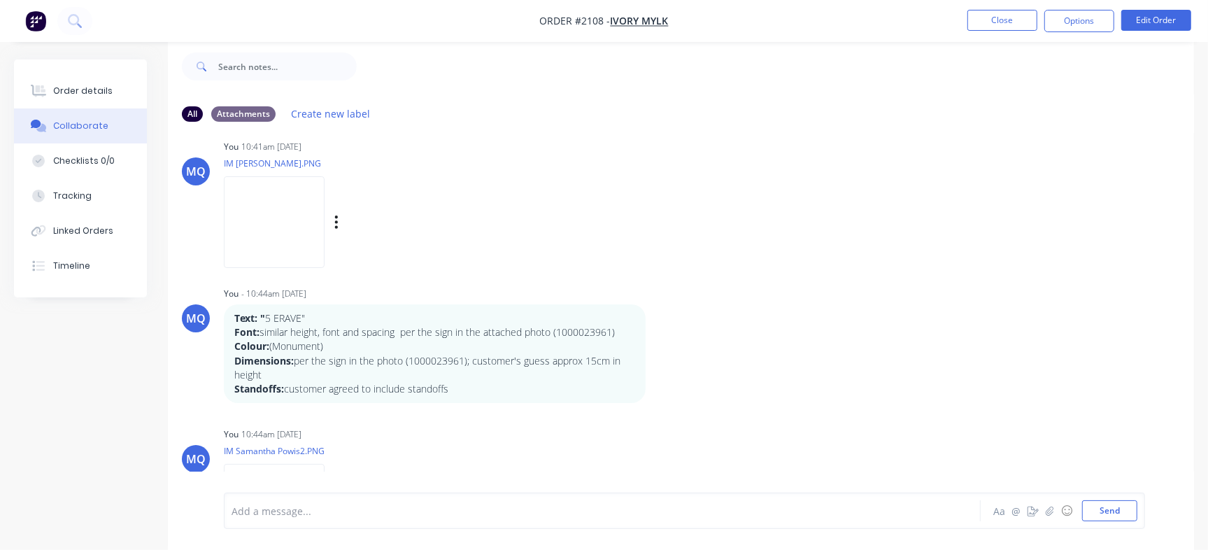
scroll to position [127, 0]
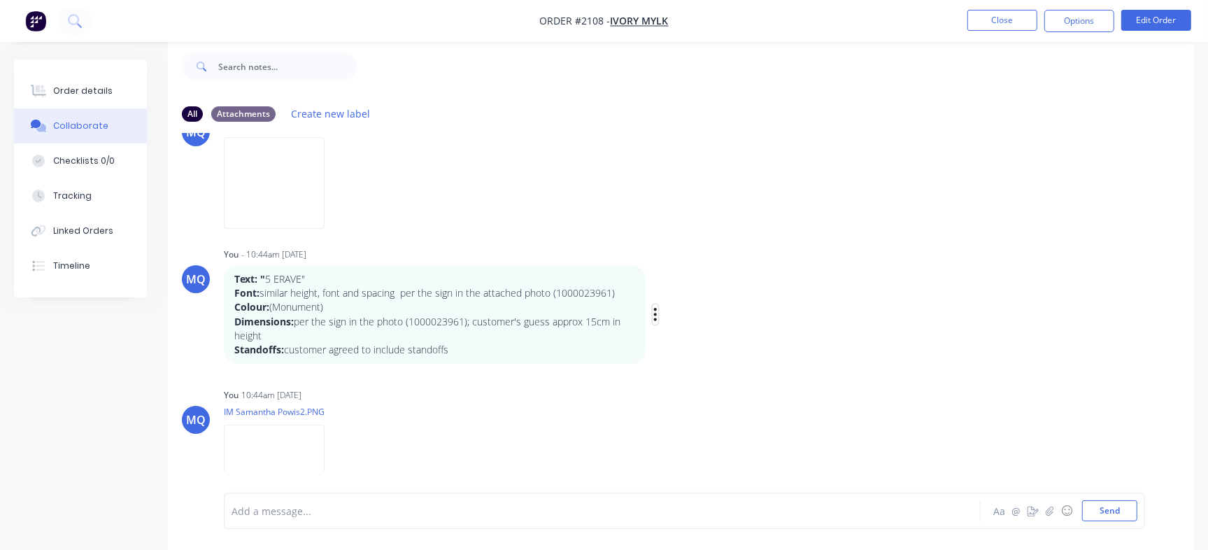
click at [653, 309] on icon "button" at bounding box center [655, 314] width 4 height 16
click at [681, 338] on button "Edit" at bounding box center [706, 339] width 88 height 23
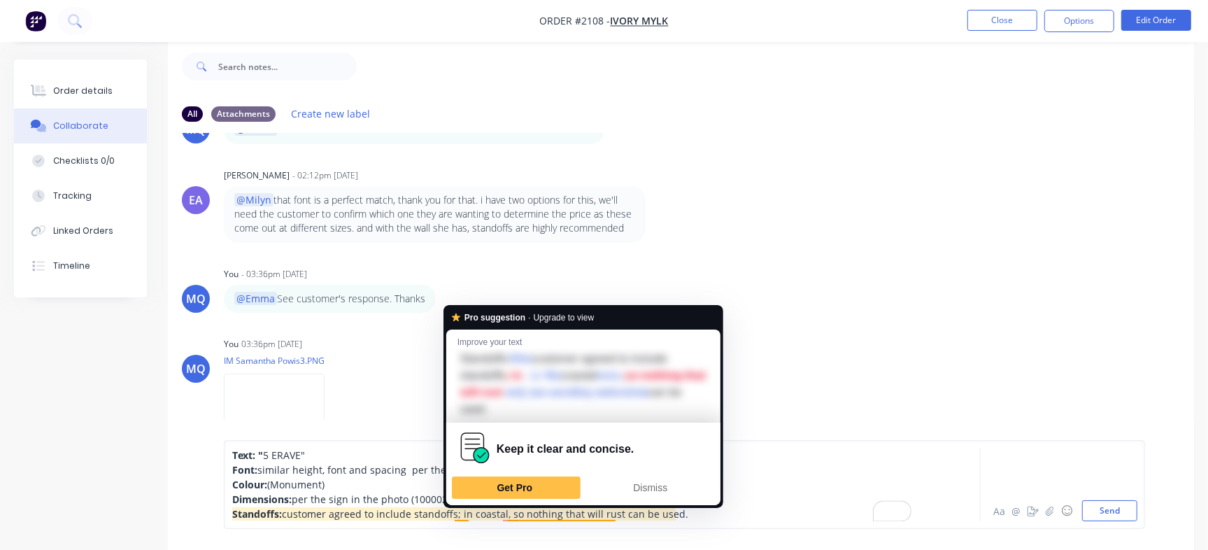
click at [458, 516] on span "customer agreed to include standoffs; in coastal, so nothing that will rust can…" at bounding box center [485, 513] width 406 height 13
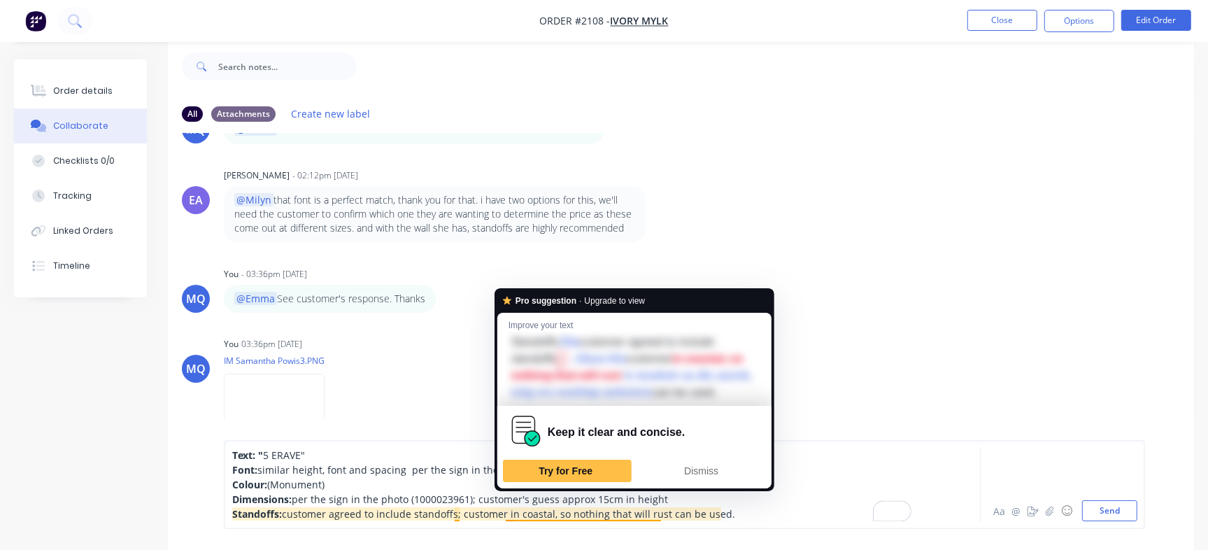
click at [549, 513] on span "customer agreed to include standoffs; customer in coastal, so nothing that will…" at bounding box center [508, 513] width 453 height 13
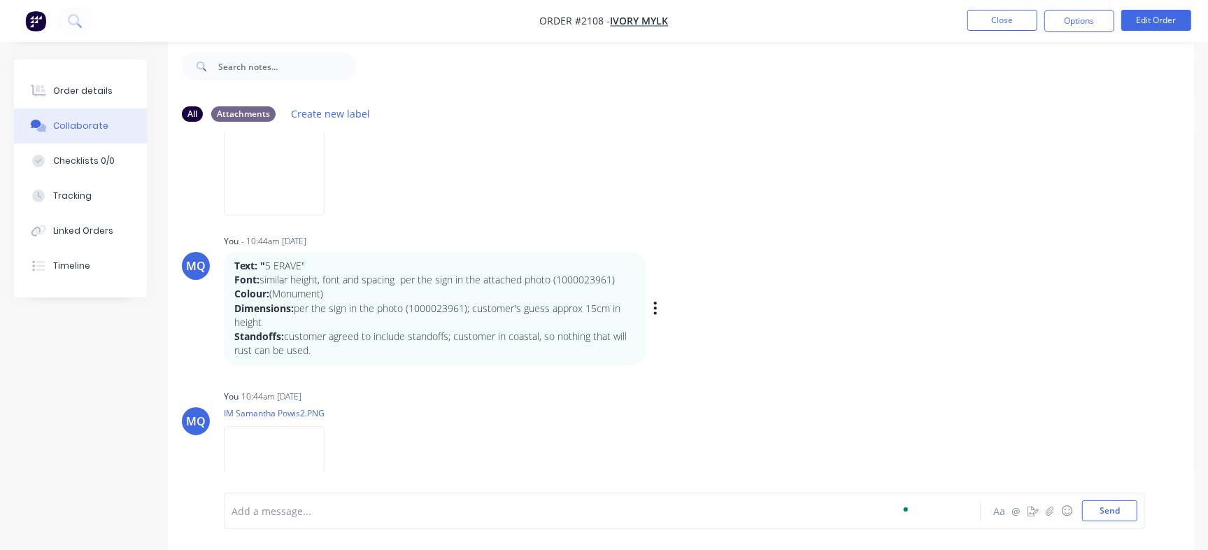
scroll to position [141, 0]
click at [355, 116] on button "Create new label" at bounding box center [331, 113] width 94 height 19
click at [840, 201] on div "MQ You 10:41am 14/08/25 IM Samantha Powis.PNG Labels Download Delete" at bounding box center [681, 146] width 1026 height 126
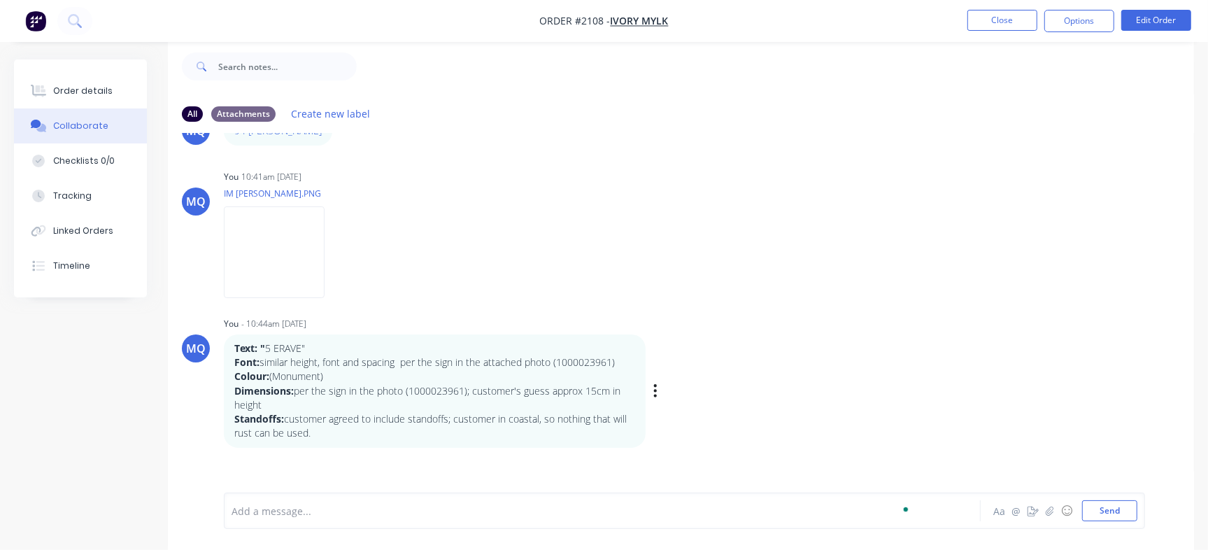
scroll to position [87, 0]
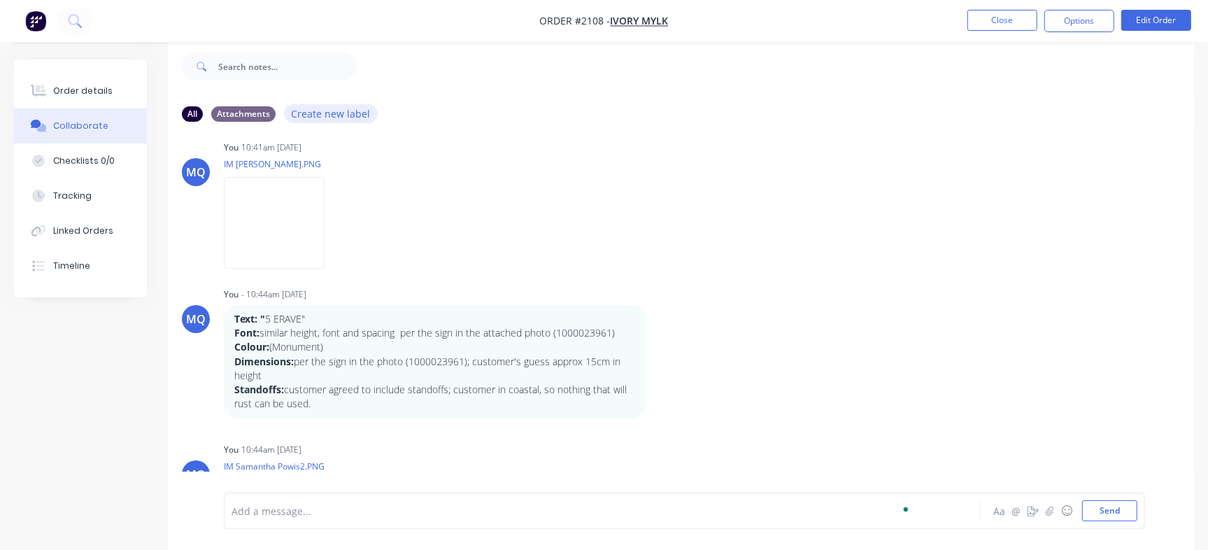
click at [333, 113] on button "Create new label" at bounding box center [331, 113] width 94 height 19
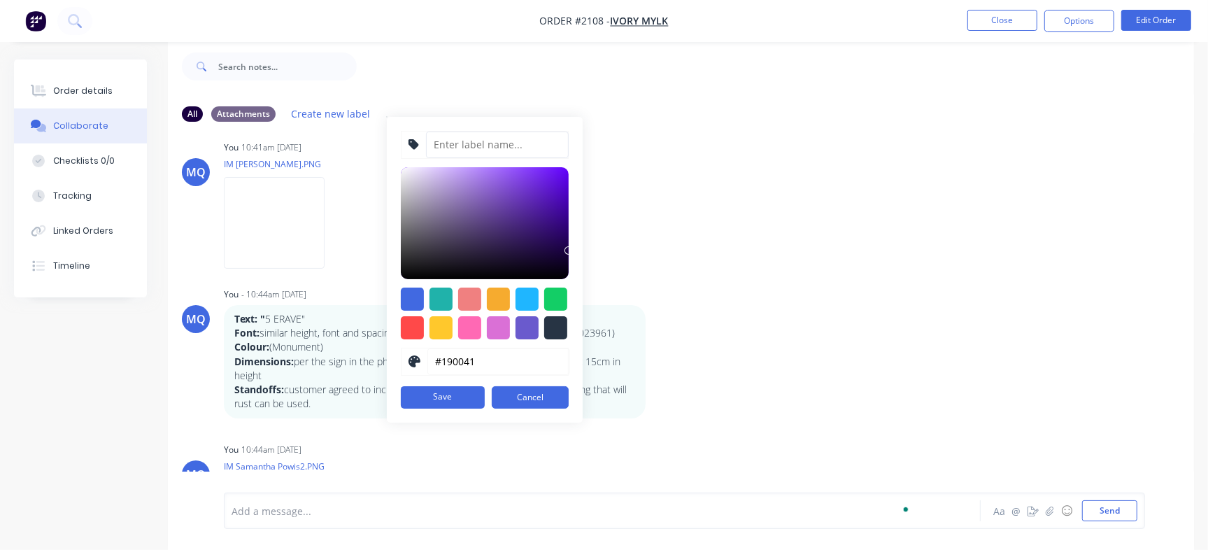
click at [486, 154] on input at bounding box center [497, 145] width 143 height 27
type input "Sign Details"
click at [420, 398] on button "Save" at bounding box center [443, 397] width 84 height 22
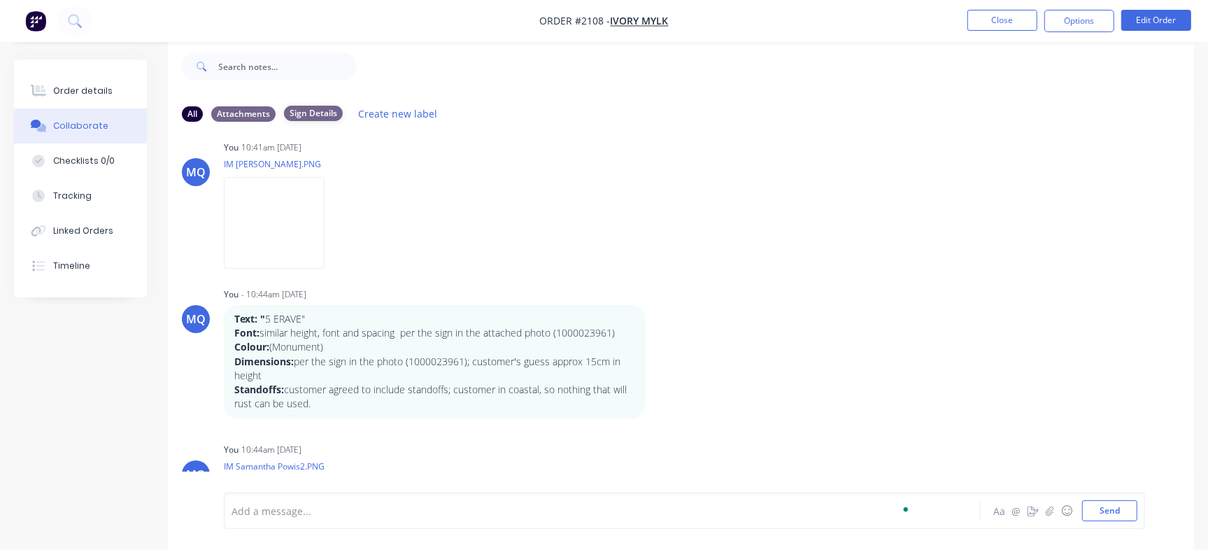
click at [299, 109] on div "Sign Details" at bounding box center [313, 113] width 59 height 15
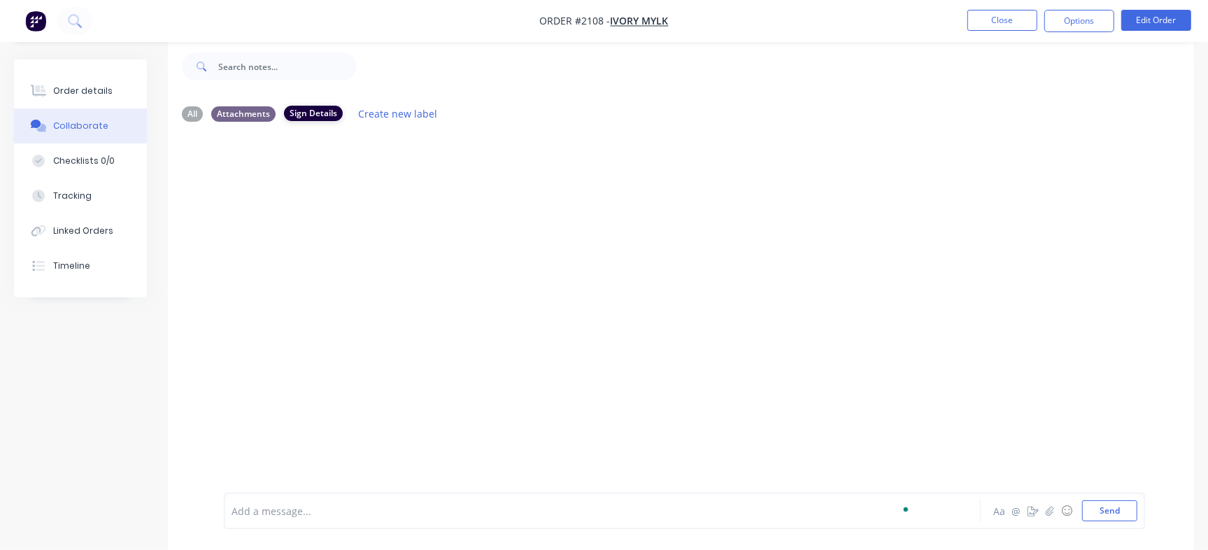
scroll to position [0, 0]
click at [250, 111] on div "Attachments" at bounding box center [243, 113] width 64 height 15
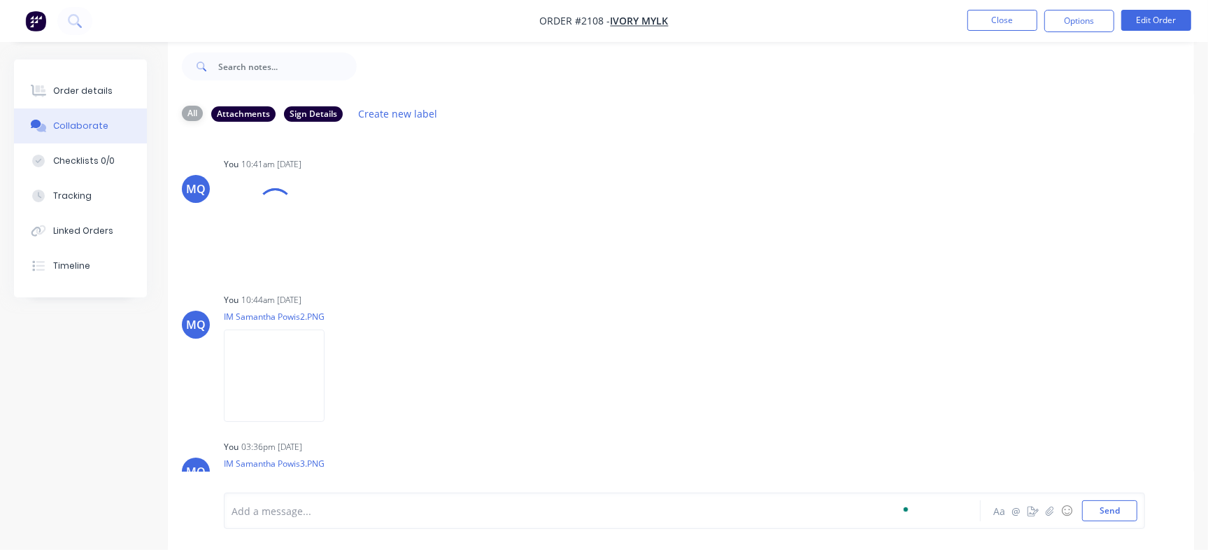
click at [193, 113] on div "All" at bounding box center [192, 113] width 21 height 15
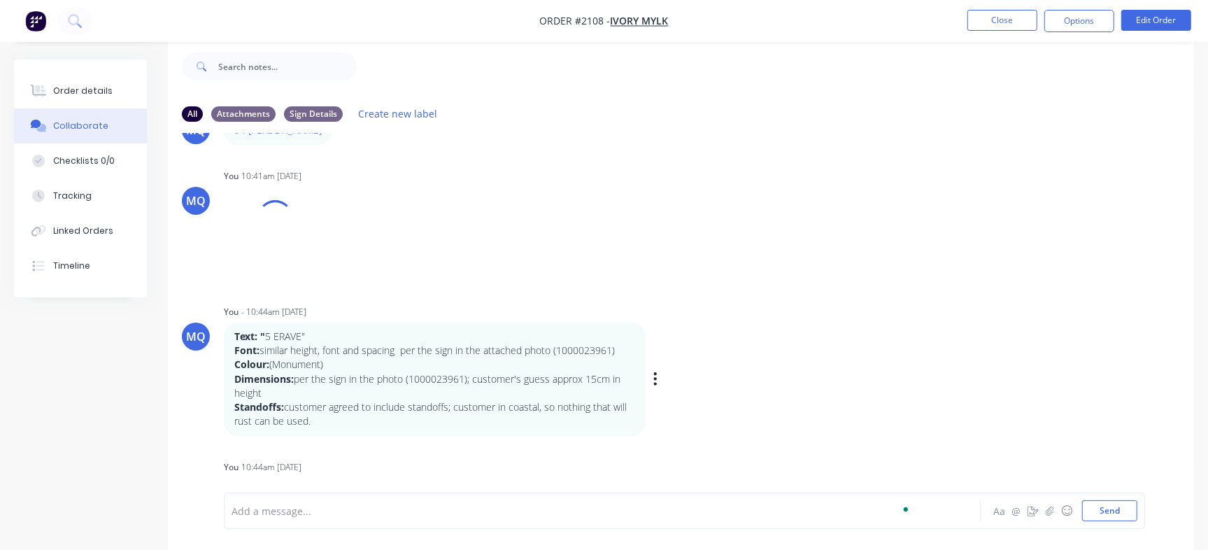
scroll to position [87, 0]
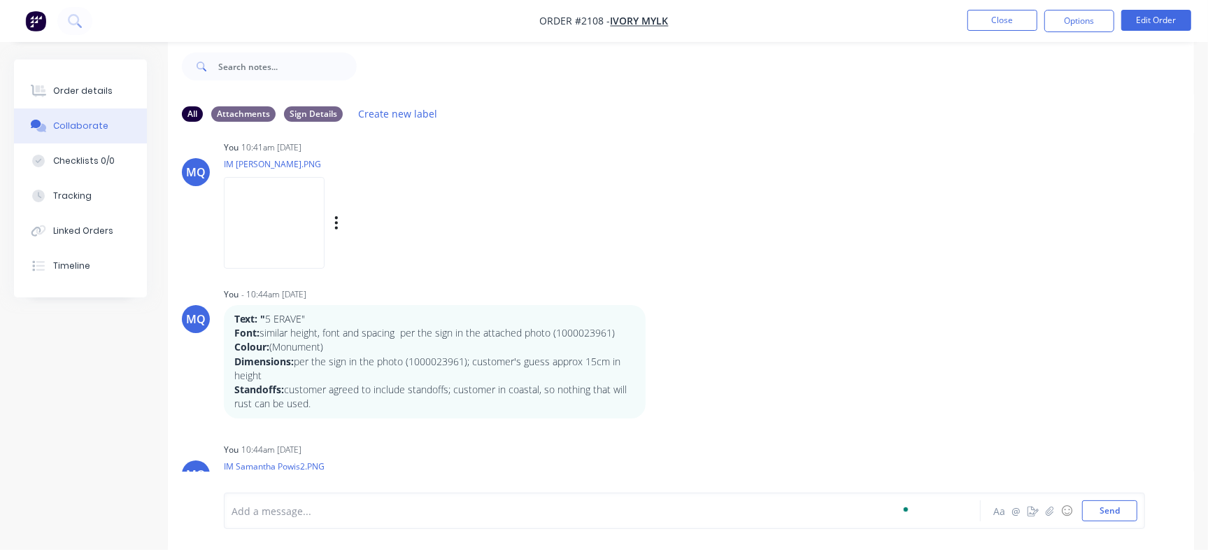
drag, startPoint x: 334, startPoint y: 112, endPoint x: 721, endPoint y: 169, distance: 390.4
click at [875, 215] on div "MQ You 10:41am 14/08/25 IM Samantha Powis.PNG Labels Download Delete" at bounding box center [681, 200] width 1026 height 126
click at [321, 109] on div "Sign Details" at bounding box center [313, 113] width 59 height 15
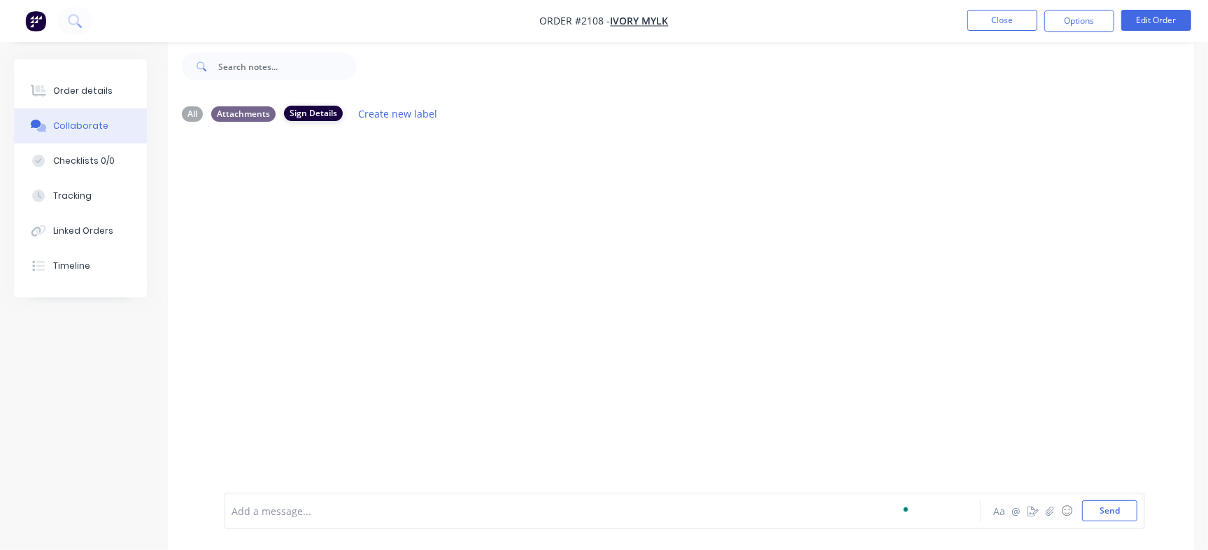
scroll to position [0, 0]
drag, startPoint x: 321, startPoint y: 109, endPoint x: 287, endPoint y: 144, distance: 49.0
click at [287, 150] on div at bounding box center [681, 302] width 1026 height 339
click at [299, 116] on div "Sign Details" at bounding box center [313, 113] width 59 height 15
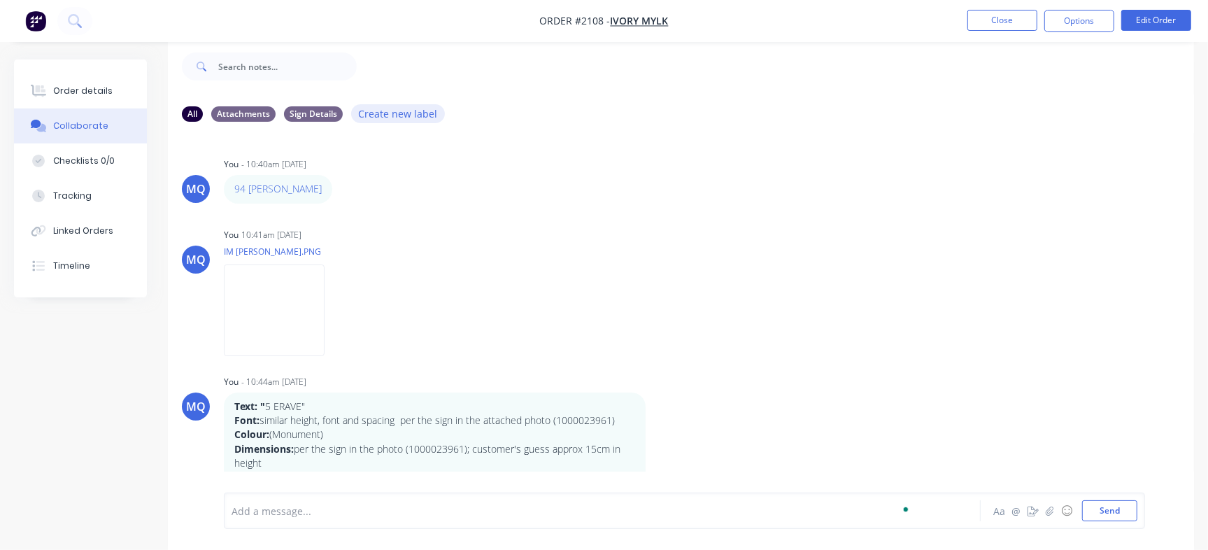
click at [371, 112] on button "Create new label" at bounding box center [398, 113] width 94 height 19
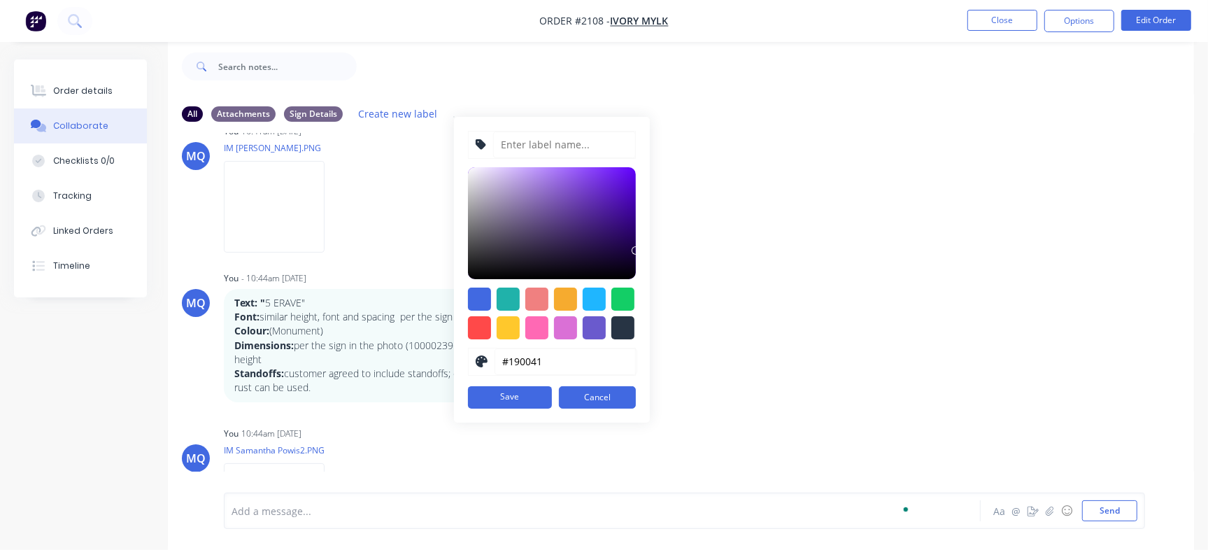
scroll to position [262, 0]
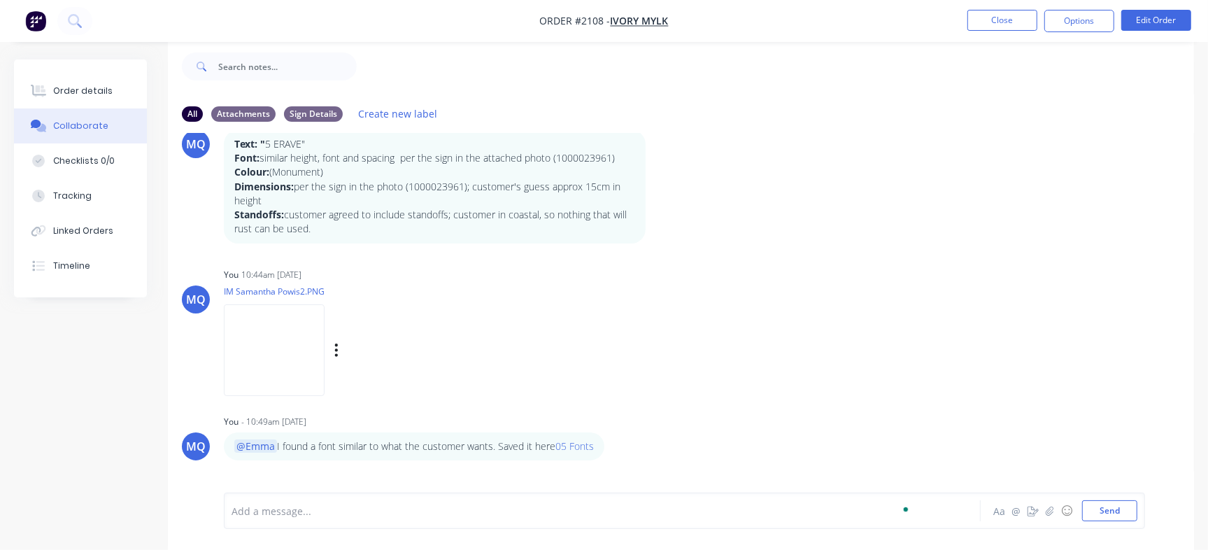
click at [784, 288] on div "MQ You 10:44am 14/08/25 IM Samantha Powis2.PNG Labels Download Delete" at bounding box center [681, 327] width 1026 height 126
click at [181, 107] on div "All Attachments Sign Details Create new label" at bounding box center [681, 113] width 1026 height 38
click at [193, 114] on div "All" at bounding box center [192, 113] width 21 height 15
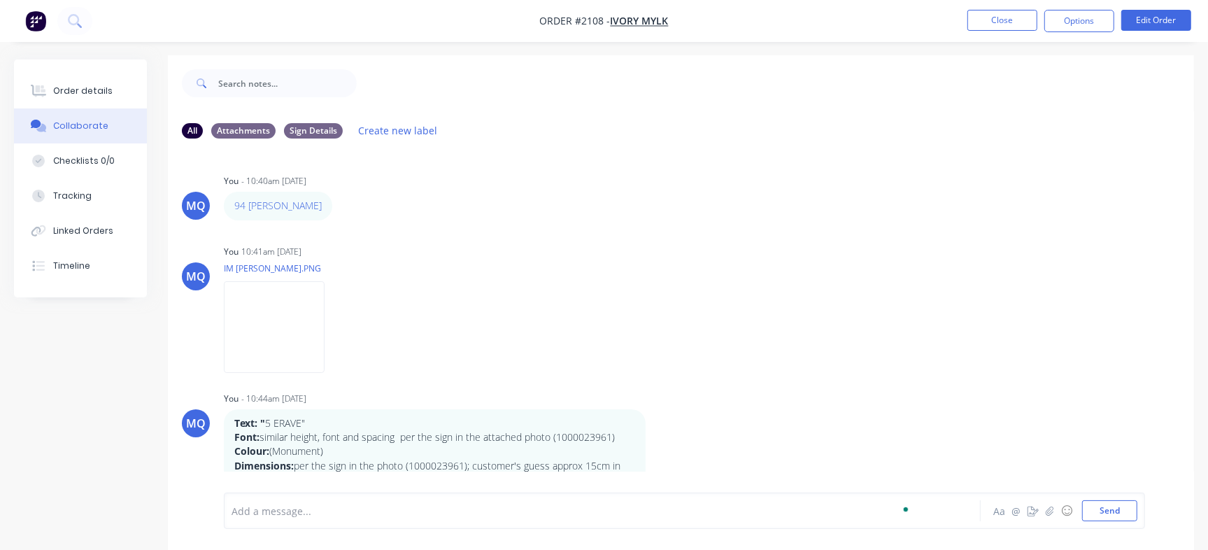
scroll to position [0, 0]
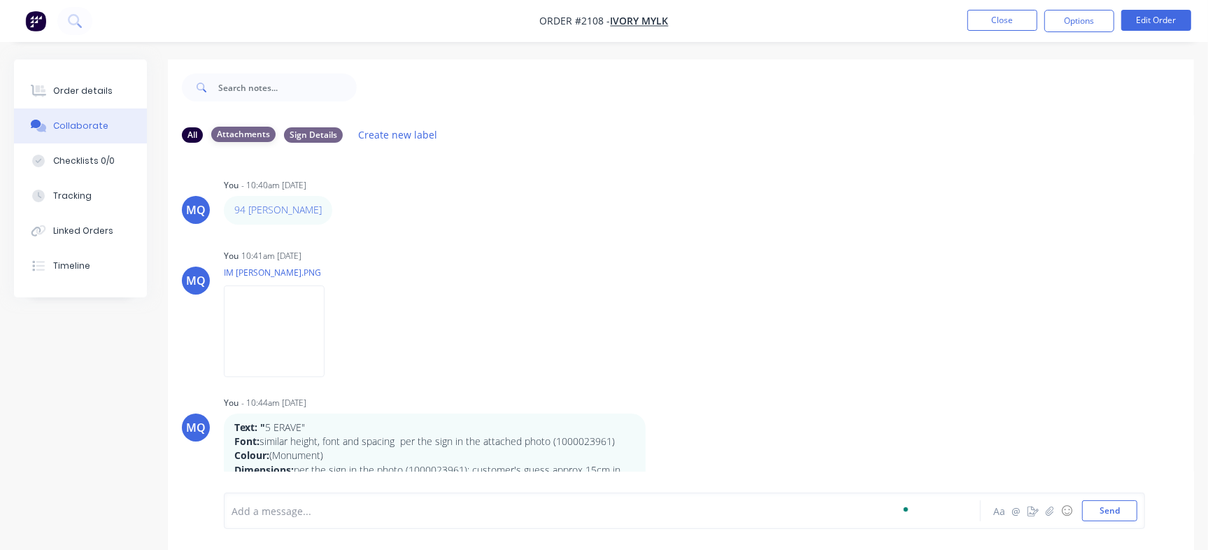
click at [246, 134] on div "Attachments" at bounding box center [243, 134] width 64 height 15
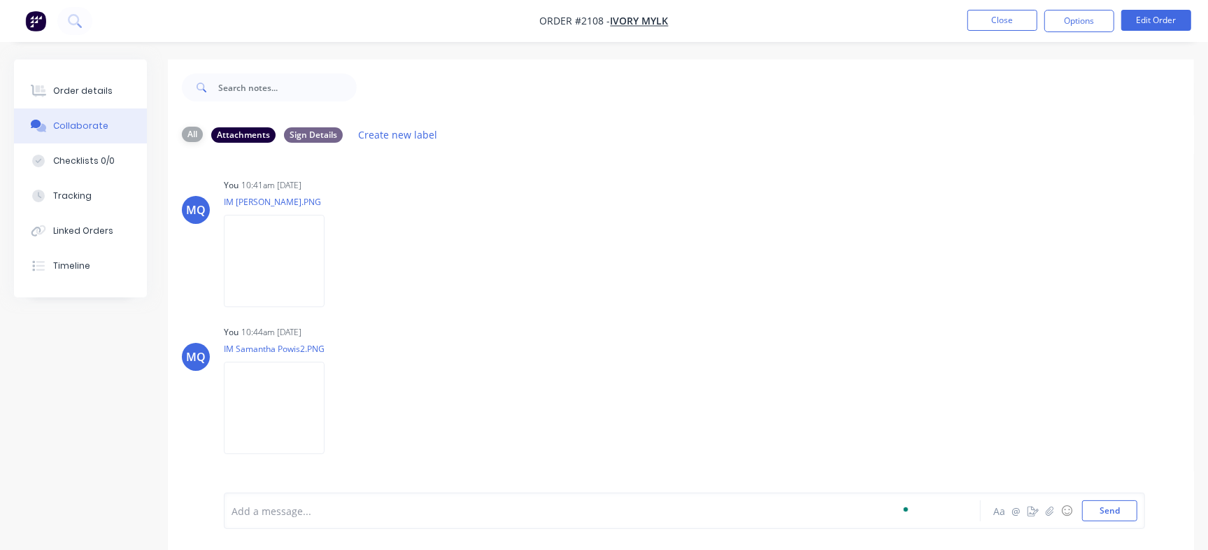
click at [192, 134] on div "All" at bounding box center [192, 134] width 21 height 15
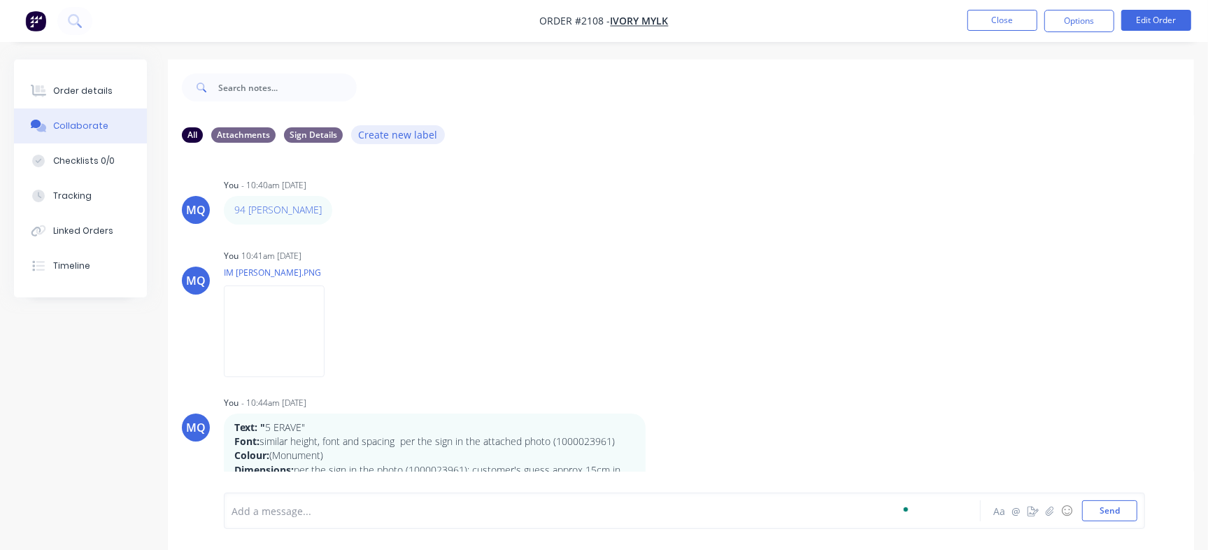
click at [367, 132] on button "Create new label" at bounding box center [398, 134] width 94 height 19
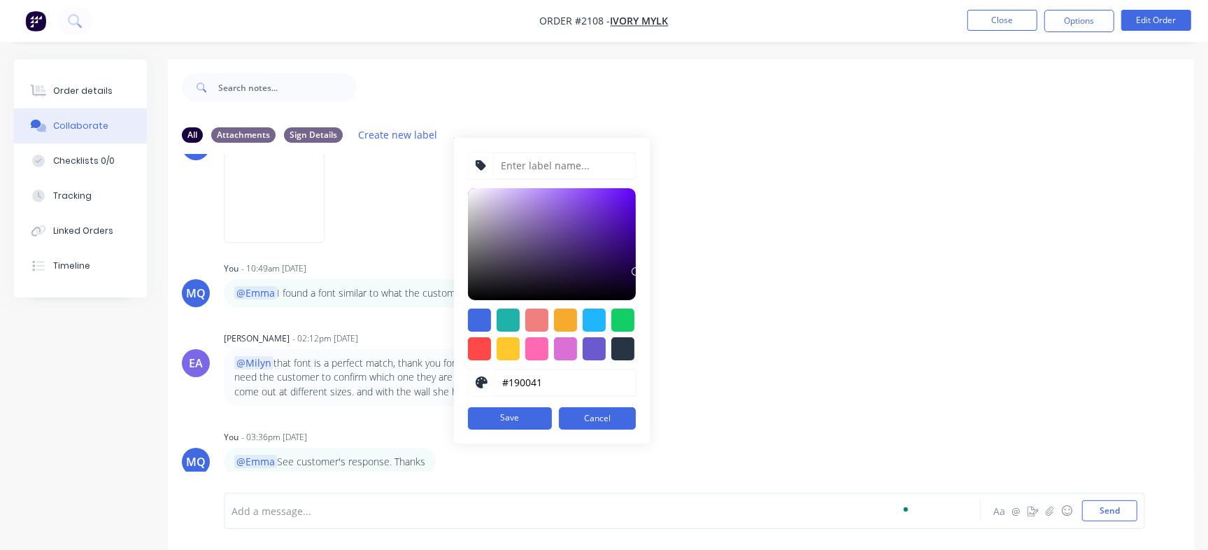
scroll to position [437, 0]
click at [550, 163] on input at bounding box center [564, 166] width 143 height 27
click at [865, 346] on div "EA Emma Arena - 02:12pm 14/08/25 @Milyn that font is a perfect match, thank you…" at bounding box center [681, 366] width 1026 height 78
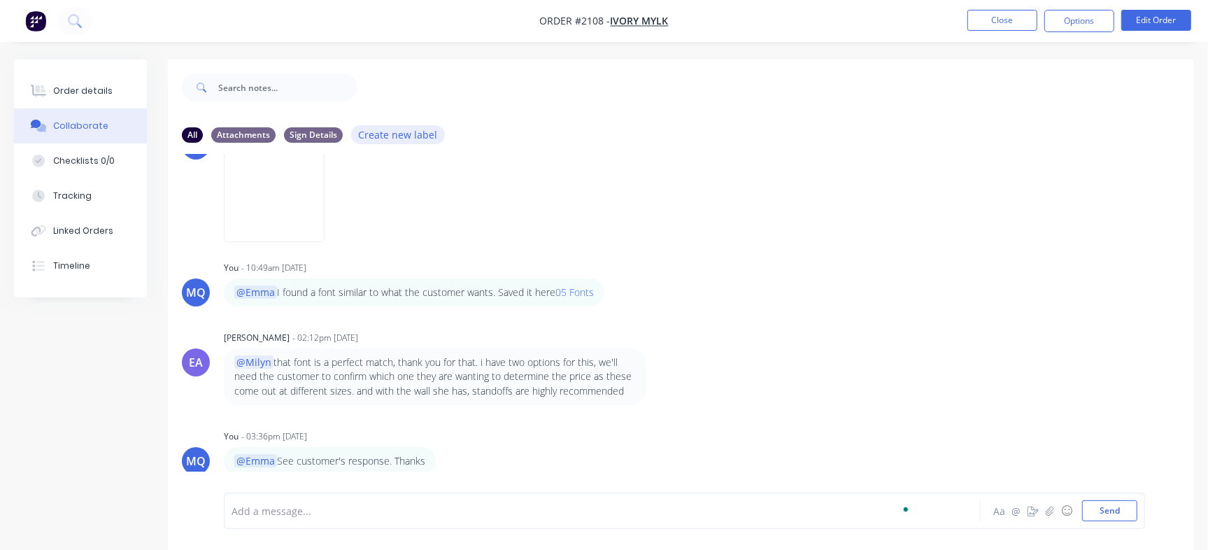
click at [364, 136] on button "Create new label" at bounding box center [398, 134] width 94 height 19
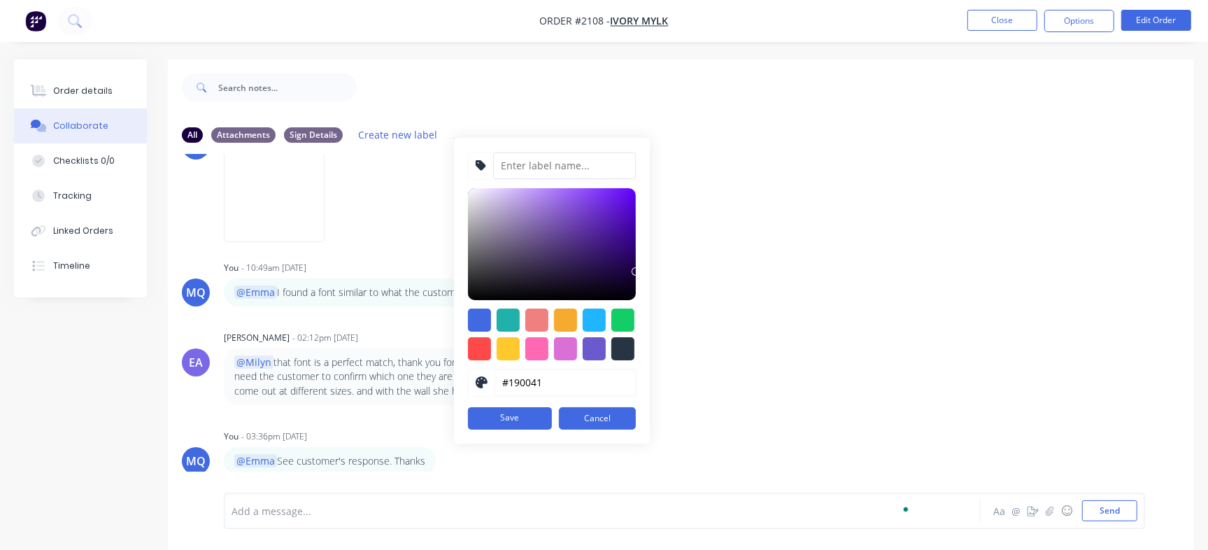
click at [535, 172] on input at bounding box center [564, 166] width 143 height 27
click at [476, 167] on icon at bounding box center [481, 165] width 10 height 10
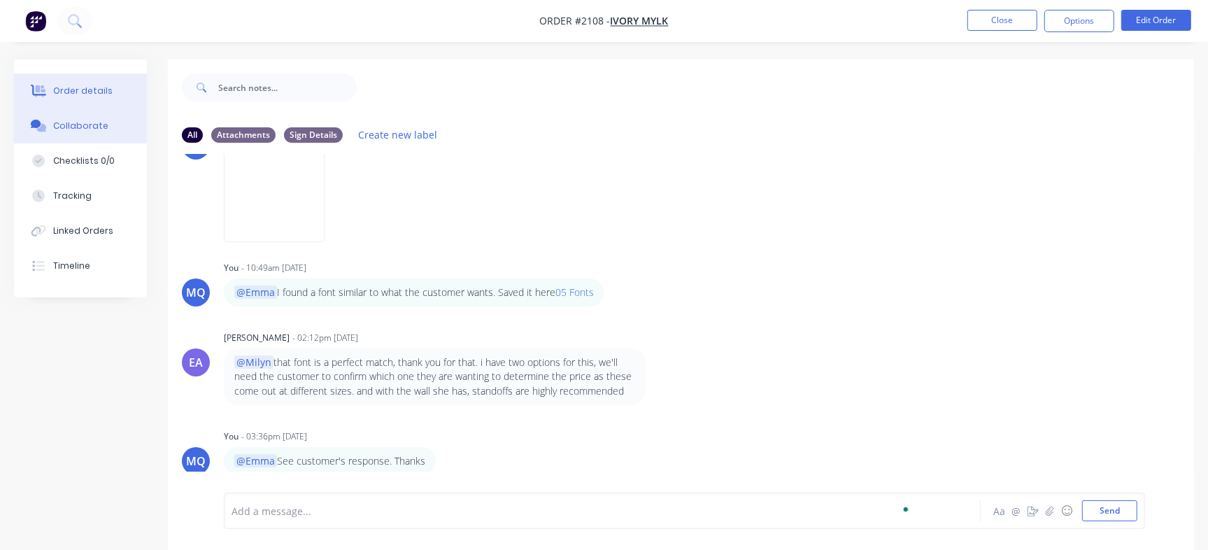
drag, startPoint x: 328, startPoint y: 130, endPoint x: 107, endPoint y: 86, distance: 225.4
click at [107, 86] on button "Order details" at bounding box center [80, 90] width 133 height 35
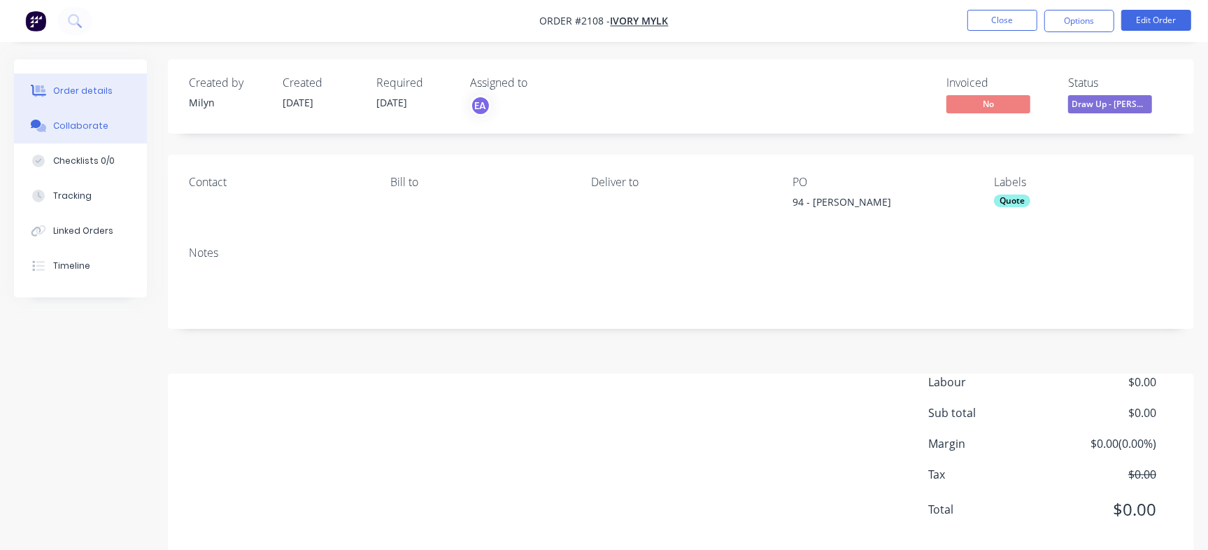
click at [84, 129] on div "Collaborate" at bounding box center [80, 126] width 55 height 13
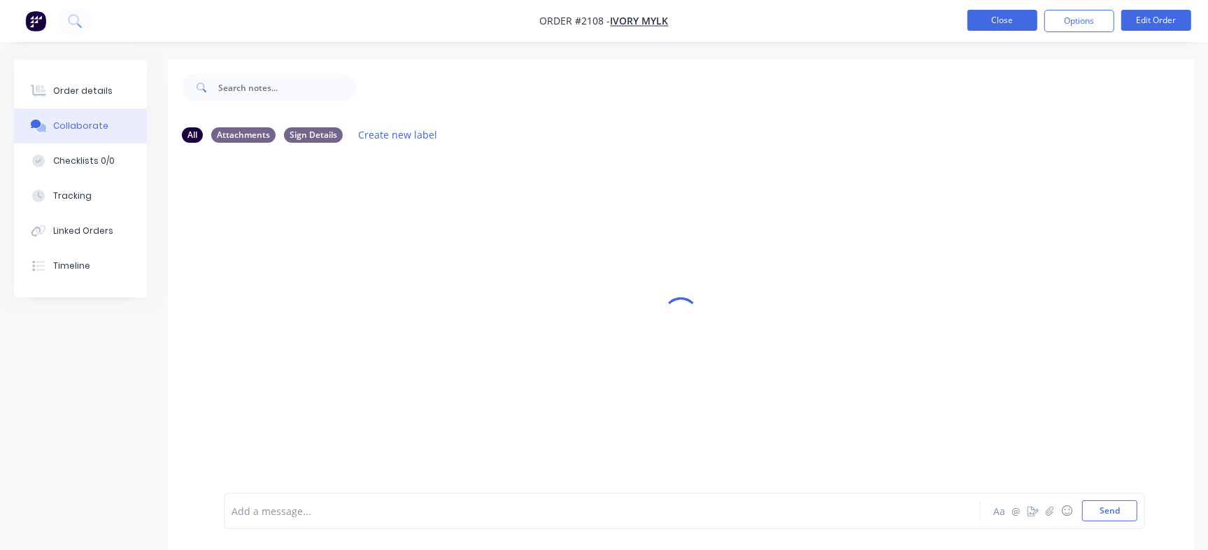
click at [1021, 14] on button "Close" at bounding box center [1002, 20] width 70 height 21
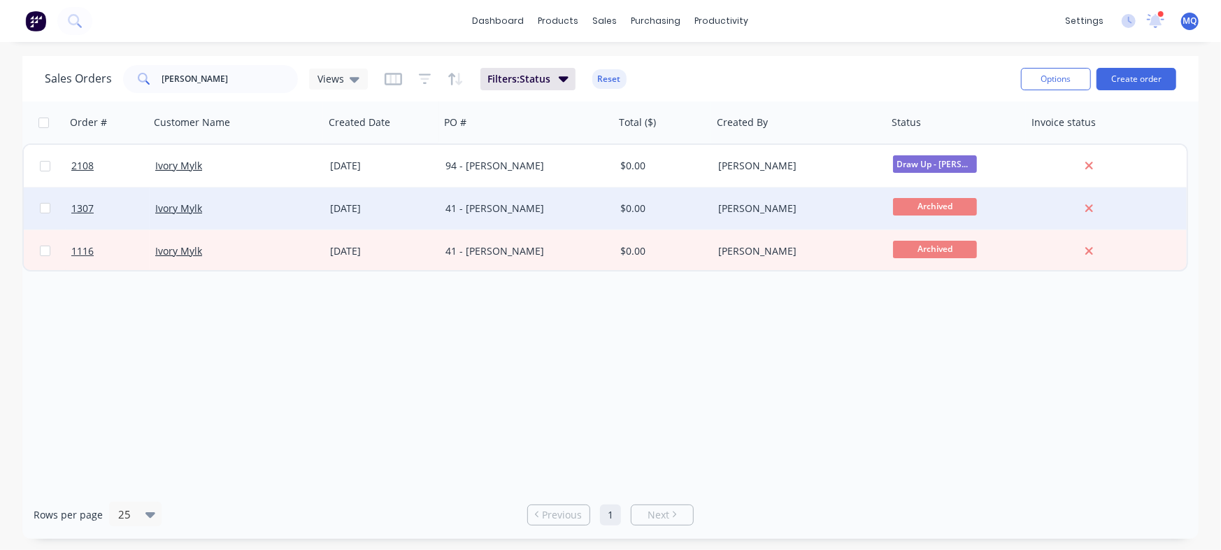
click at [411, 207] on div "12 Feb 2025" at bounding box center [382, 208] width 104 height 14
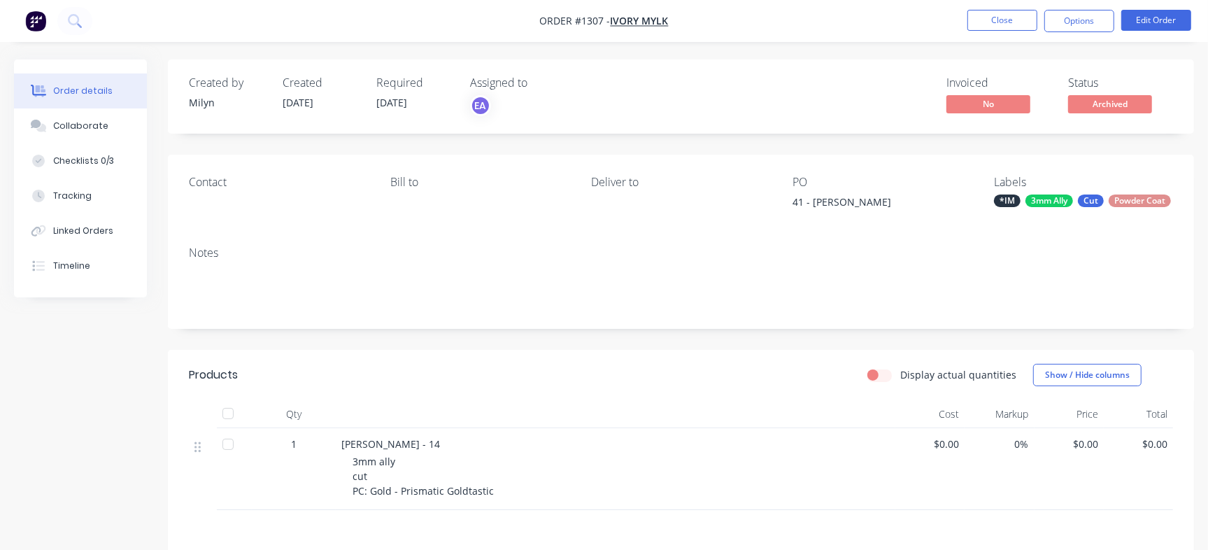
drag, startPoint x: 48, startPoint y: 125, endPoint x: 292, endPoint y: 200, distance: 256.2
click at [48, 125] on div at bounding box center [38, 126] width 21 height 13
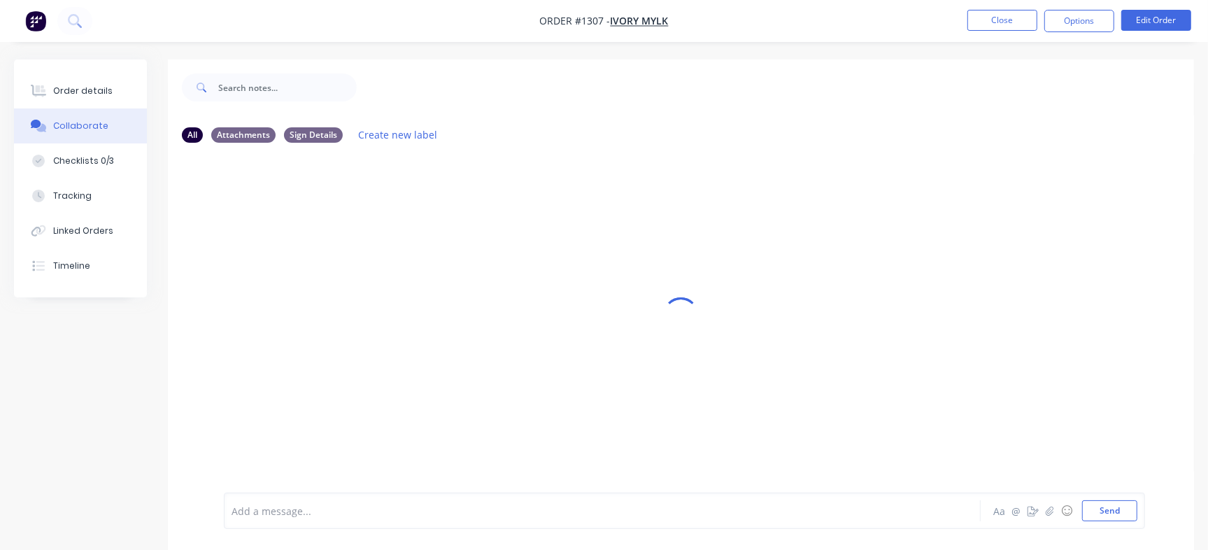
click at [253, 87] on div at bounding box center [681, 314] width 1026 height 511
click at [248, 104] on div at bounding box center [681, 314] width 1026 height 511
click at [29, 100] on button "Order details" at bounding box center [80, 90] width 133 height 35
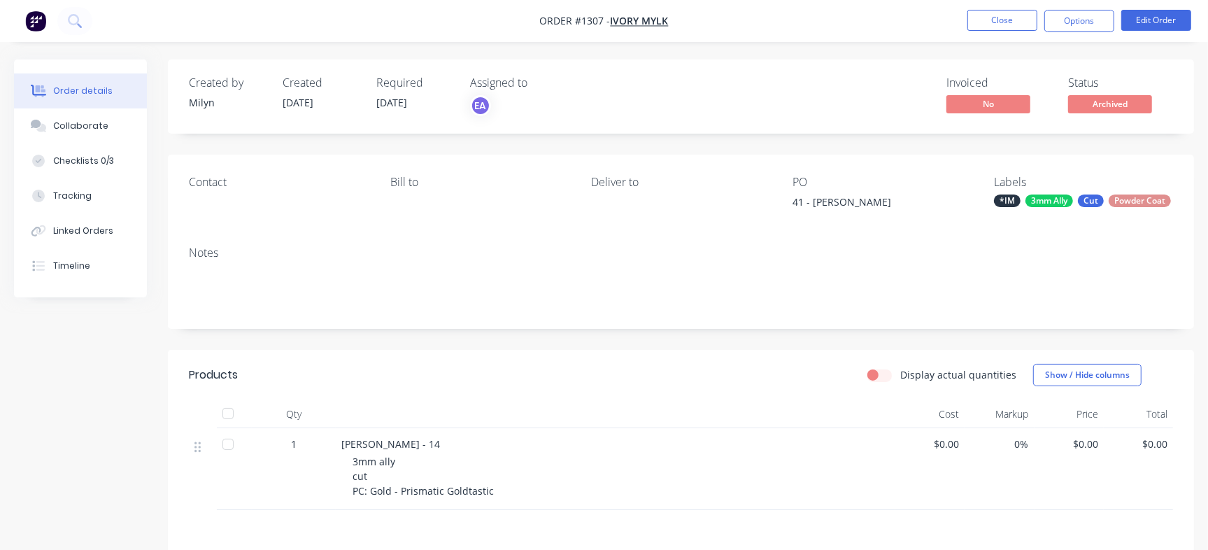
drag, startPoint x: 73, startPoint y: 127, endPoint x: 285, endPoint y: 141, distance: 211.7
click at [73, 124] on div "Collaborate" at bounding box center [80, 126] width 55 height 13
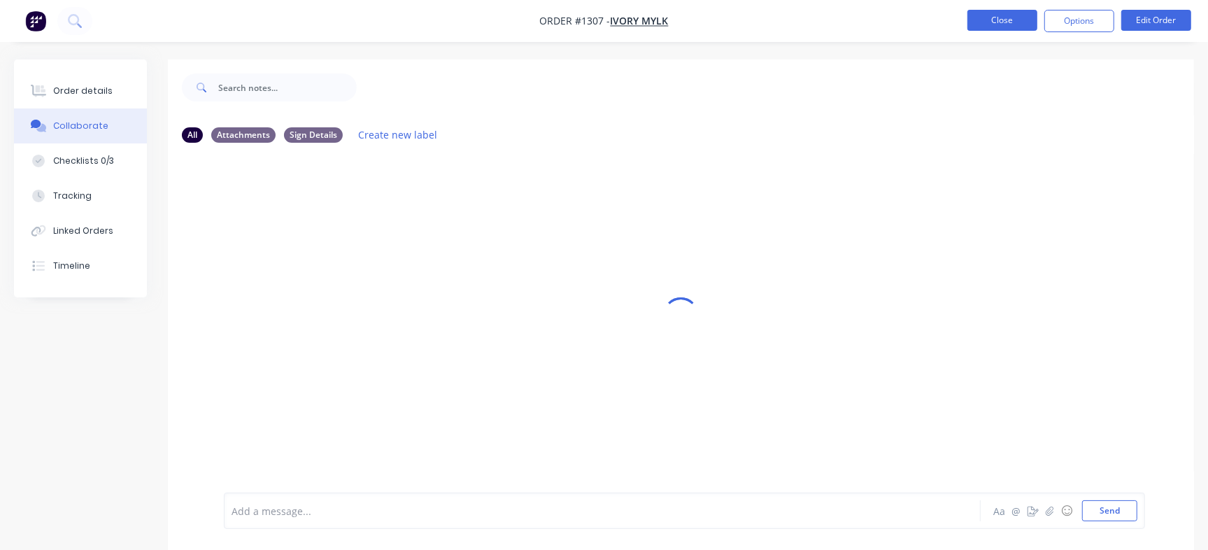
click at [1009, 18] on button "Close" at bounding box center [1002, 20] width 70 height 21
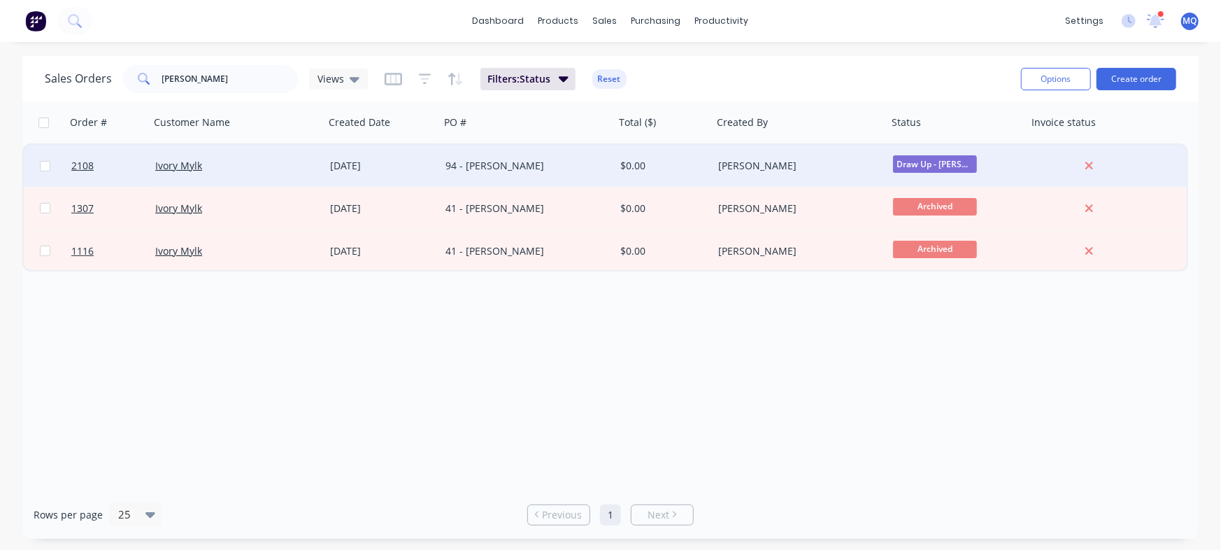
click at [478, 166] on div "94 - Samantha Powis" at bounding box center [523, 166] width 155 height 14
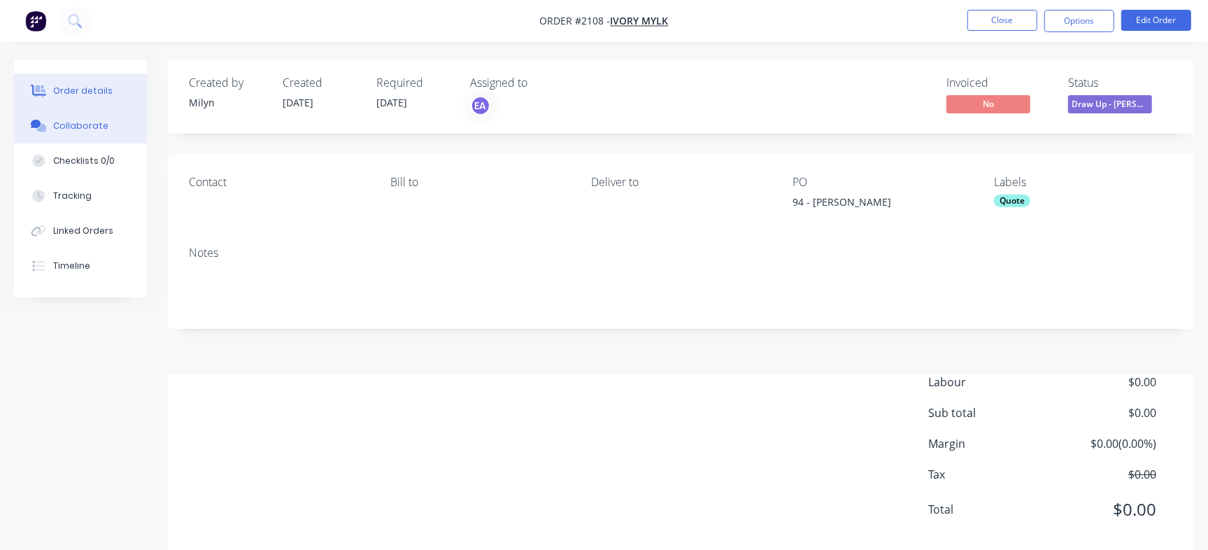
click at [116, 133] on button "Collaborate" at bounding box center [80, 125] width 133 height 35
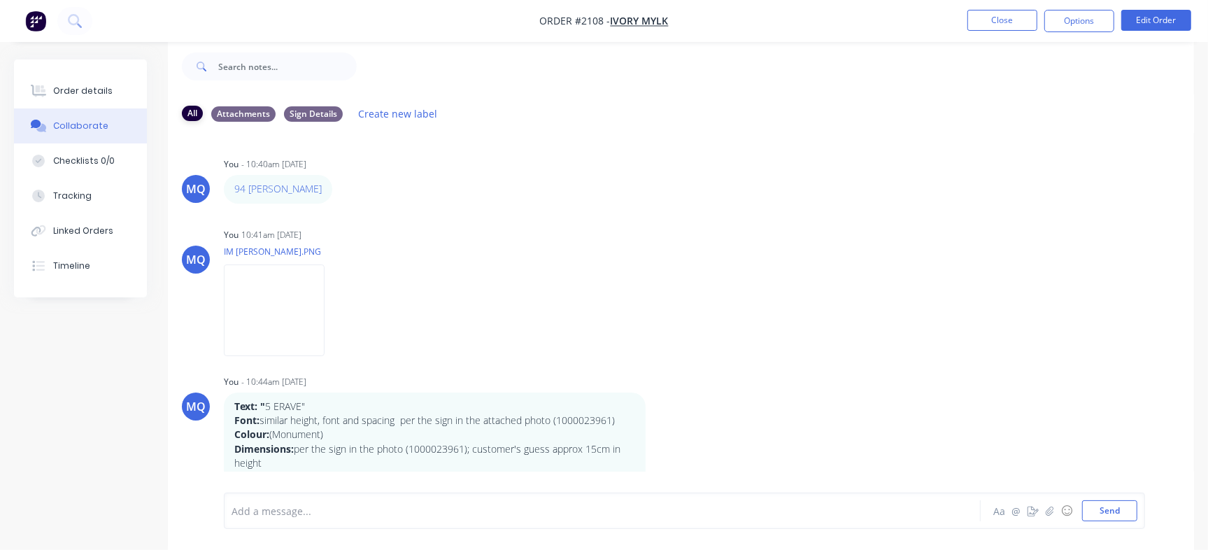
click at [196, 113] on div "All" at bounding box center [192, 113] width 21 height 15
click at [1071, 25] on button "Options" at bounding box center [1079, 21] width 70 height 22
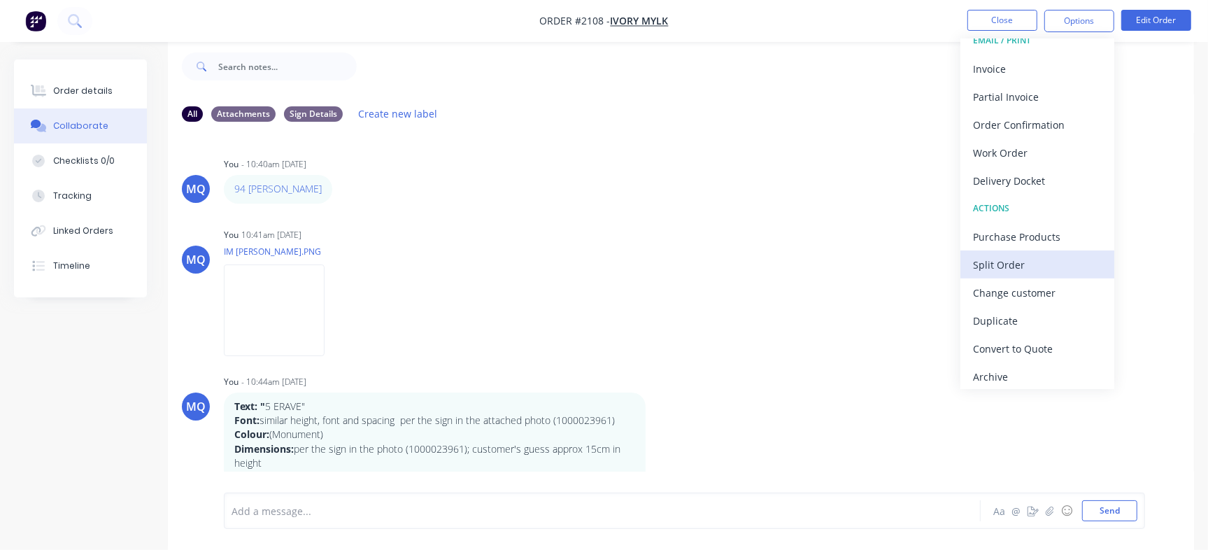
scroll to position [21, 0]
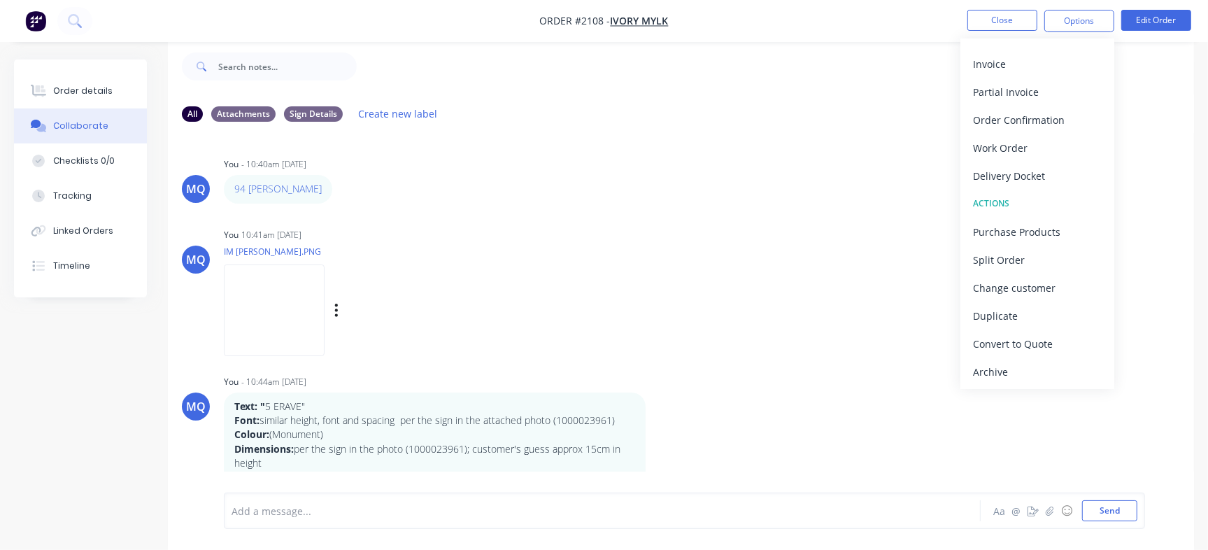
click at [755, 251] on div "MQ You 10:41am 14/08/25 IM Samantha Powis.PNG Labels Download Delete" at bounding box center [681, 288] width 1026 height 126
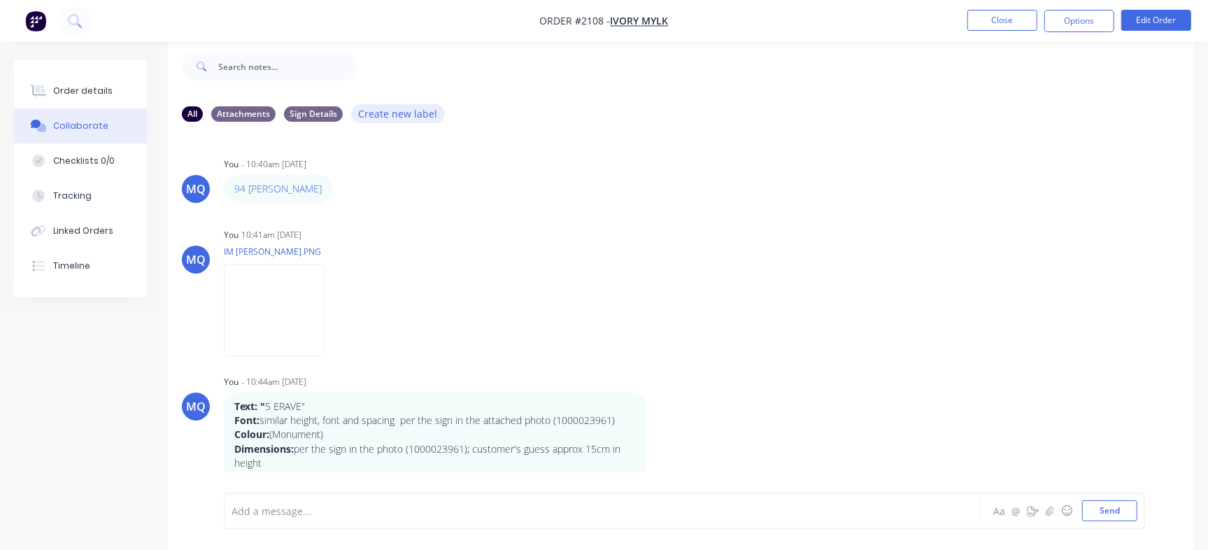
click at [383, 116] on button "Create new label" at bounding box center [398, 113] width 94 height 19
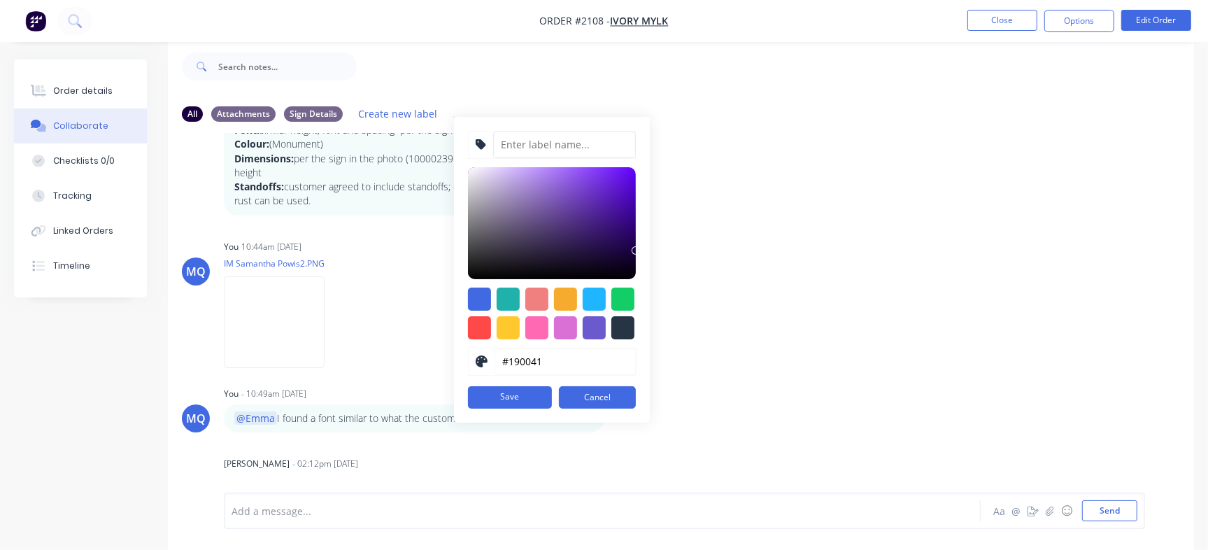
scroll to position [175, 0]
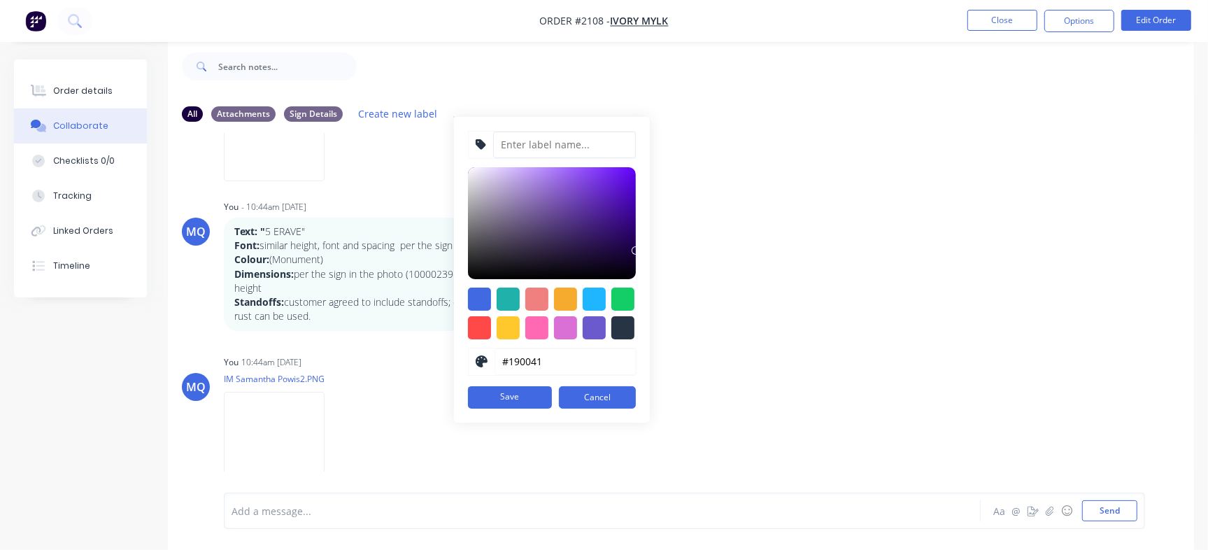
click at [556, 143] on input at bounding box center [564, 145] width 143 height 27
click at [619, 398] on button "Cancel" at bounding box center [597, 397] width 77 height 22
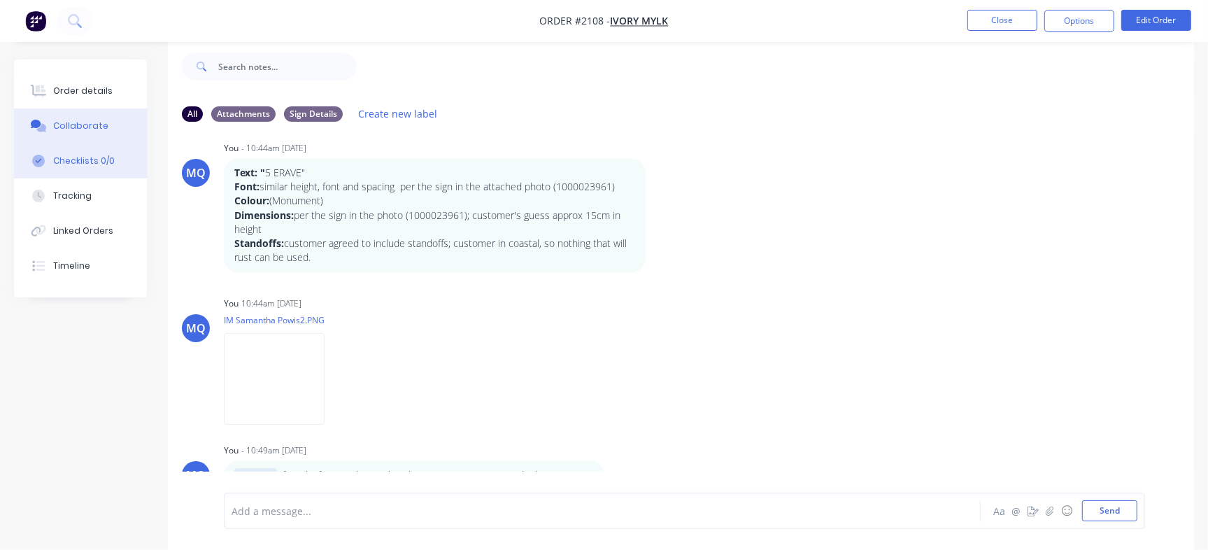
scroll to position [262, 0]
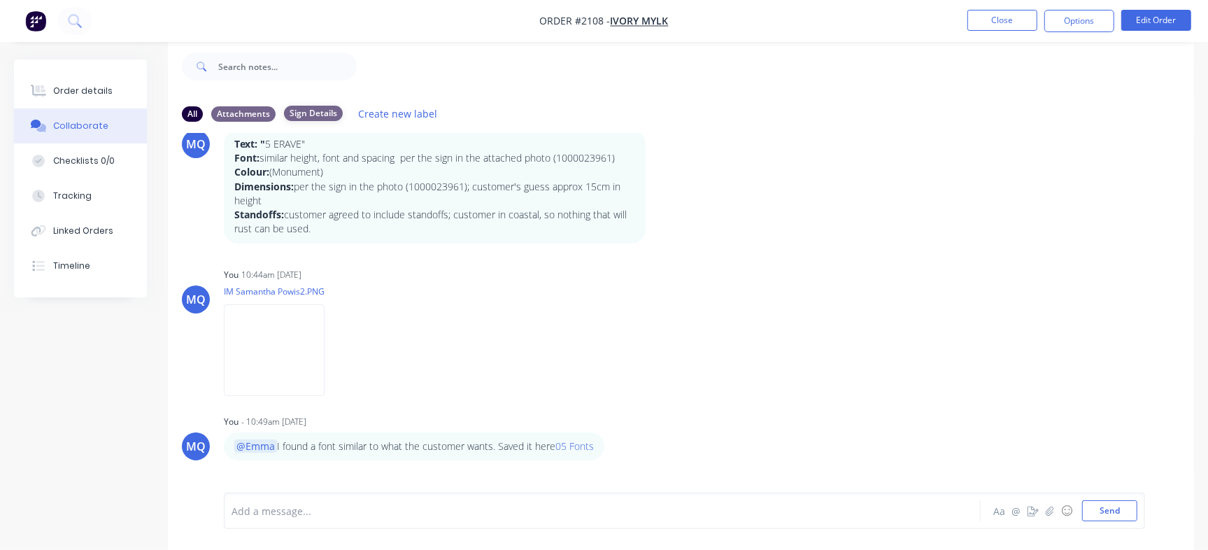
click at [306, 111] on div "Sign Details" at bounding box center [313, 113] width 59 height 15
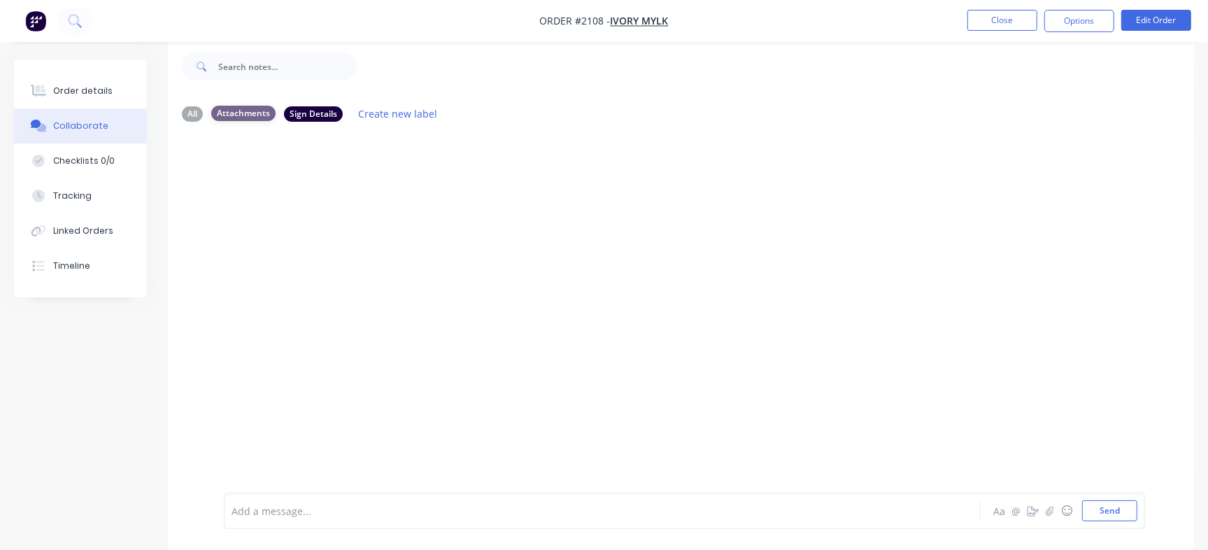
click at [236, 106] on div "Attachments" at bounding box center [243, 113] width 64 height 15
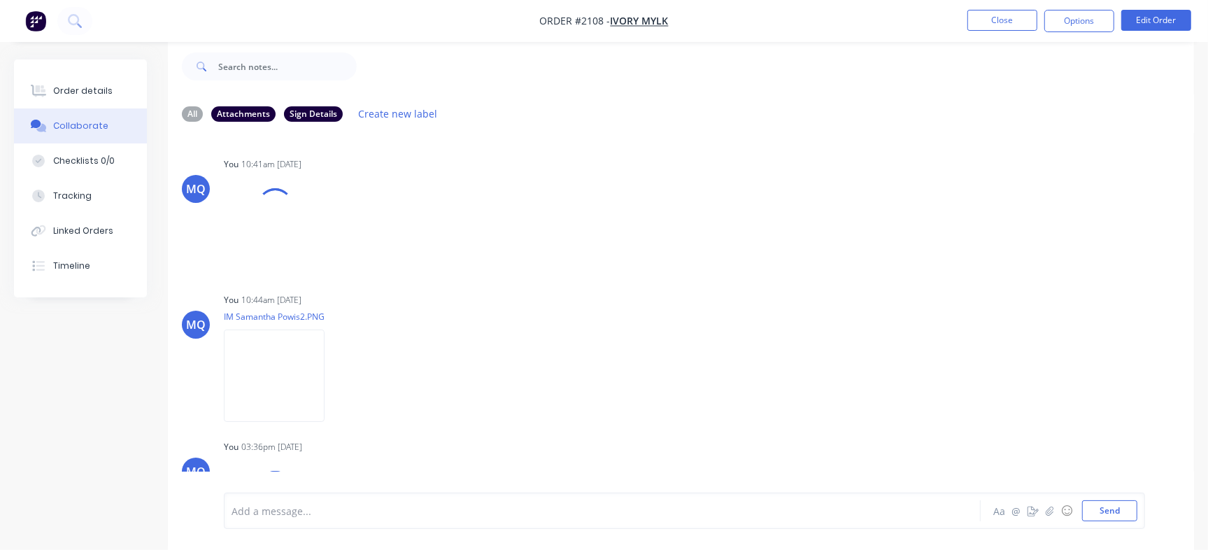
drag, startPoint x: 309, startPoint y: 107, endPoint x: 390, endPoint y: 69, distance: 88.9
click at [390, 69] on div at bounding box center [775, 66] width 837 height 56
click at [187, 115] on div "All" at bounding box center [192, 113] width 21 height 15
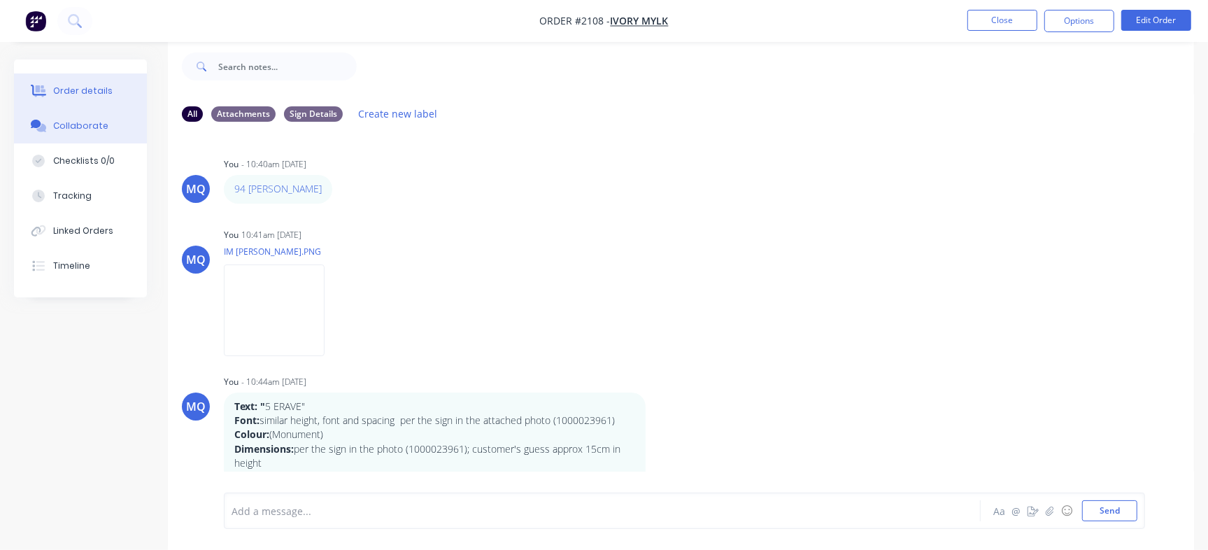
click at [79, 95] on div "Order details" at bounding box center [82, 91] width 59 height 13
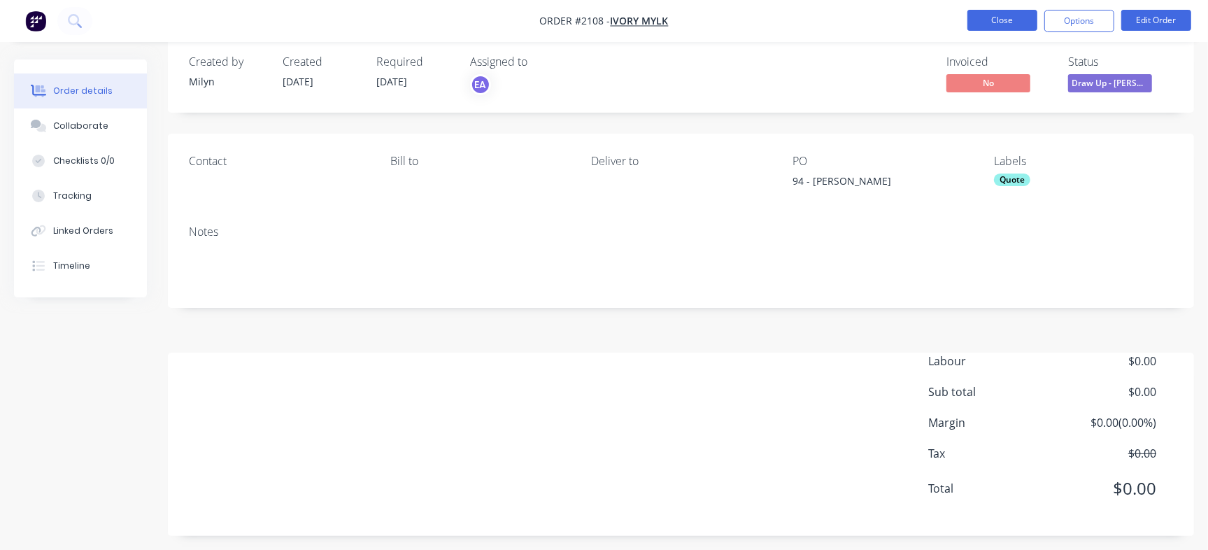
click at [993, 16] on button "Close" at bounding box center [1002, 20] width 70 height 21
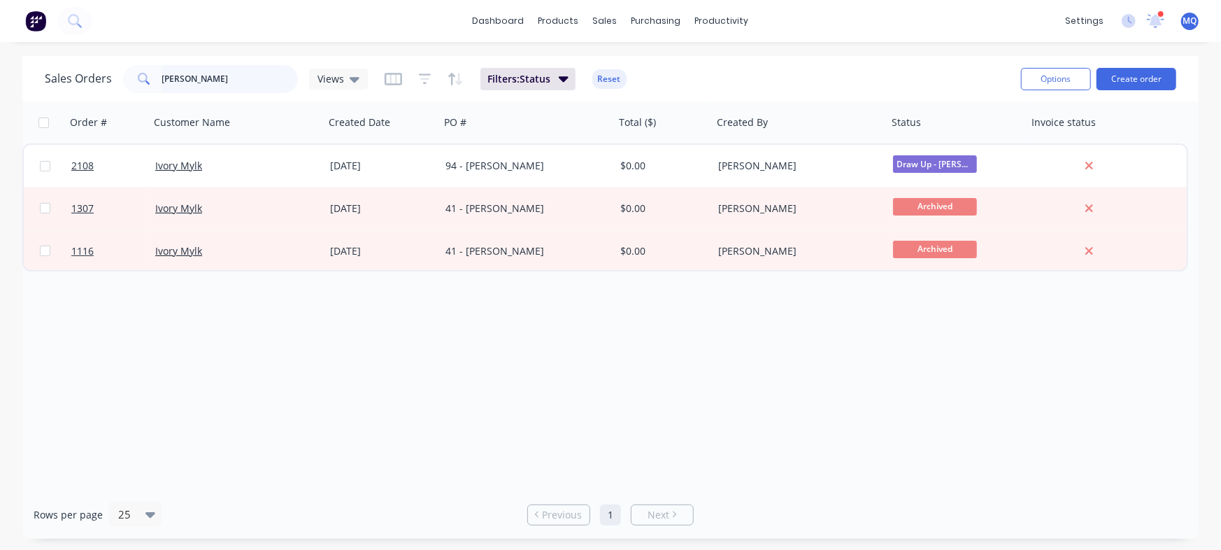
click at [224, 75] on input "samantha" at bounding box center [230, 79] width 136 height 28
type input "rachelle uptin"
